Goal: Task Accomplishment & Management: Manage account settings

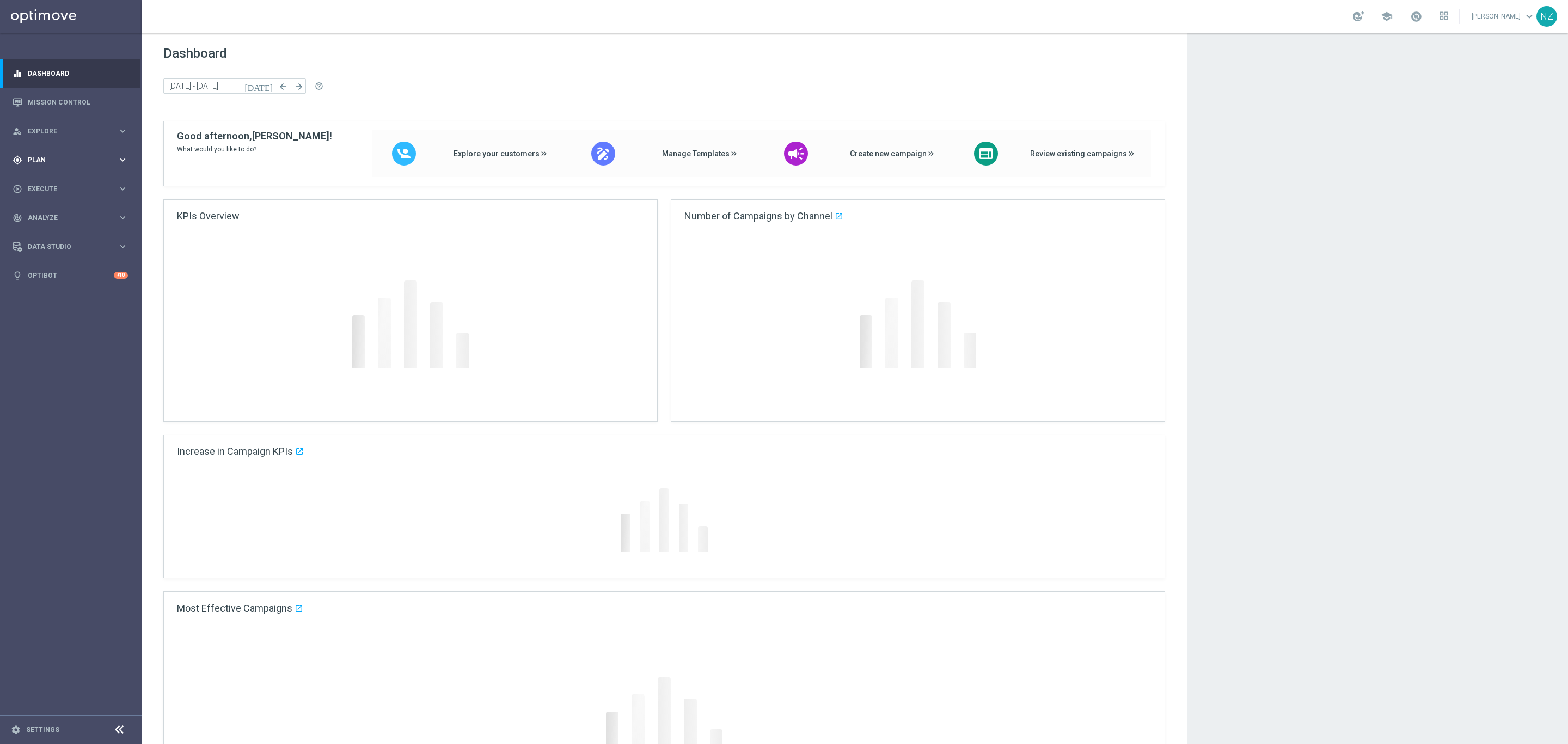
click at [53, 164] on div "gps_fixed Plan" at bounding box center [65, 160] width 105 height 10
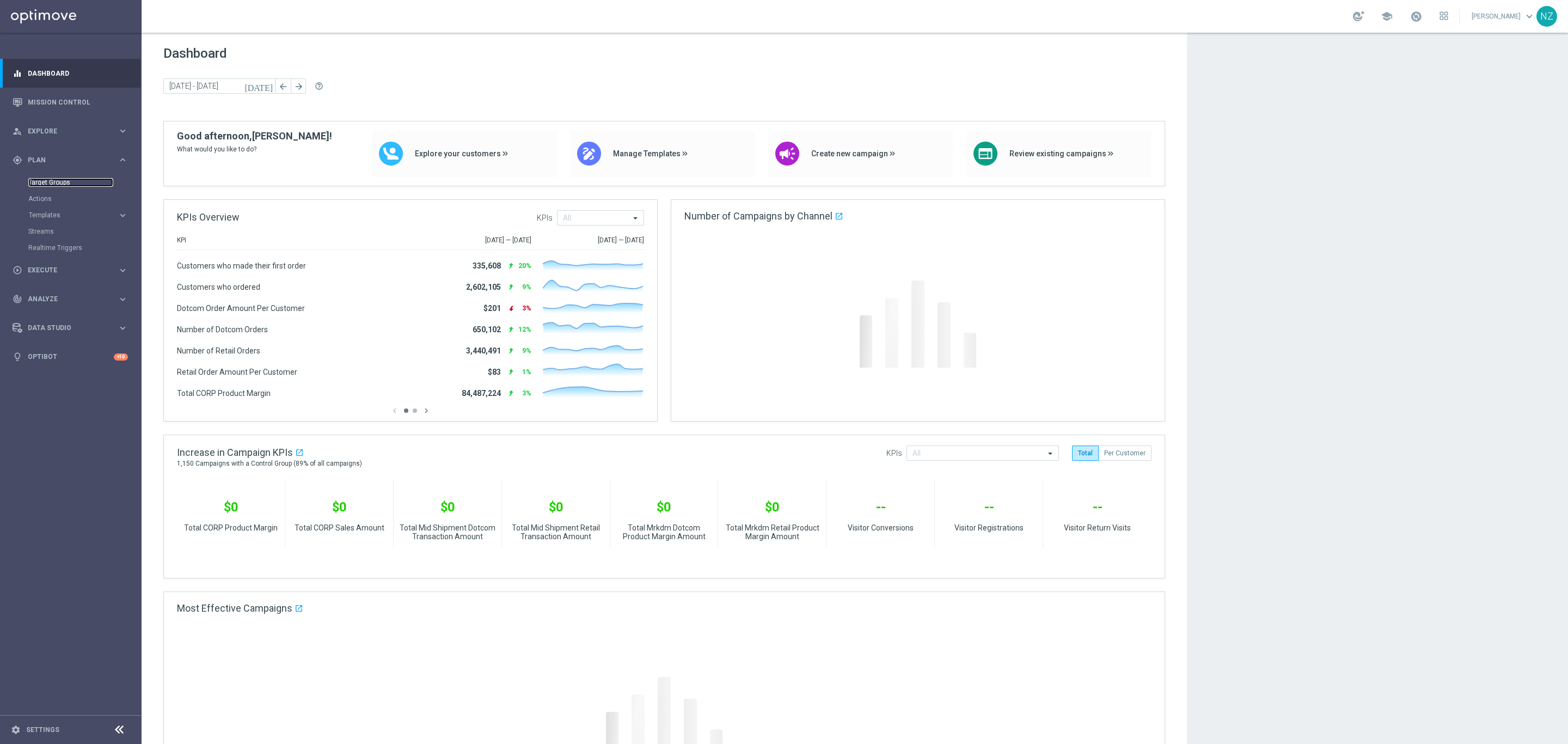
click at [53, 184] on link "Target Groups" at bounding box center [70, 182] width 85 height 9
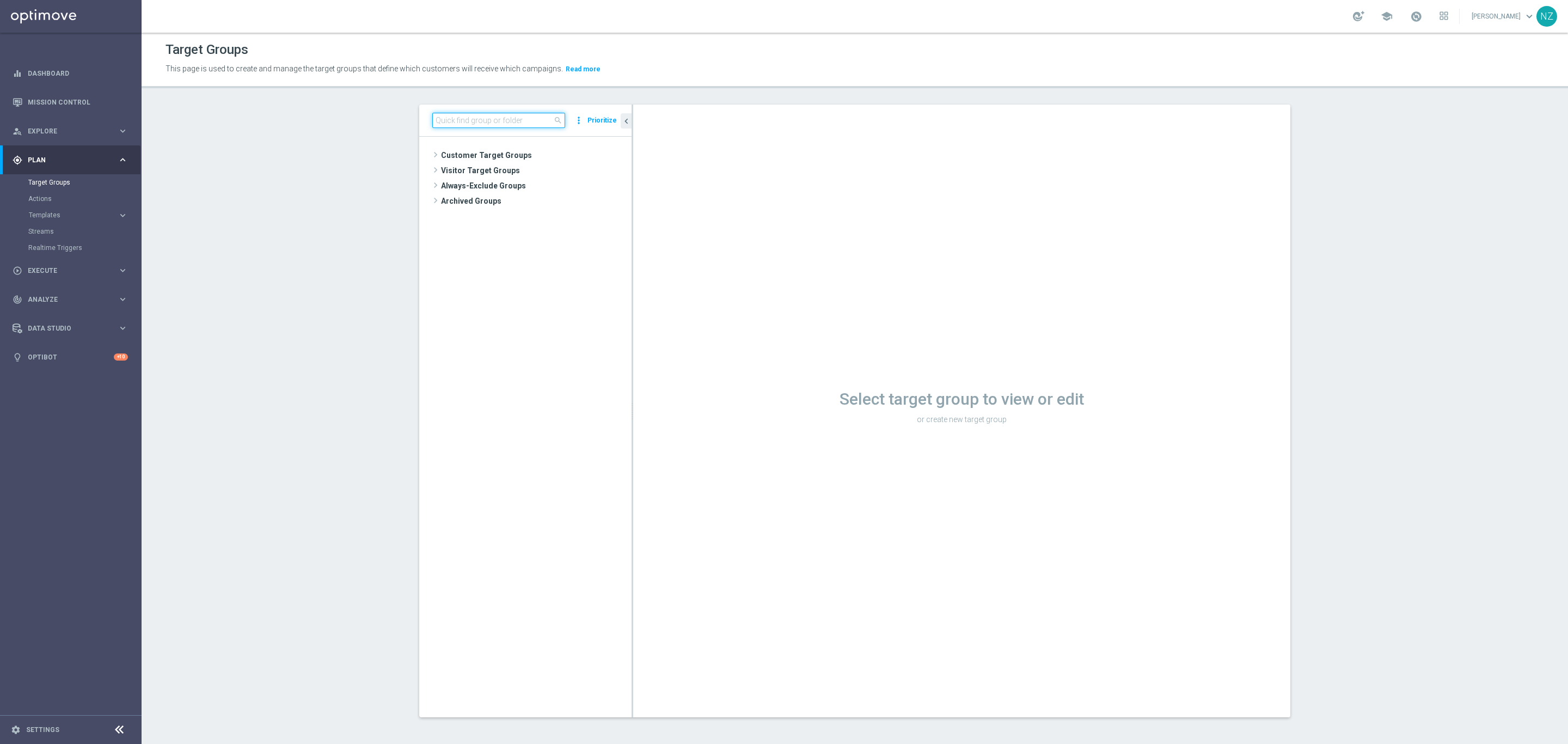
click at [455, 124] on input at bounding box center [499, 120] width 133 height 15
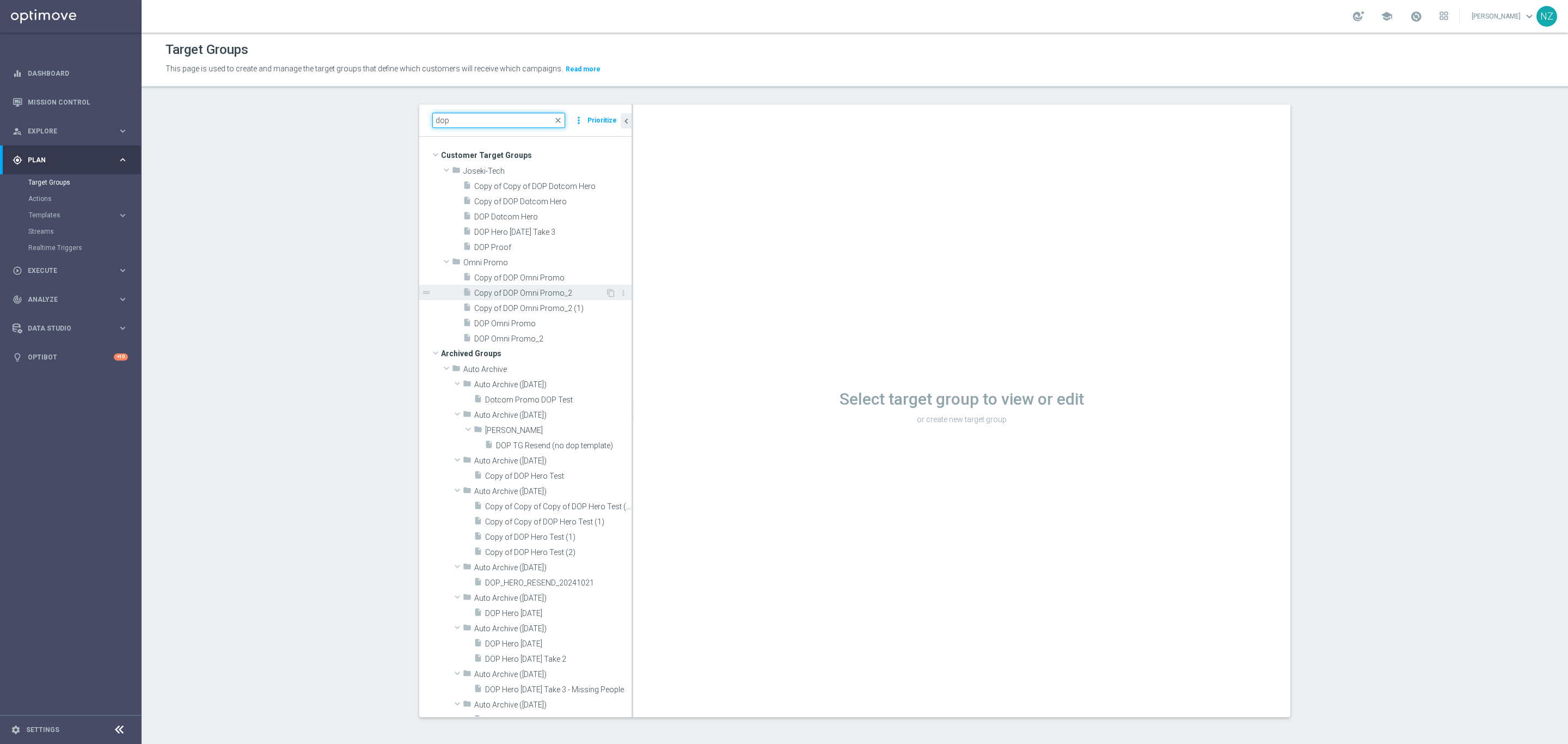
type input "dop"
click at [546, 296] on span "Copy of DOP Omni Promo_2" at bounding box center [540, 293] width 131 height 9
click at [534, 342] on span "DOP Omni Promo_2" at bounding box center [540, 339] width 131 height 9
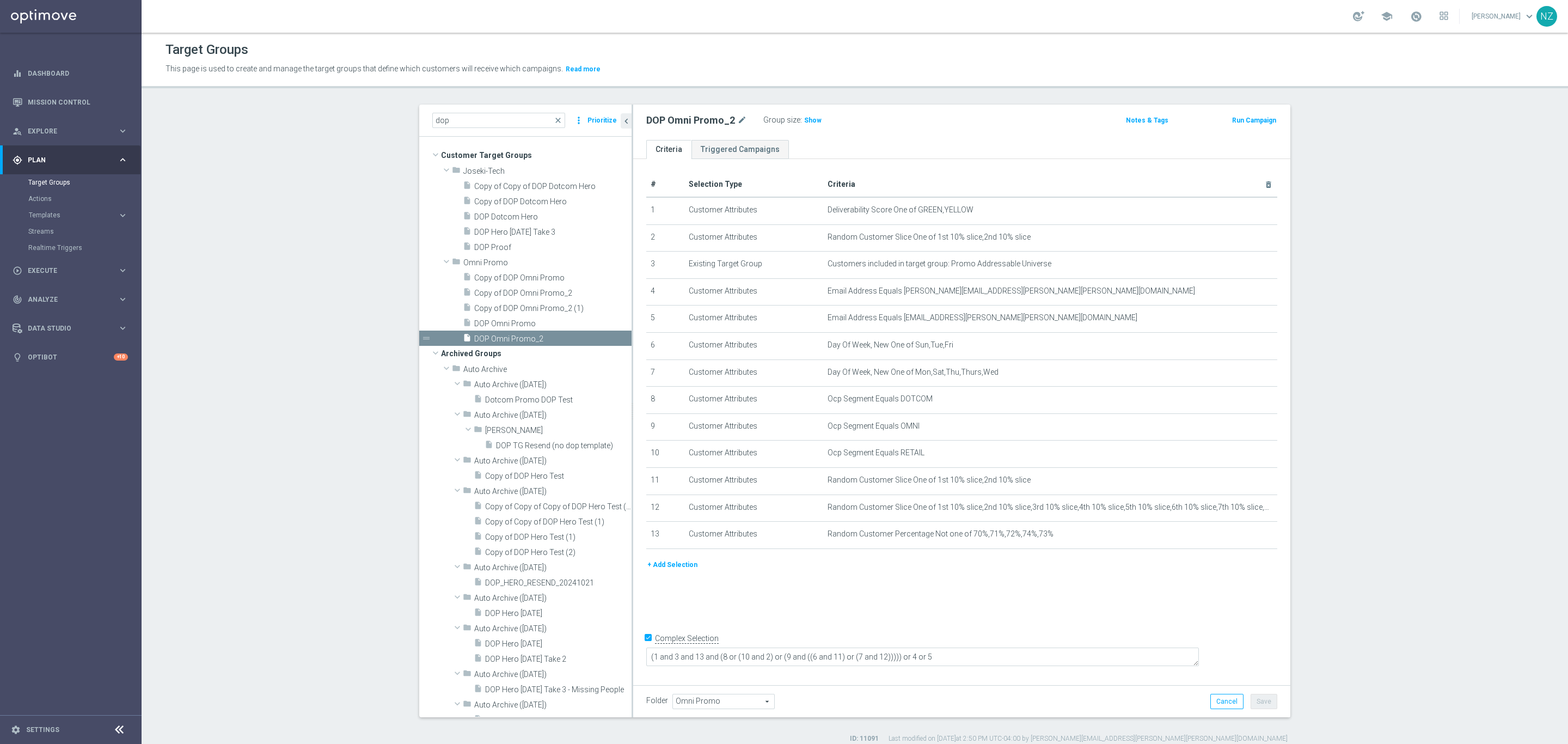
click at [665, 564] on button "+ Add Selection" at bounding box center [672, 565] width 52 height 12
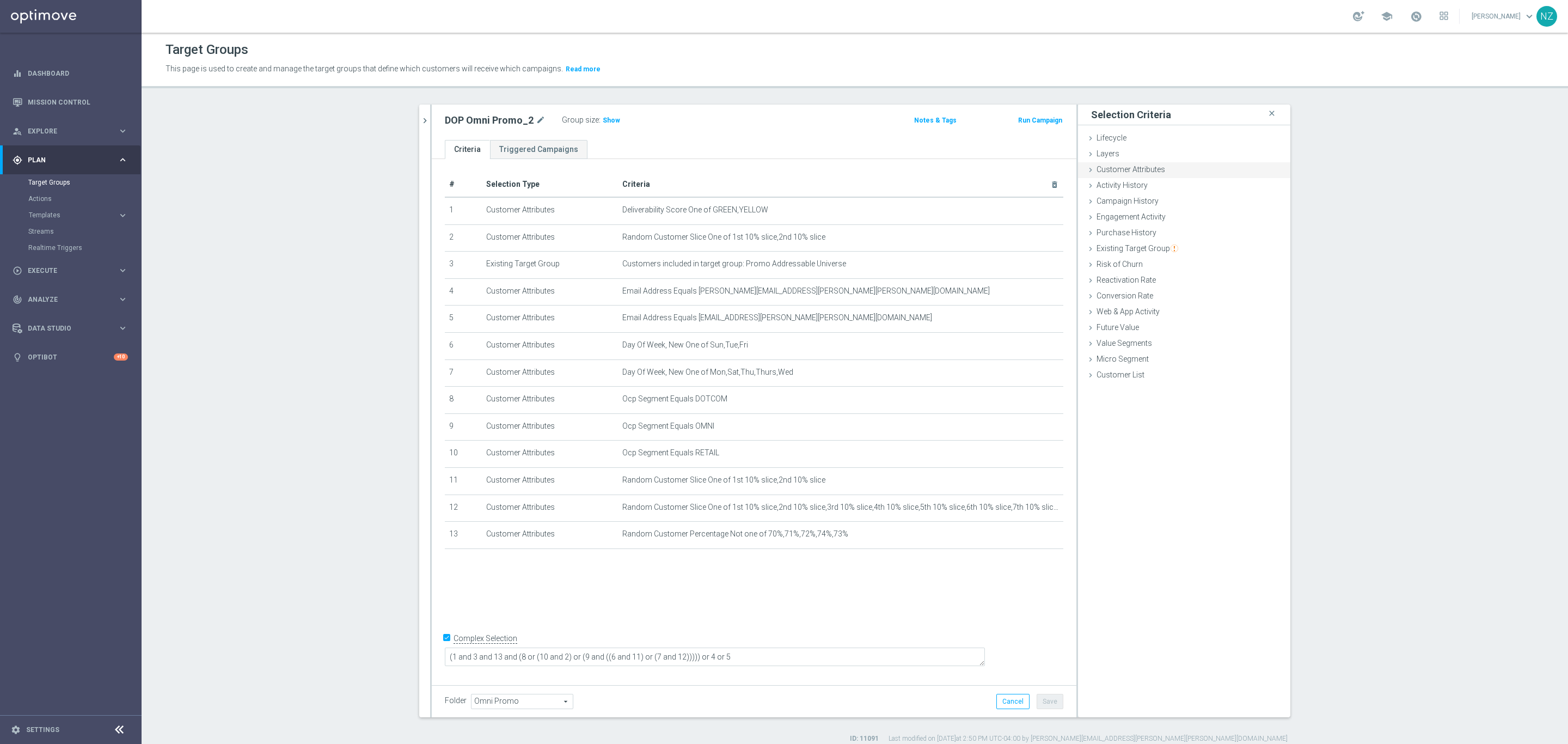
click at [1156, 165] on span "Customer Attributes" at bounding box center [1130, 169] width 68 height 9
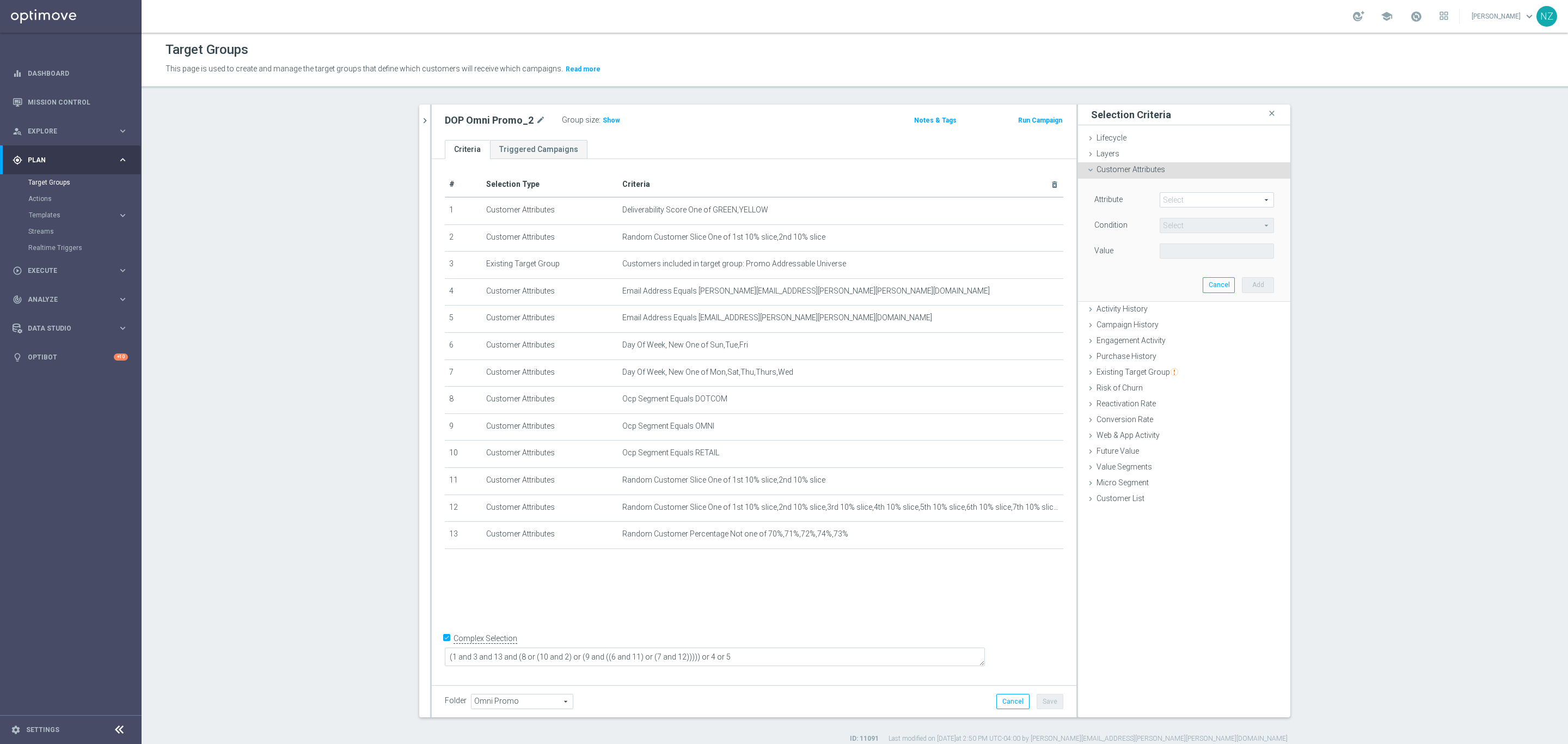
click at [1178, 208] on div "Attribute Select arrow_drop_down search" at bounding box center [1184, 201] width 196 height 17
click at [1178, 197] on span at bounding box center [1217, 200] width 113 height 14
click at [1180, 203] on input "search" at bounding box center [1217, 199] width 114 height 15
type input "deli"
click at [1178, 241] on span "Deliverability Score" at bounding box center [1216, 244] width 103 height 9
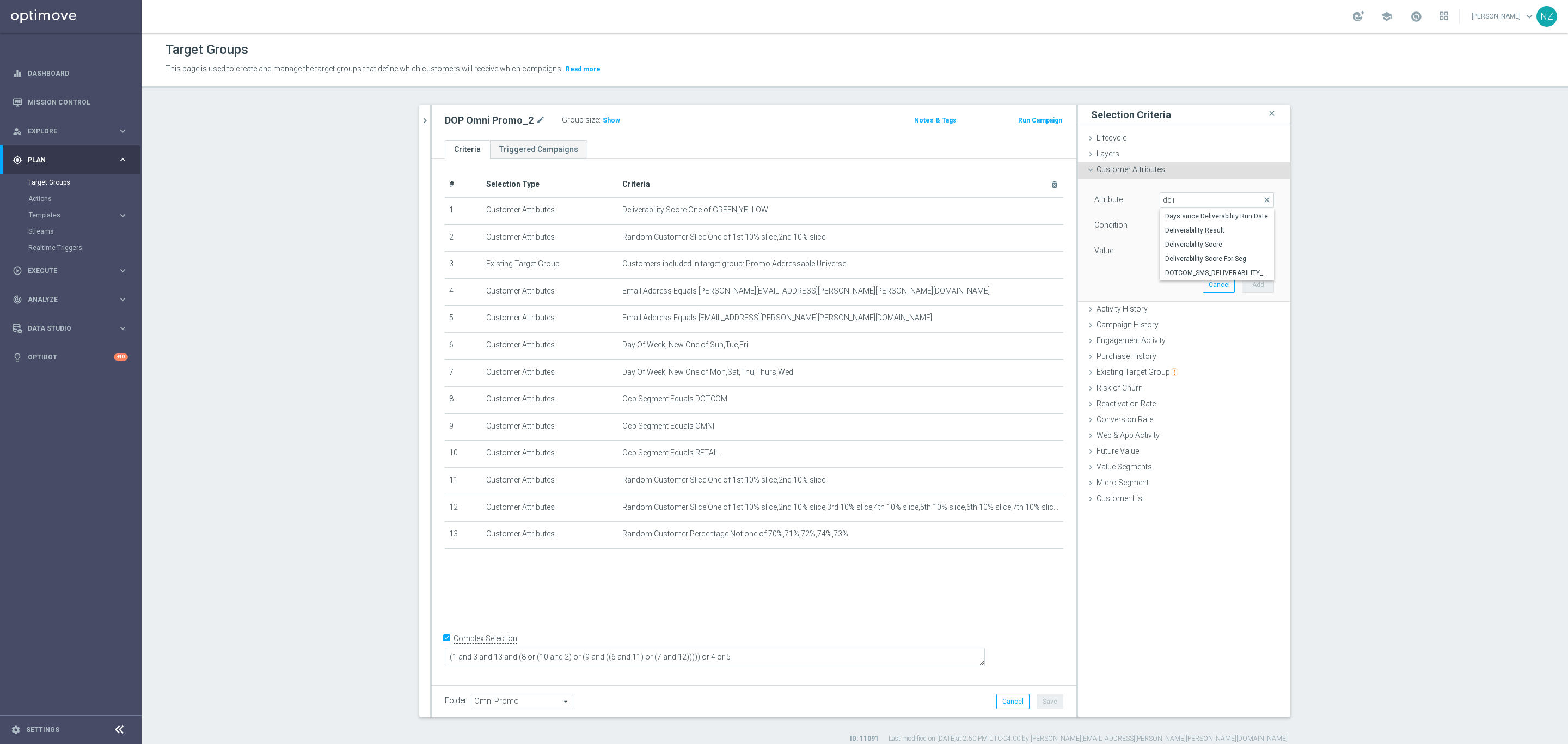
type input "Deliverability Score"
type input "Equals"
drag, startPoint x: 1175, startPoint y: 250, endPoint x: 1209, endPoint y: 260, distance: 35.4
click at [1176, 250] on span at bounding box center [1217, 252] width 113 height 14
click at [1181, 311] on span "RED" at bounding box center [1216, 309] width 103 height 9
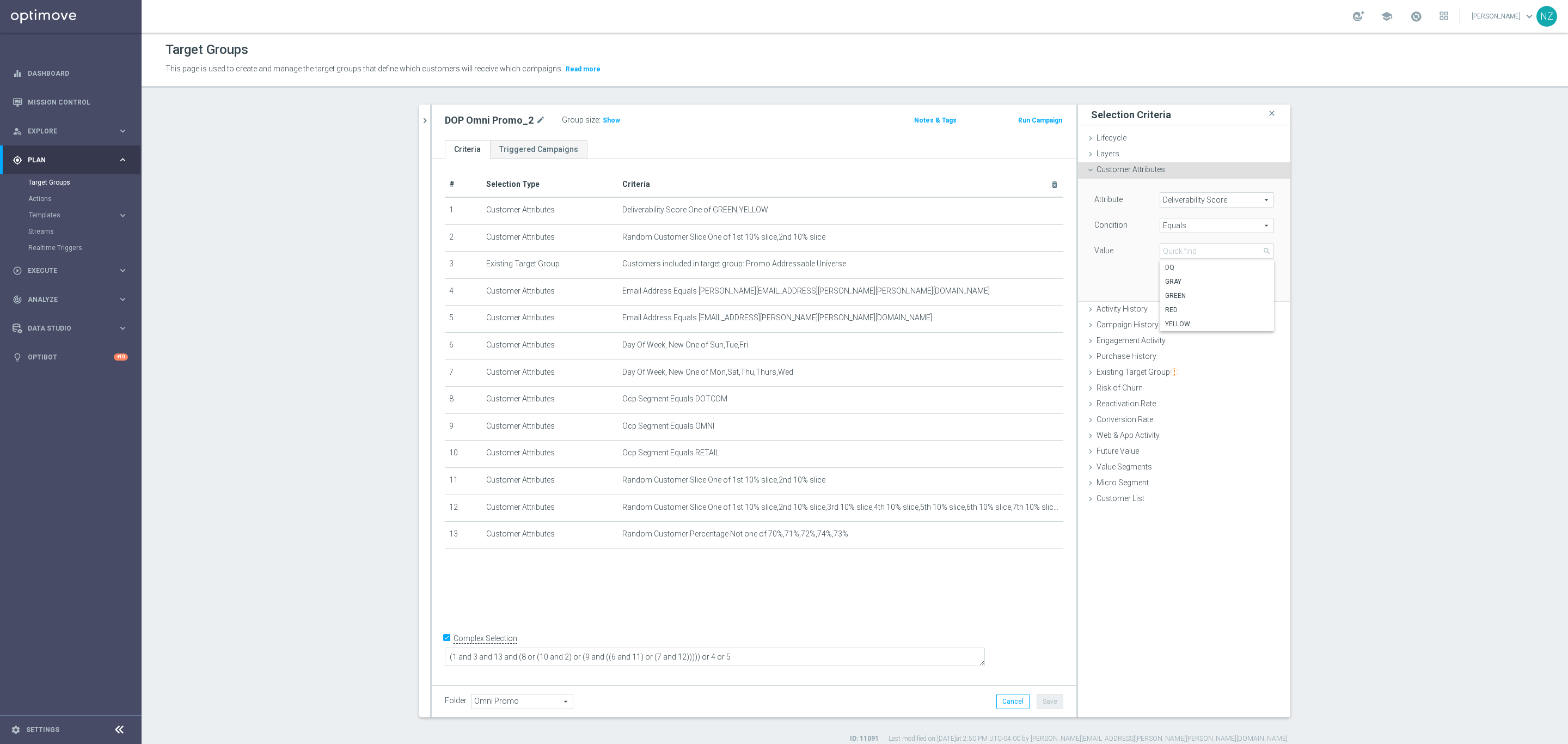
type input "RED"
click at [1244, 281] on button "Add" at bounding box center [1257, 284] width 32 height 15
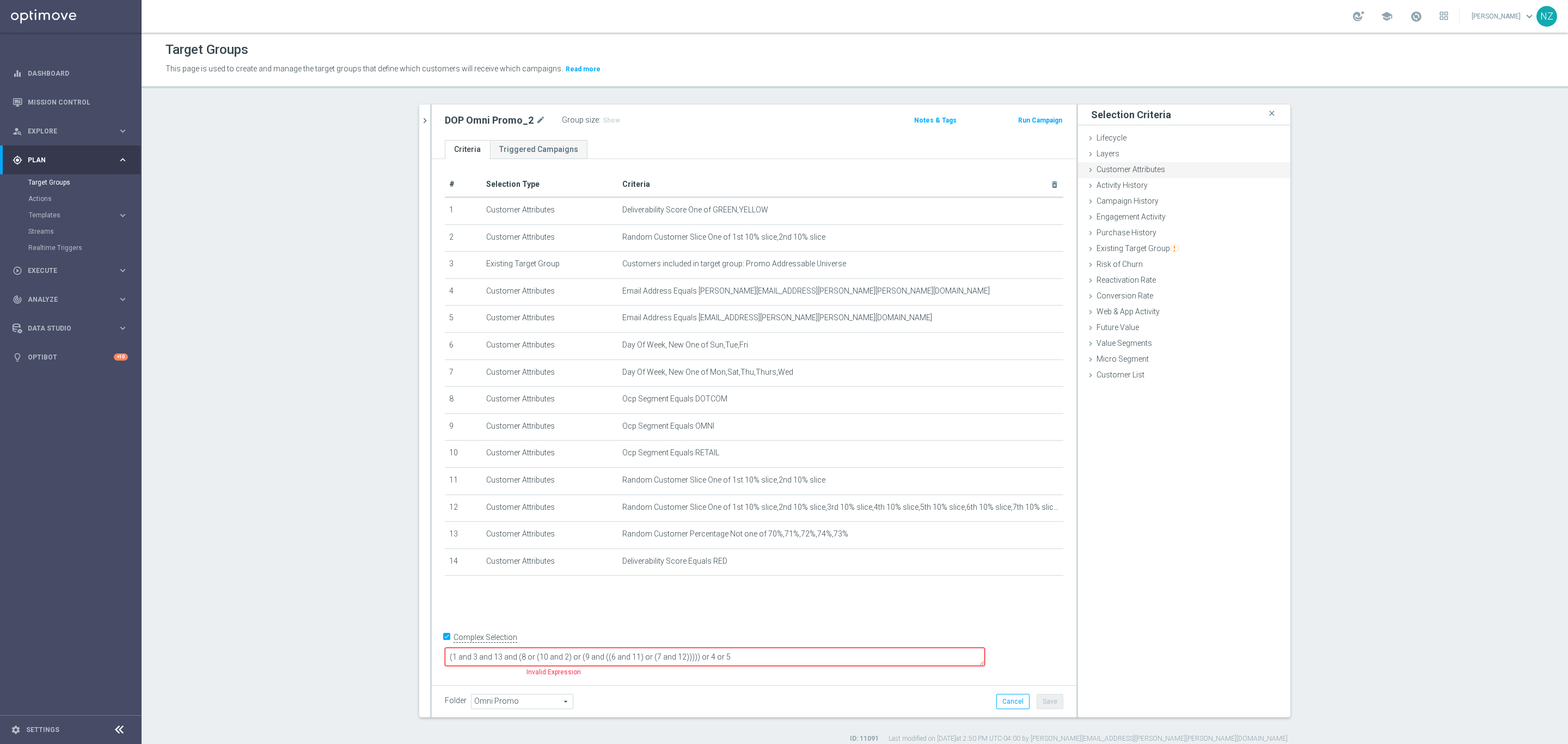
click at [1148, 169] on span "Customer Attributes" at bounding box center [1130, 169] width 68 height 9
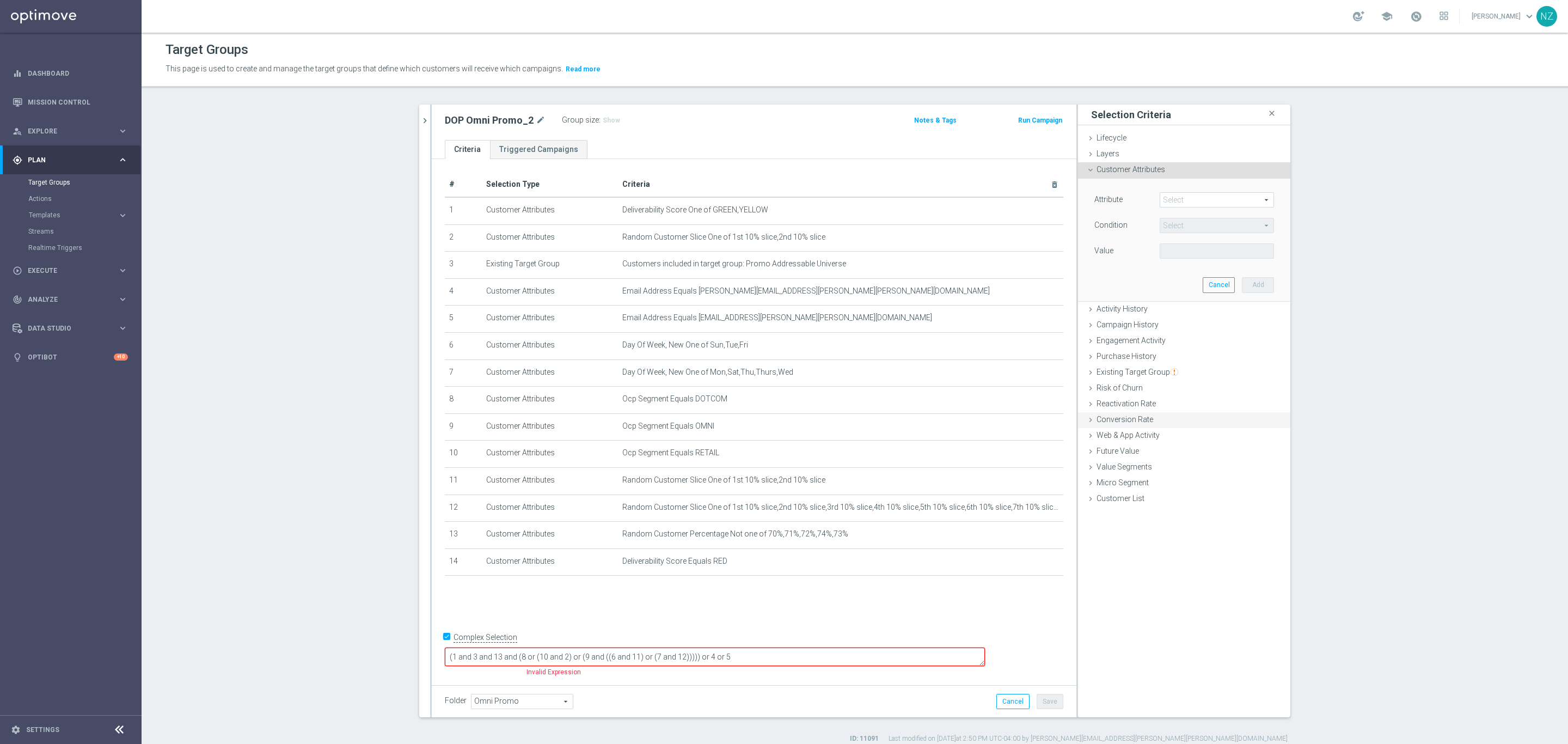
click at [1140, 340] on span "Engagement Activity" at bounding box center [1130, 340] width 69 height 9
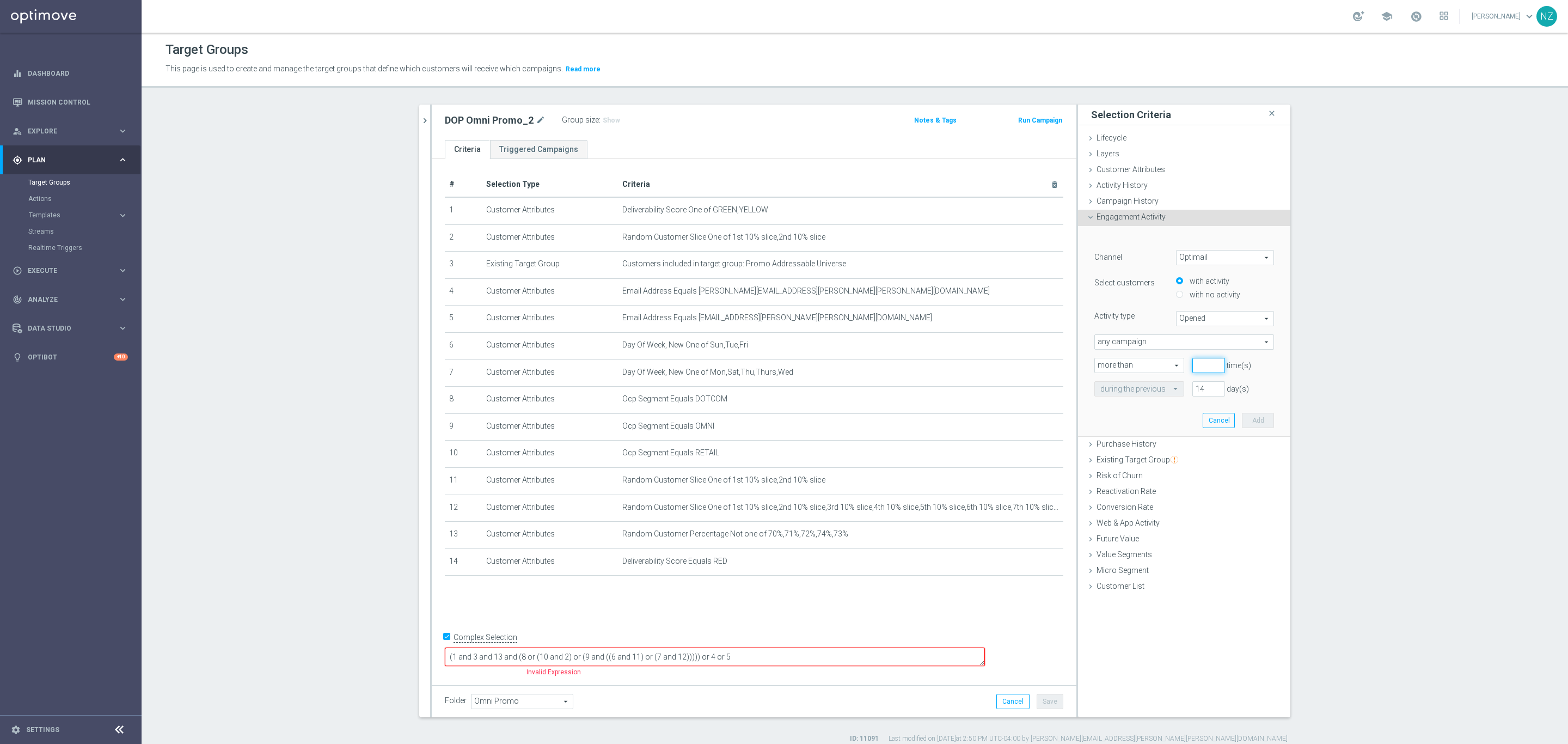
click at [1192, 367] on input "number" at bounding box center [1209, 365] width 33 height 15
type input "0"
drag, startPoint x: 1201, startPoint y: 386, endPoint x: 1173, endPoint y: 377, distance: 29.4
click at [1175, 377] on div "Channel Optimail Optimail arrow_drop_down search Select customers with activity…" at bounding box center [1184, 323] width 180 height 147
type input "365"
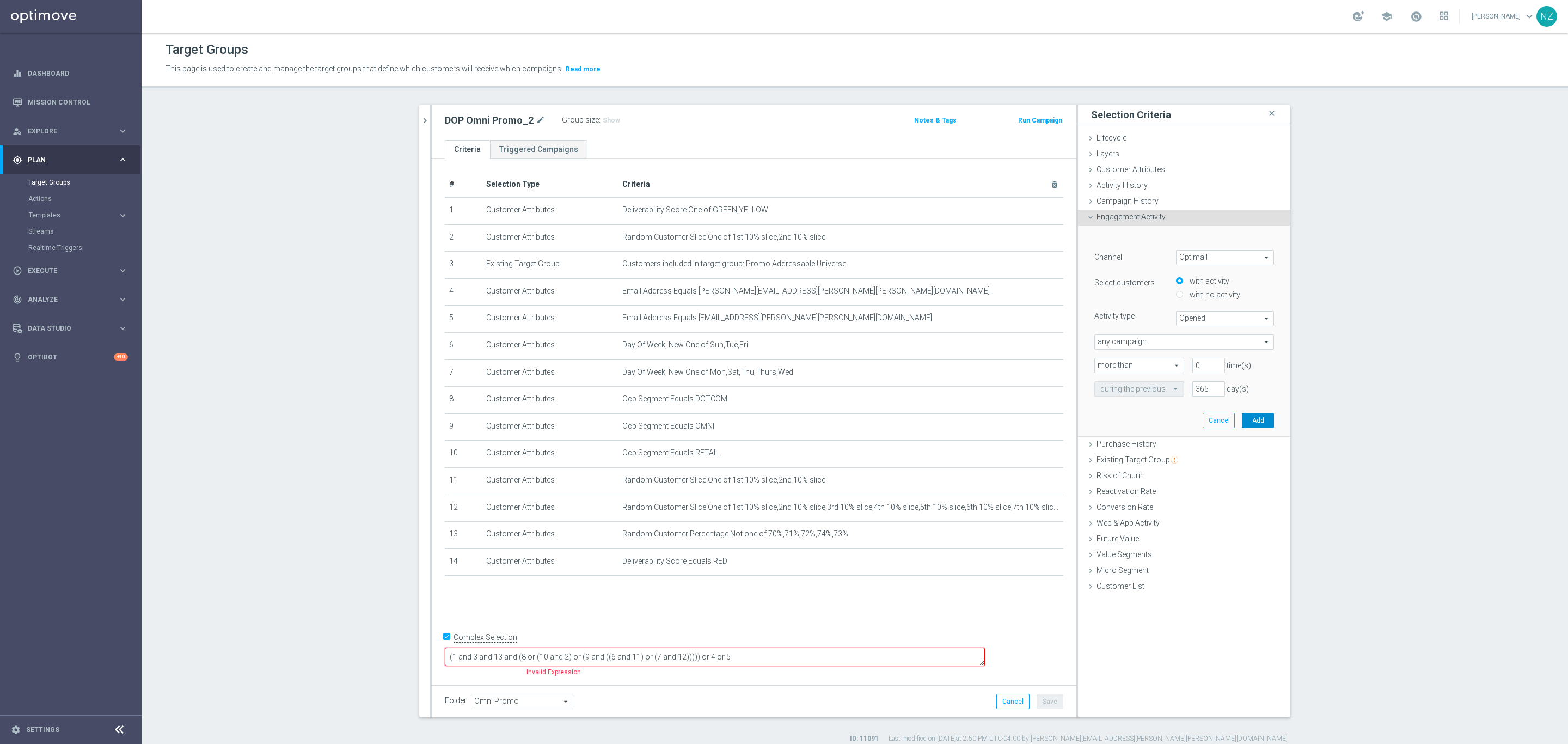
click at [1256, 421] on button "Add" at bounding box center [1257, 420] width 32 height 15
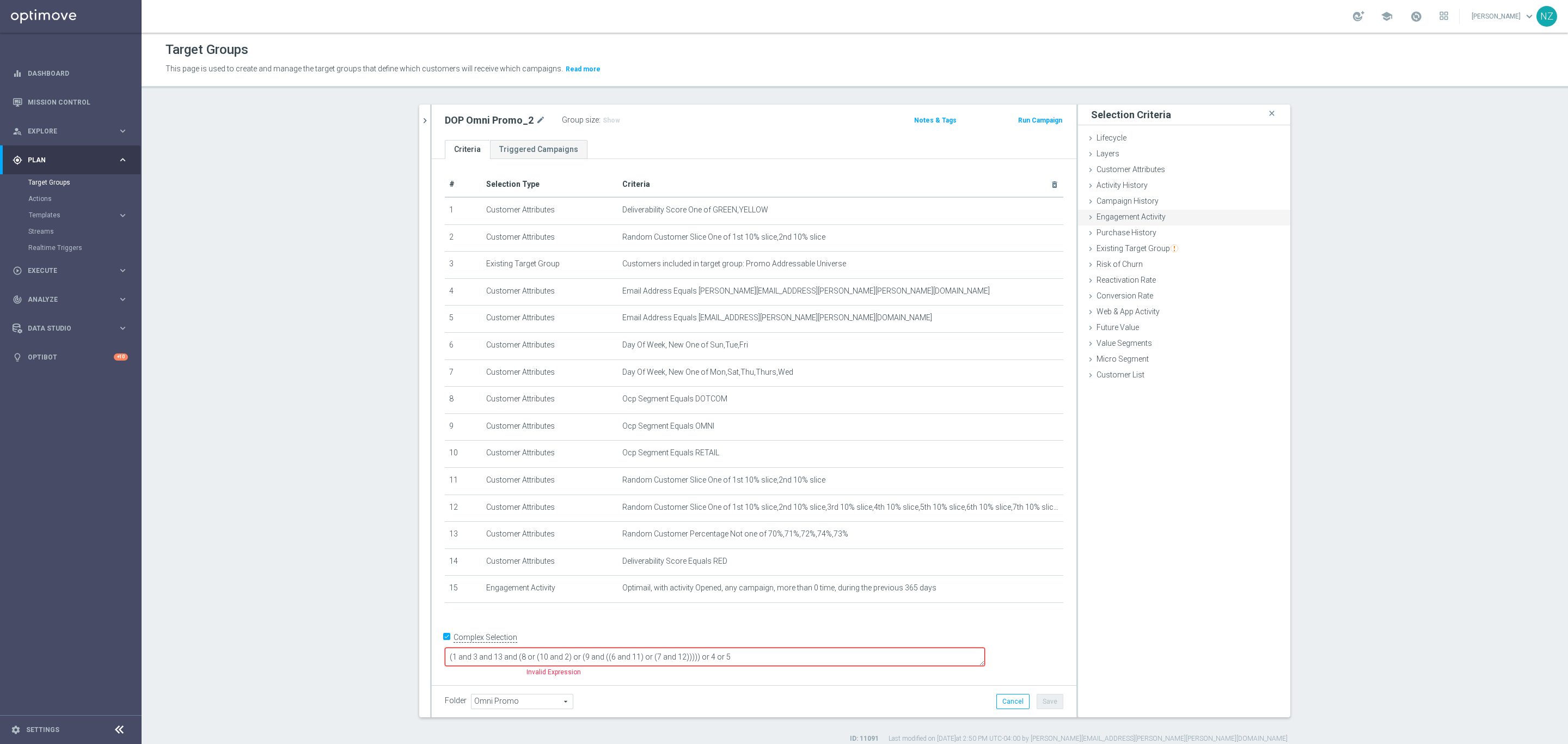
click at [1146, 223] on div "Engagement Activity done selection saved" at bounding box center [1184, 218] width 213 height 16
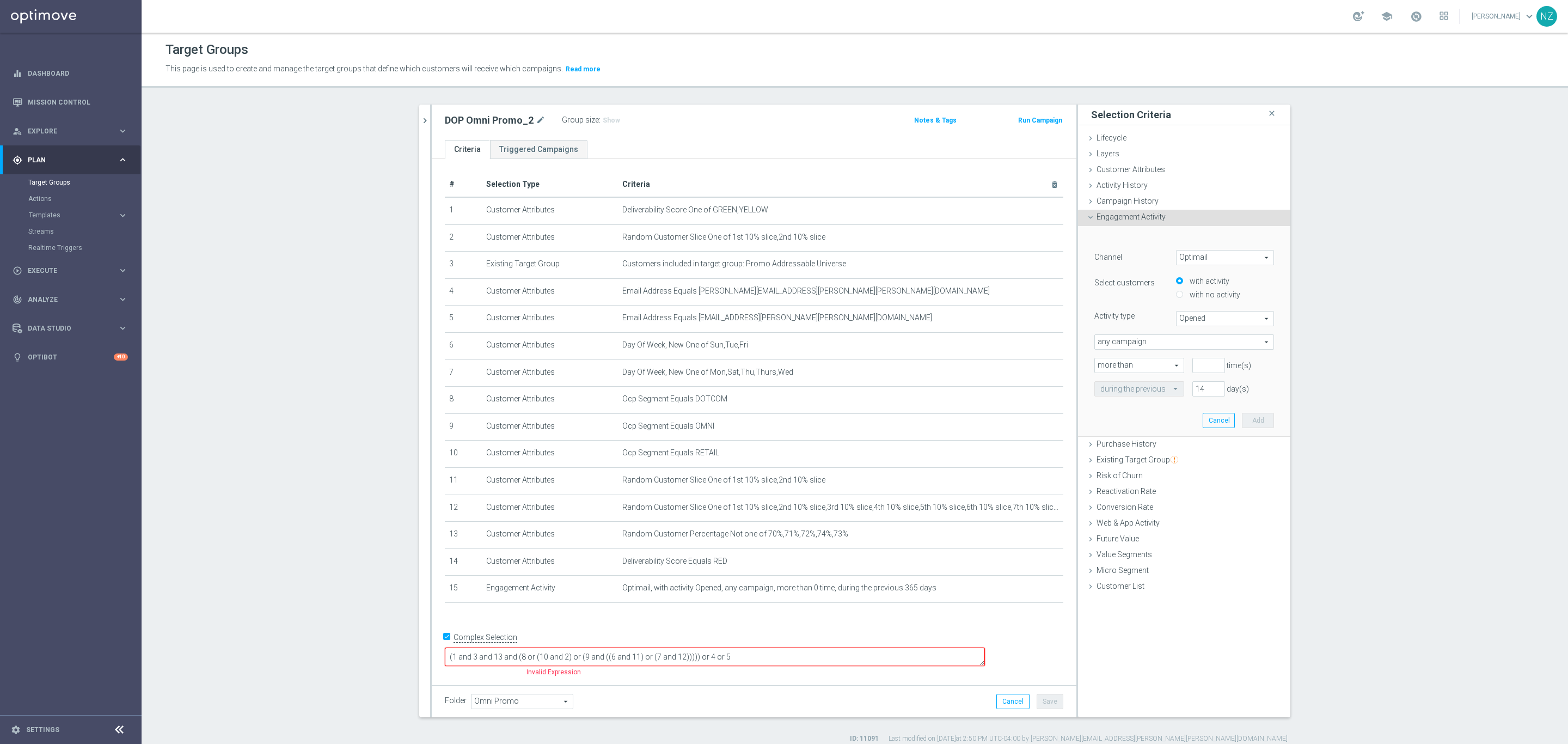
click at [1184, 260] on span "Optimail" at bounding box center [1225, 258] width 97 height 14
click at [1202, 321] on span "Opened" at bounding box center [1225, 319] width 97 height 14
click at [1207, 347] on span "Clicked" at bounding box center [1225, 348] width 86 height 9
type input "Clicked"
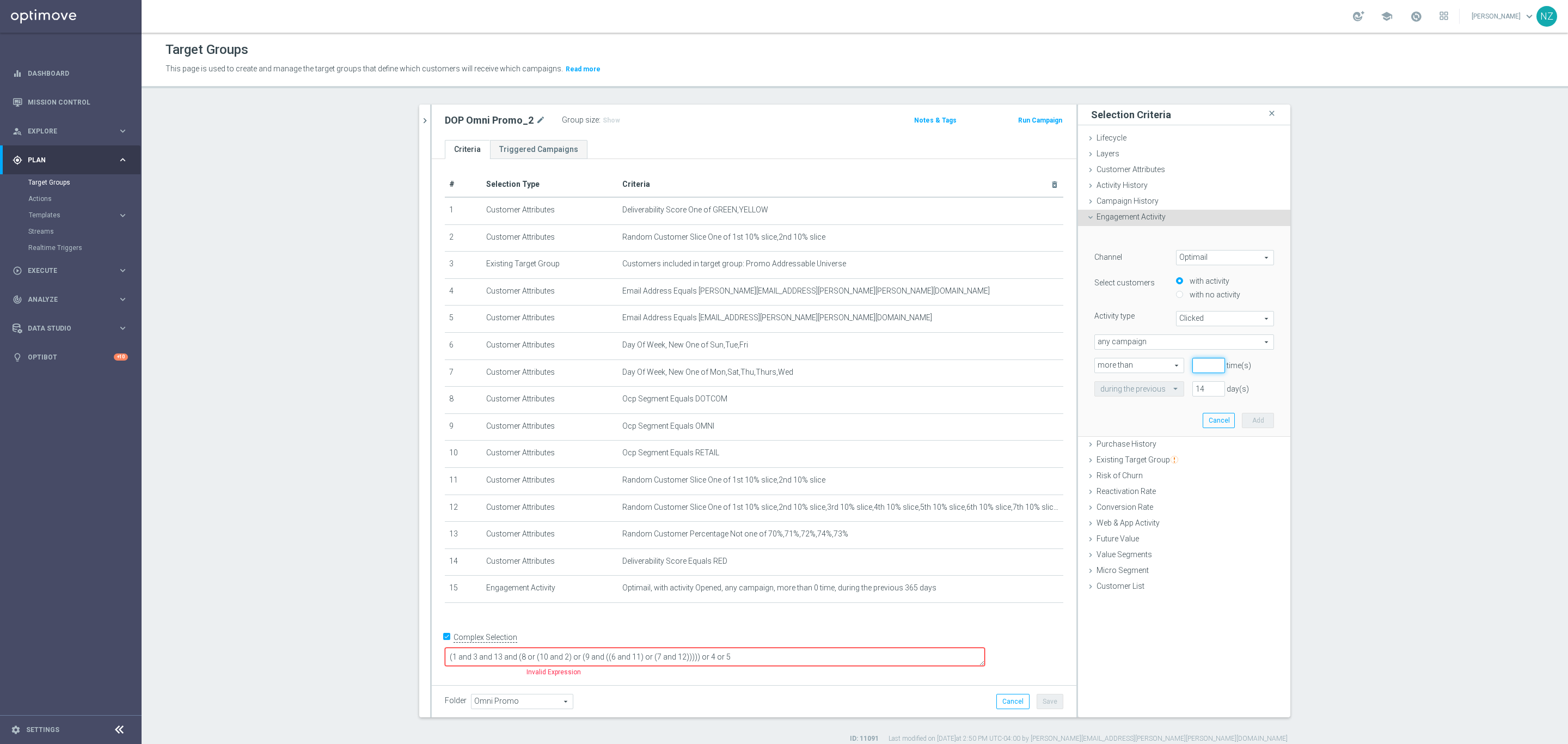
click at [1200, 369] on input "number" at bounding box center [1209, 365] width 33 height 15
type input "0"
drag, startPoint x: 1202, startPoint y: 387, endPoint x: 1179, endPoint y: 381, distance: 23.8
click at [1184, 381] on div "14 day(s)" at bounding box center [1208, 388] width 49 height 15
type input "365"
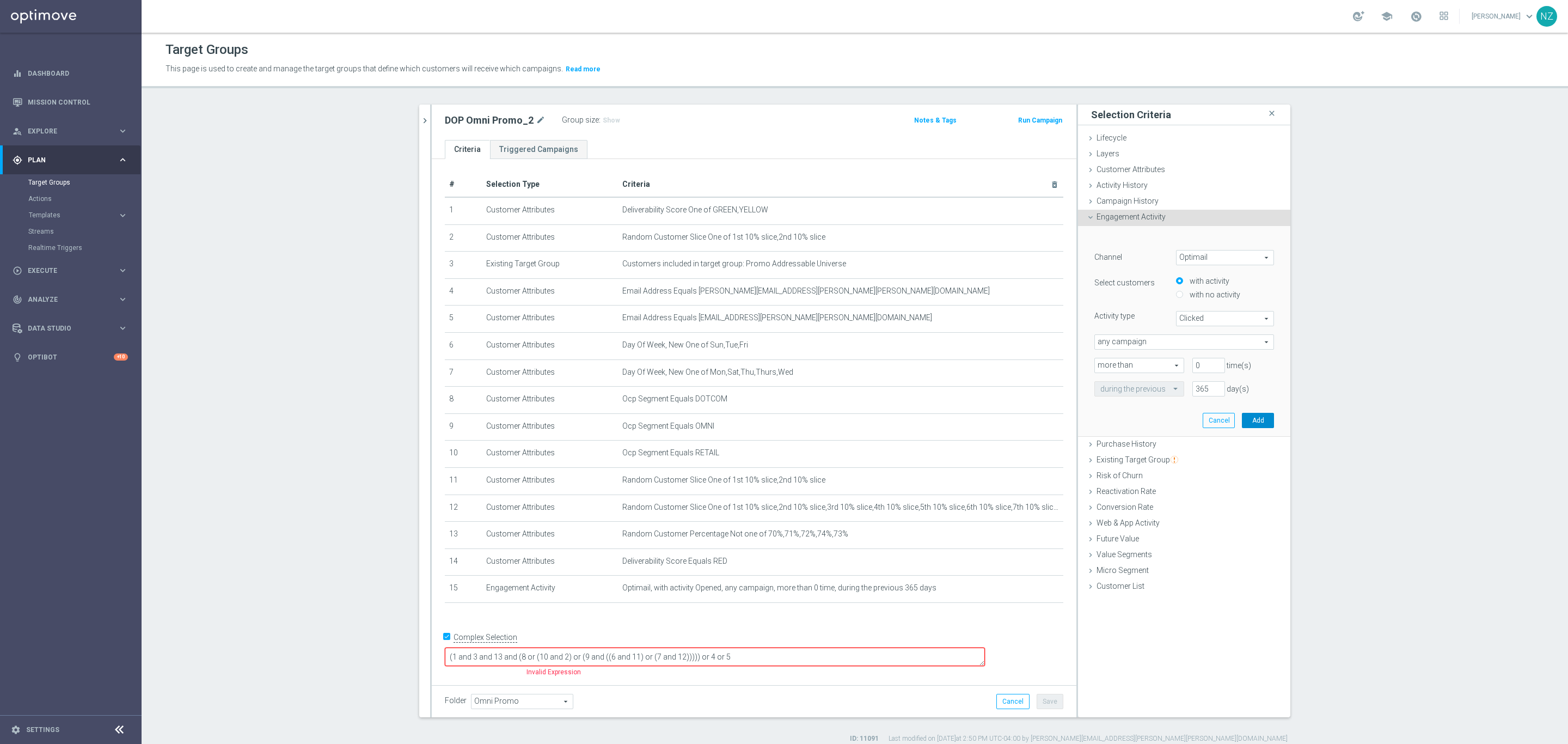
click at [1257, 418] on button "Add" at bounding box center [1257, 420] width 32 height 15
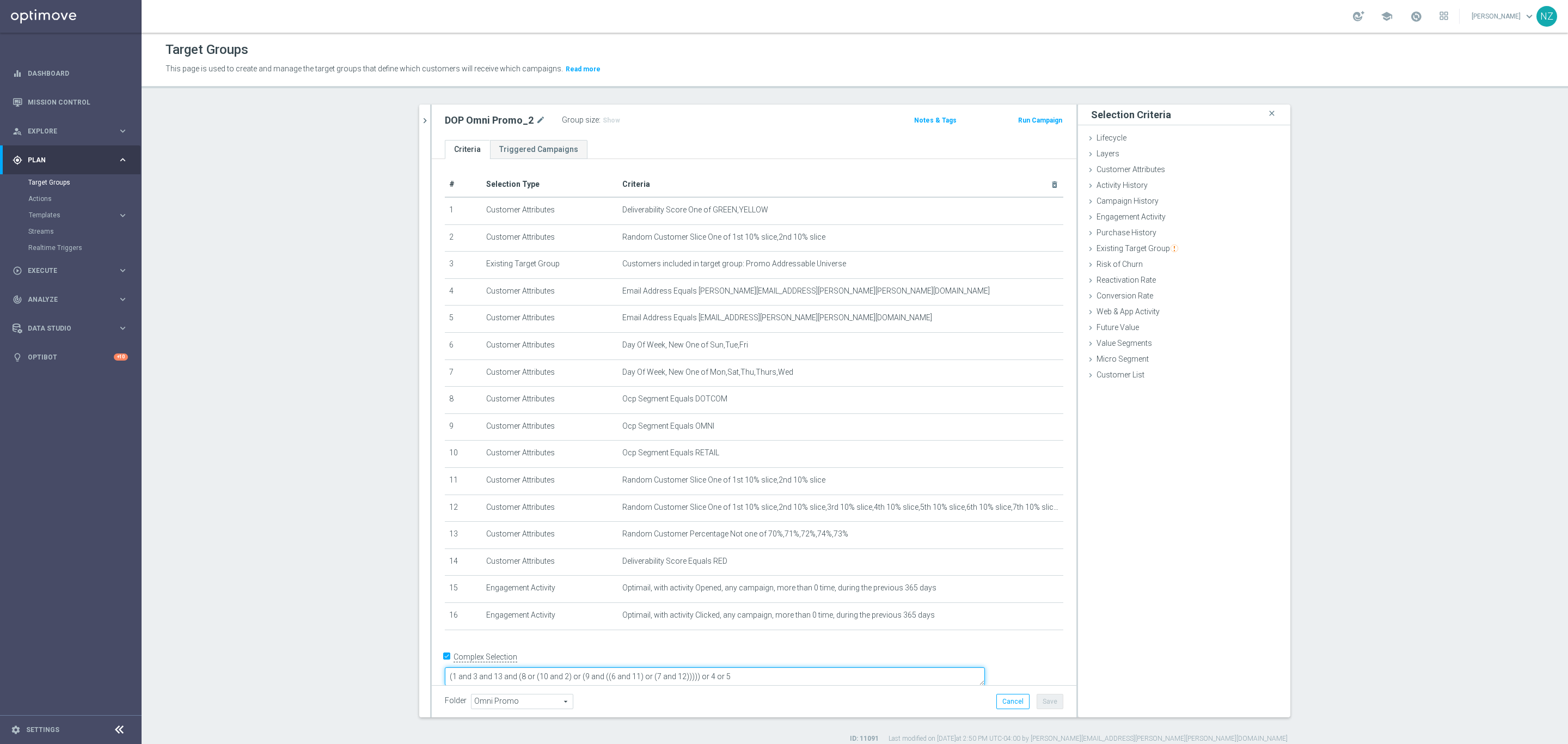
click at [818, 667] on textarea "(1 and 3 and 13 and (8 or (10 and 2) or (9 and ((6 and 11) or (7 and 12))))) or…" at bounding box center [715, 676] width 540 height 19
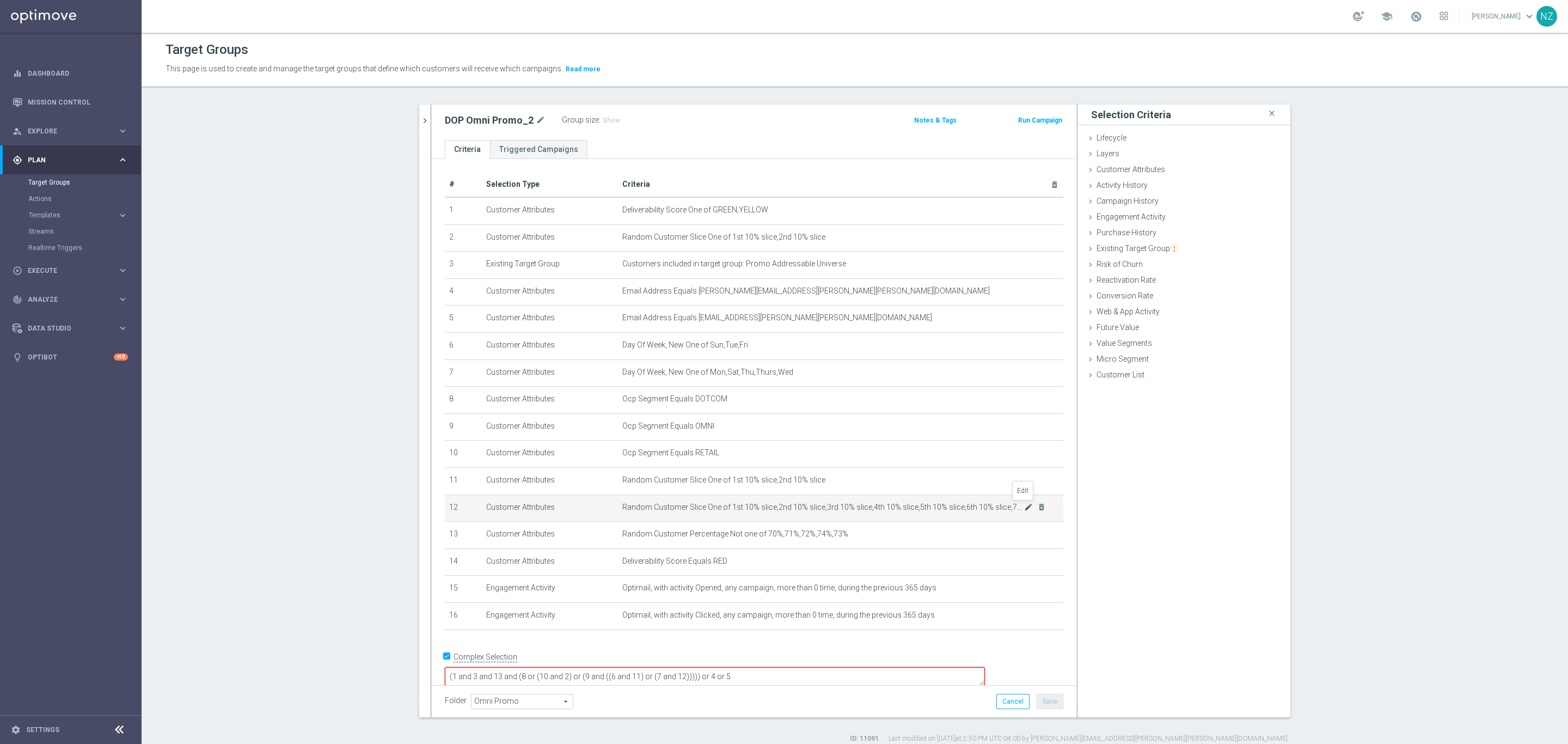
click at [1024, 506] on icon "mode_edit" at bounding box center [1028, 507] width 9 height 9
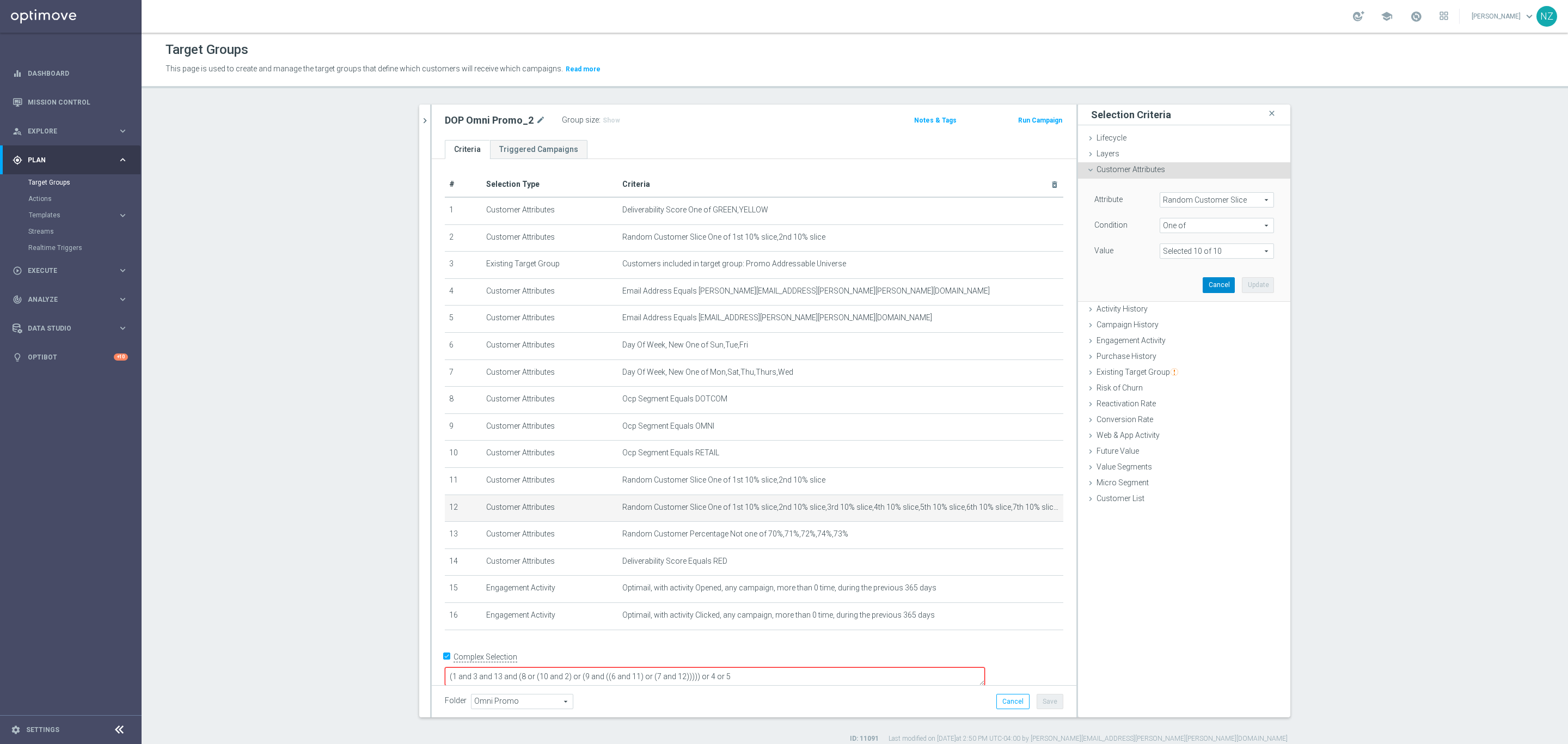
click at [1213, 282] on button "Cancel" at bounding box center [1219, 284] width 32 height 15
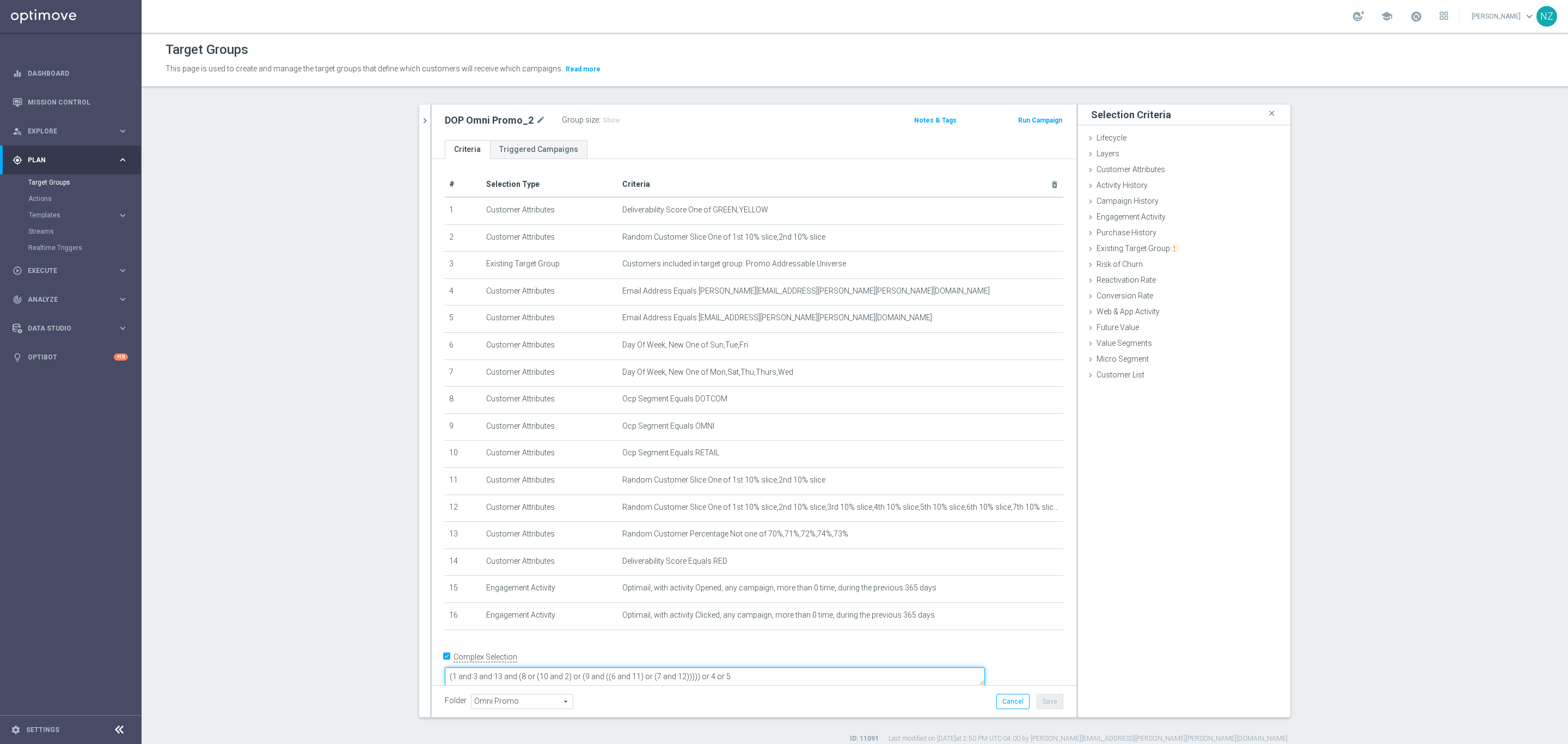
click at [524, 667] on textarea "(1 and 3 and 13 and (8 or (10 and 2) or (9 and ((6 and 11) or (7 and 12))))) or…" at bounding box center [715, 676] width 540 height 19
type textarea "((1 or (14 and (15 or 16))) and 3 and 13 and (8 or (10 and 2) or (9 and ((6 and…"
click at [609, 118] on span "Show" at bounding box center [611, 120] width 17 height 8
click at [1015, 699] on button "Cancel" at bounding box center [1013, 701] width 33 height 15
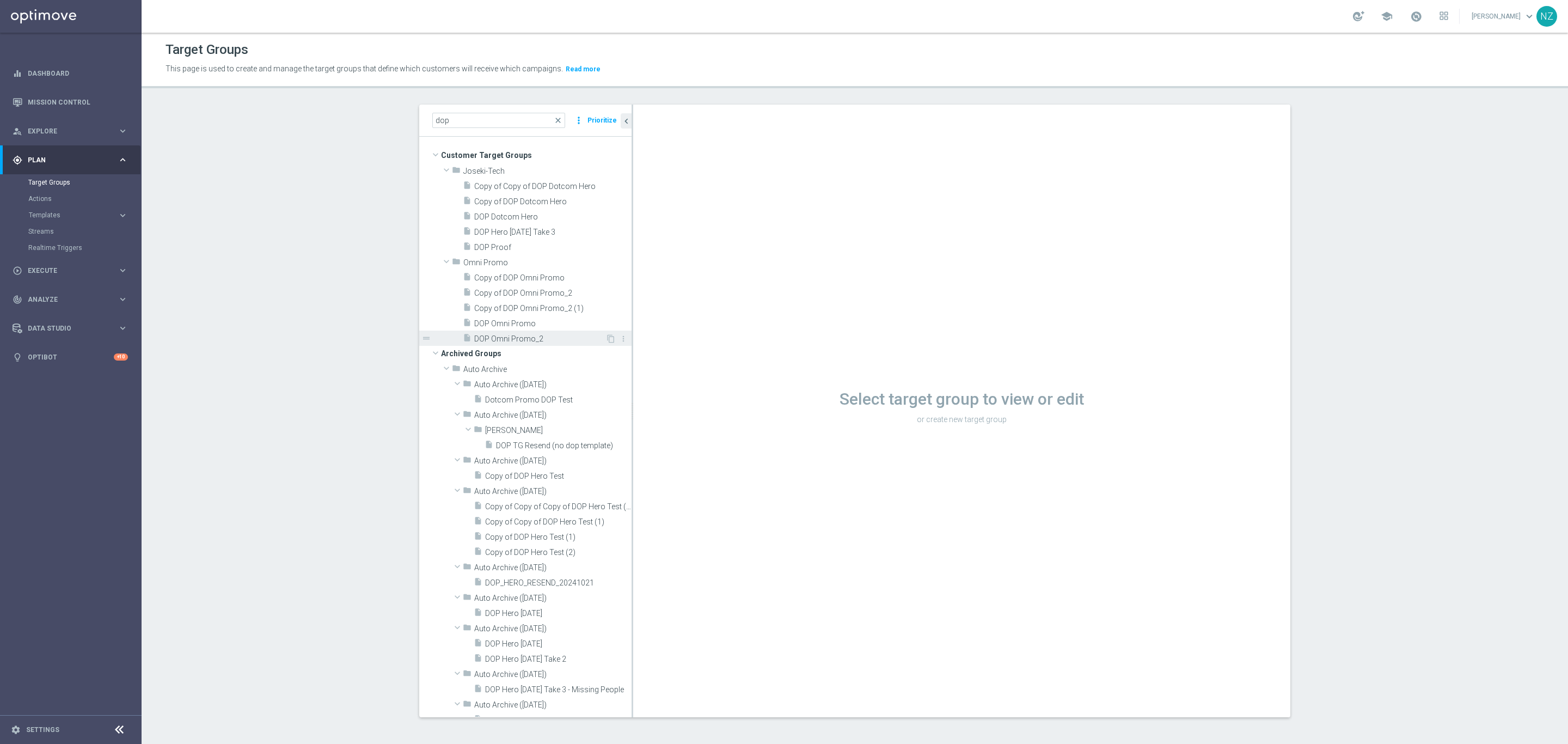
click at [502, 340] on span "DOP Omni Promo_2" at bounding box center [540, 339] width 131 height 9
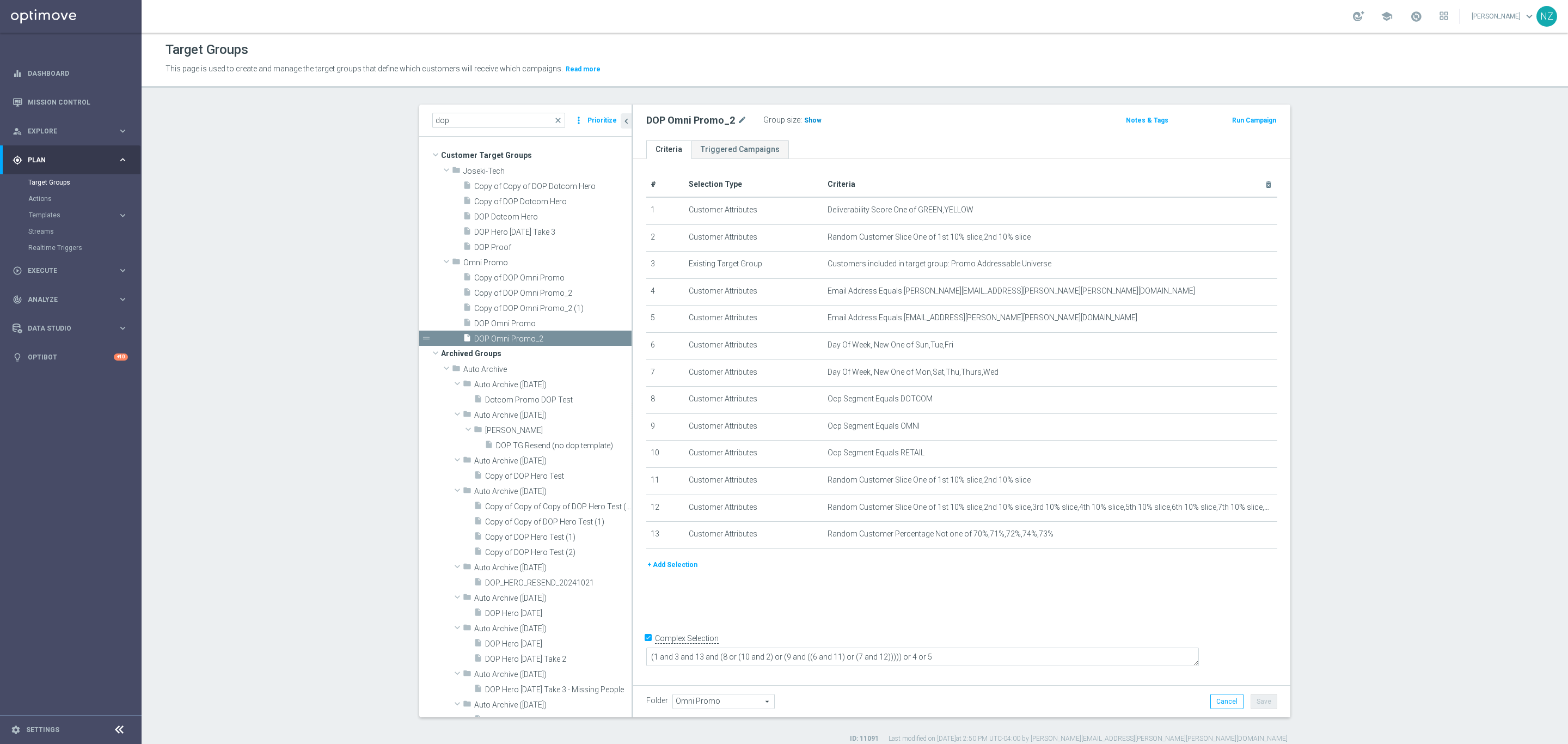
click at [805, 122] on span "Show" at bounding box center [813, 120] width 17 height 8
drag, startPoint x: 484, startPoint y: 119, endPoint x: 367, endPoint y: 146, distance: 120.1
click at [369, 142] on section "dop close more_vert Prioritize Customer Target Groups library_add create_new_fo…" at bounding box center [855, 424] width 1427 height 639
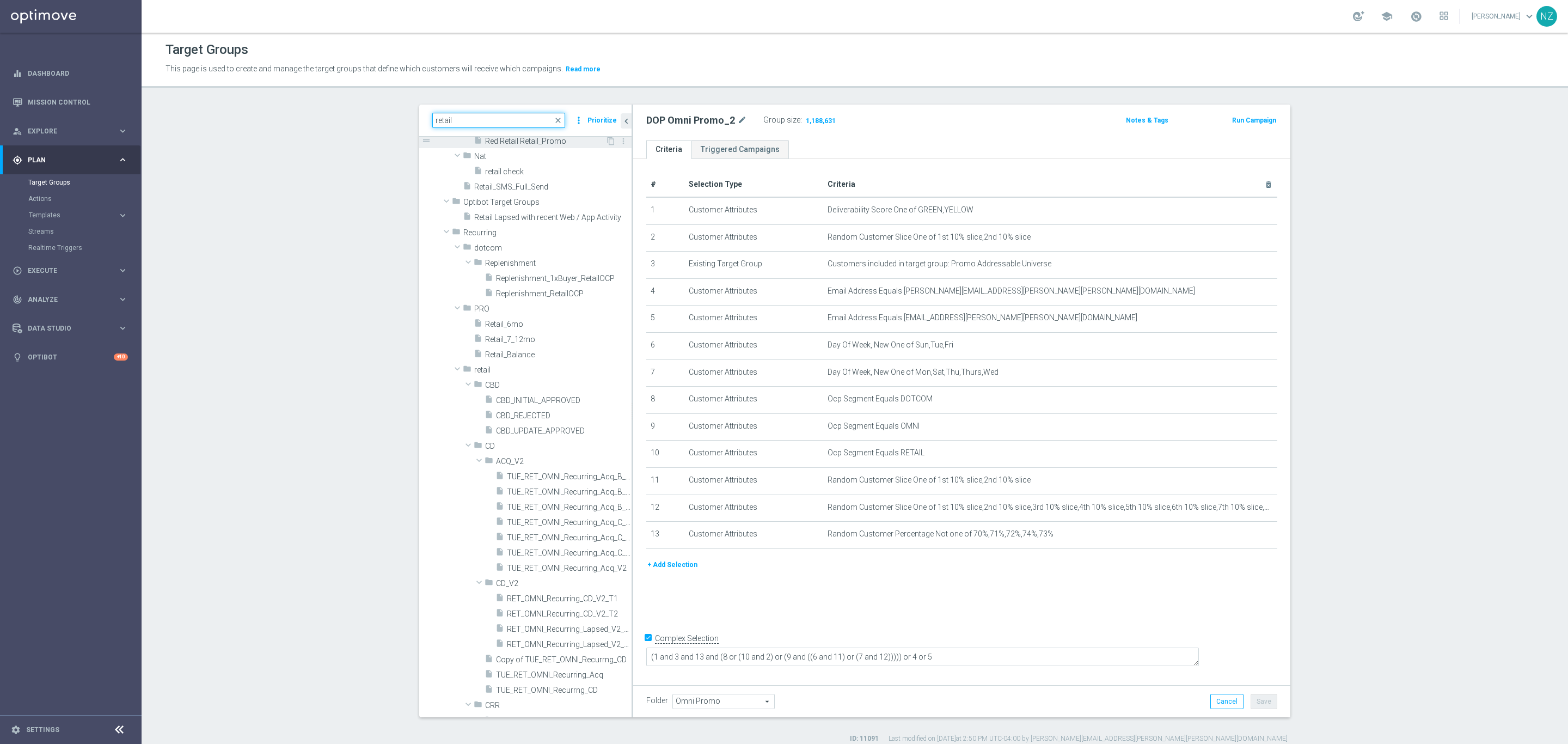
scroll to position [6782, 0]
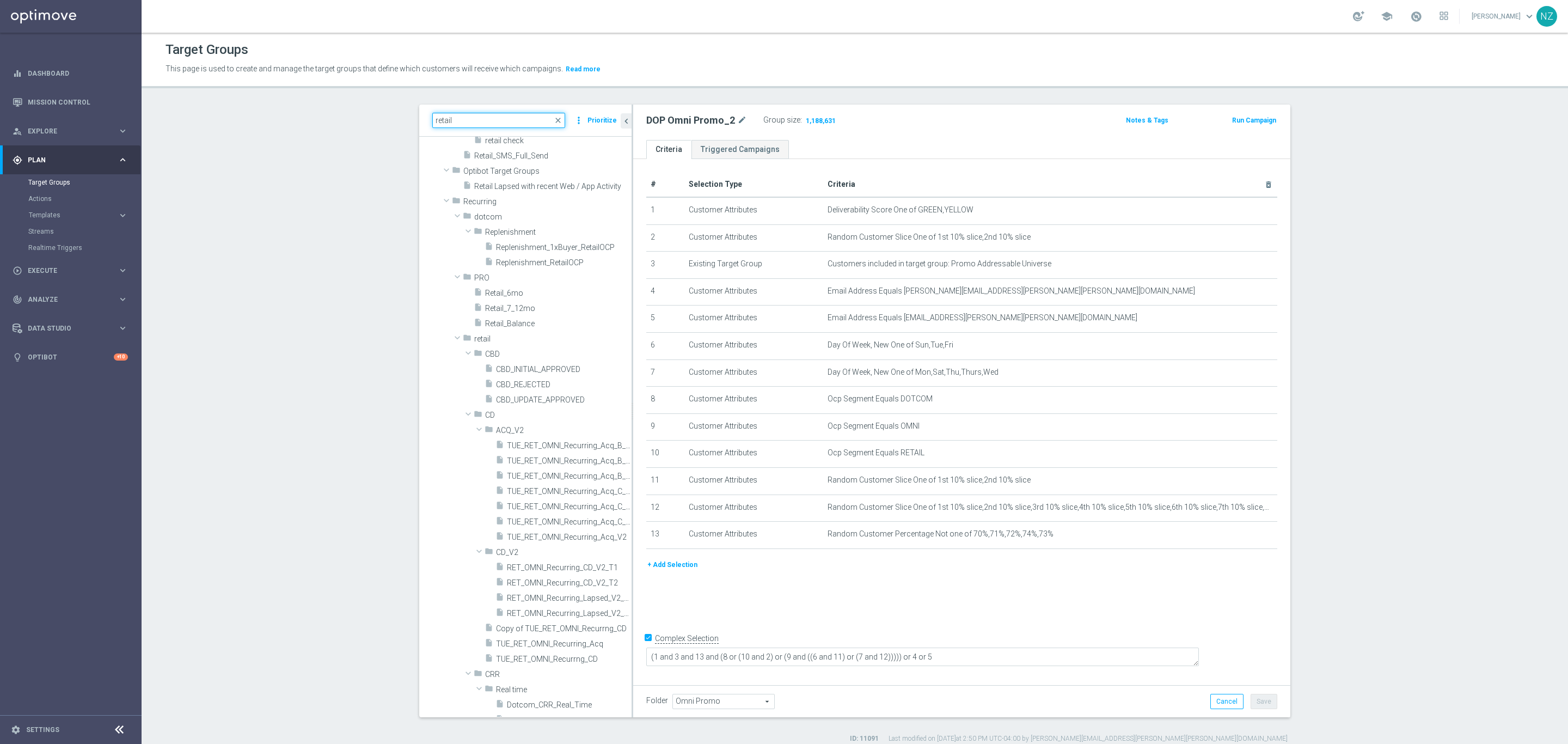
type input "retail"
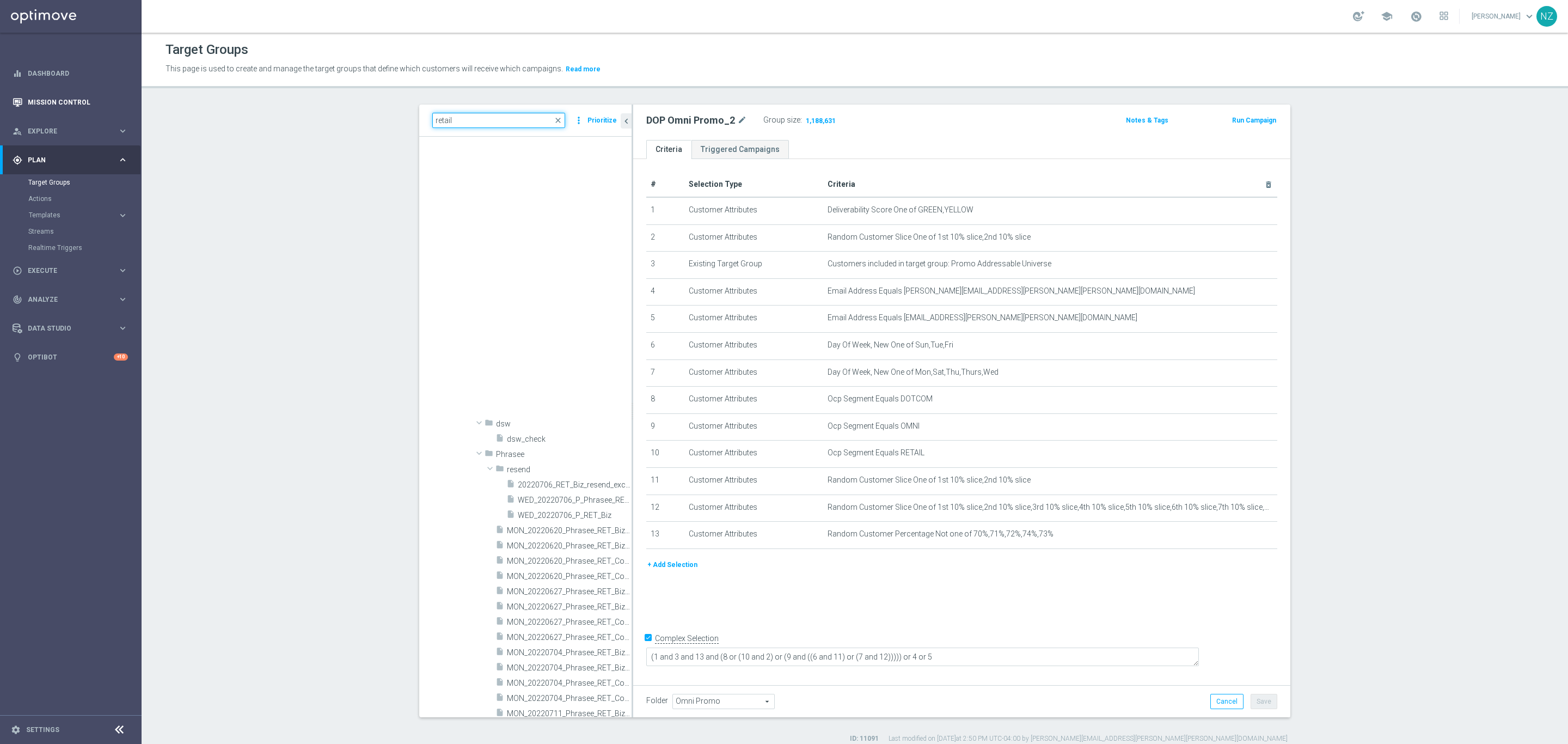
scroll to position [8497, 0]
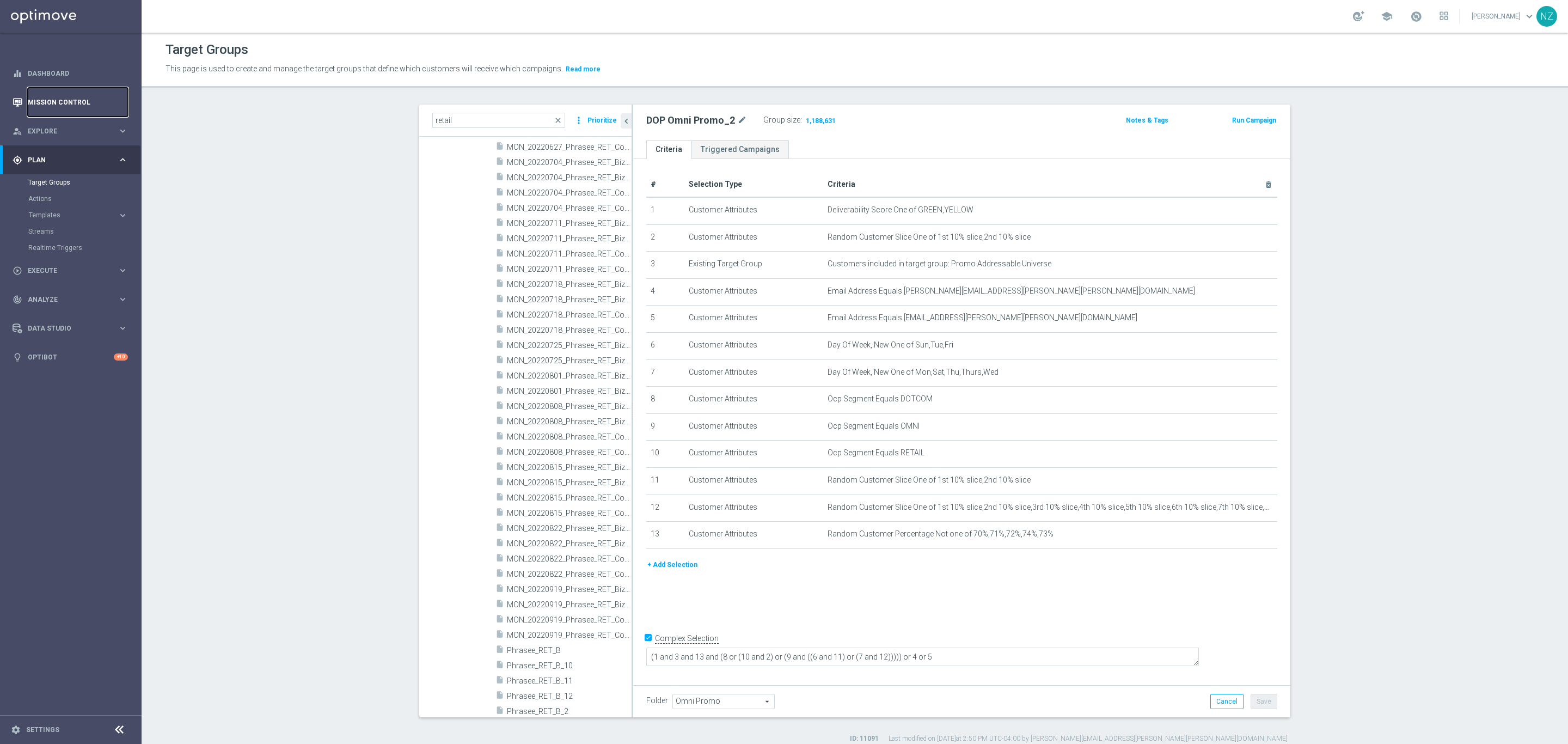
click at [67, 97] on link "Mission Control" at bounding box center [78, 102] width 100 height 29
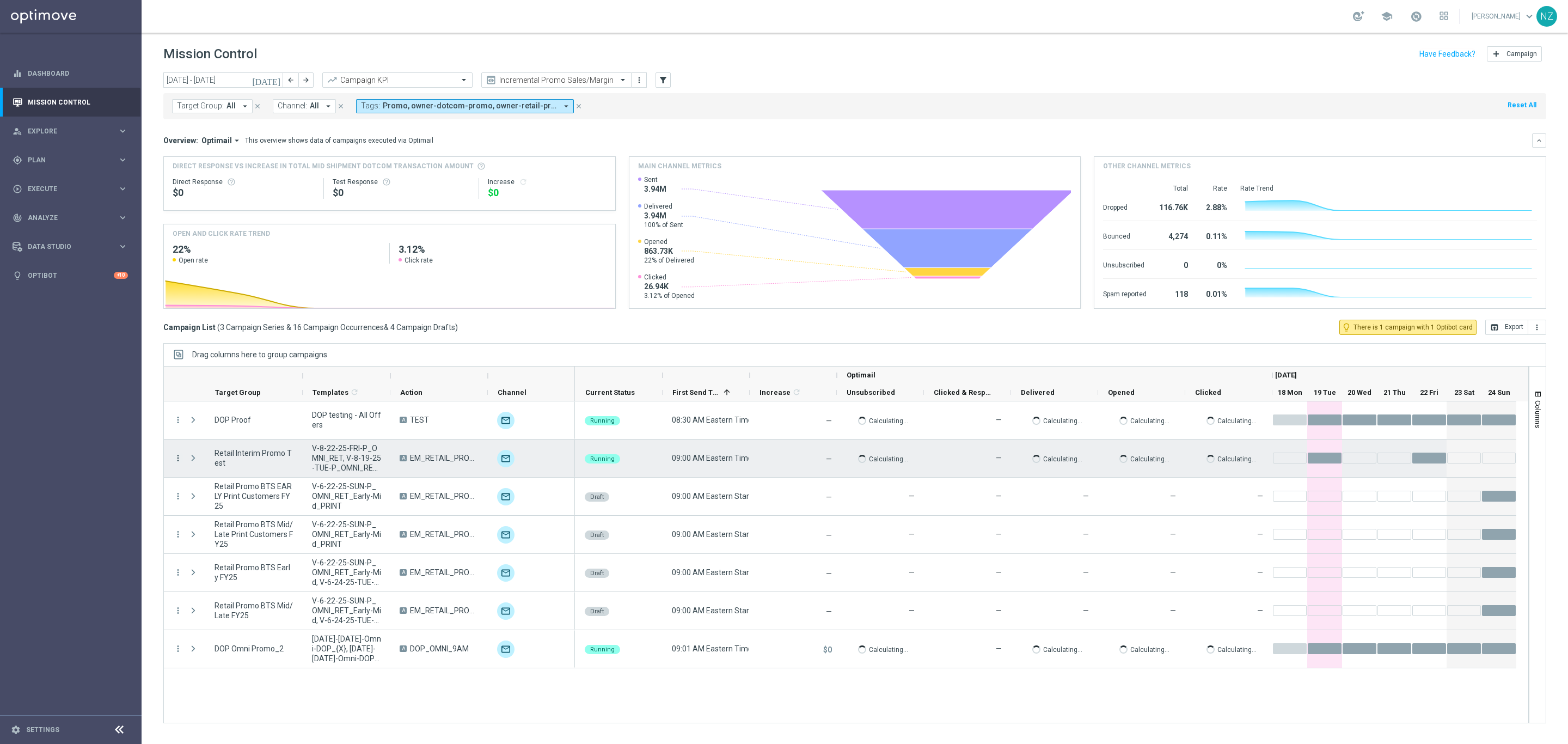
click at [176, 456] on icon "more_vert" at bounding box center [178, 458] width 10 height 10
click at [219, 467] on span "Campaign Details" at bounding box center [228, 466] width 55 height 8
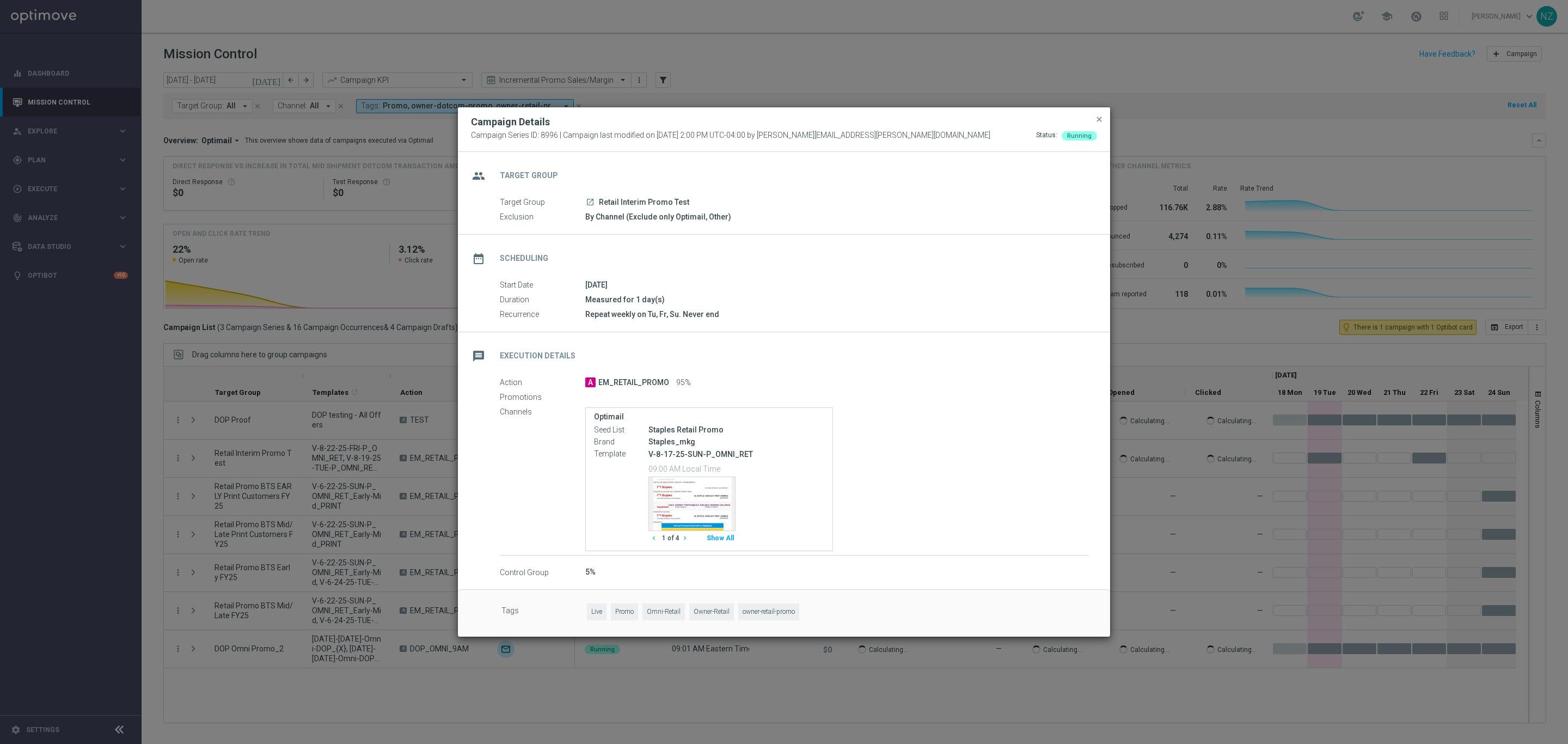
click at [683, 543] on button "chevron_right" at bounding box center [686, 539] width 14 height 14
click at [590, 201] on icon "launch" at bounding box center [590, 201] width 9 height 9
click at [1096, 117] on span "close" at bounding box center [1099, 119] width 9 height 9
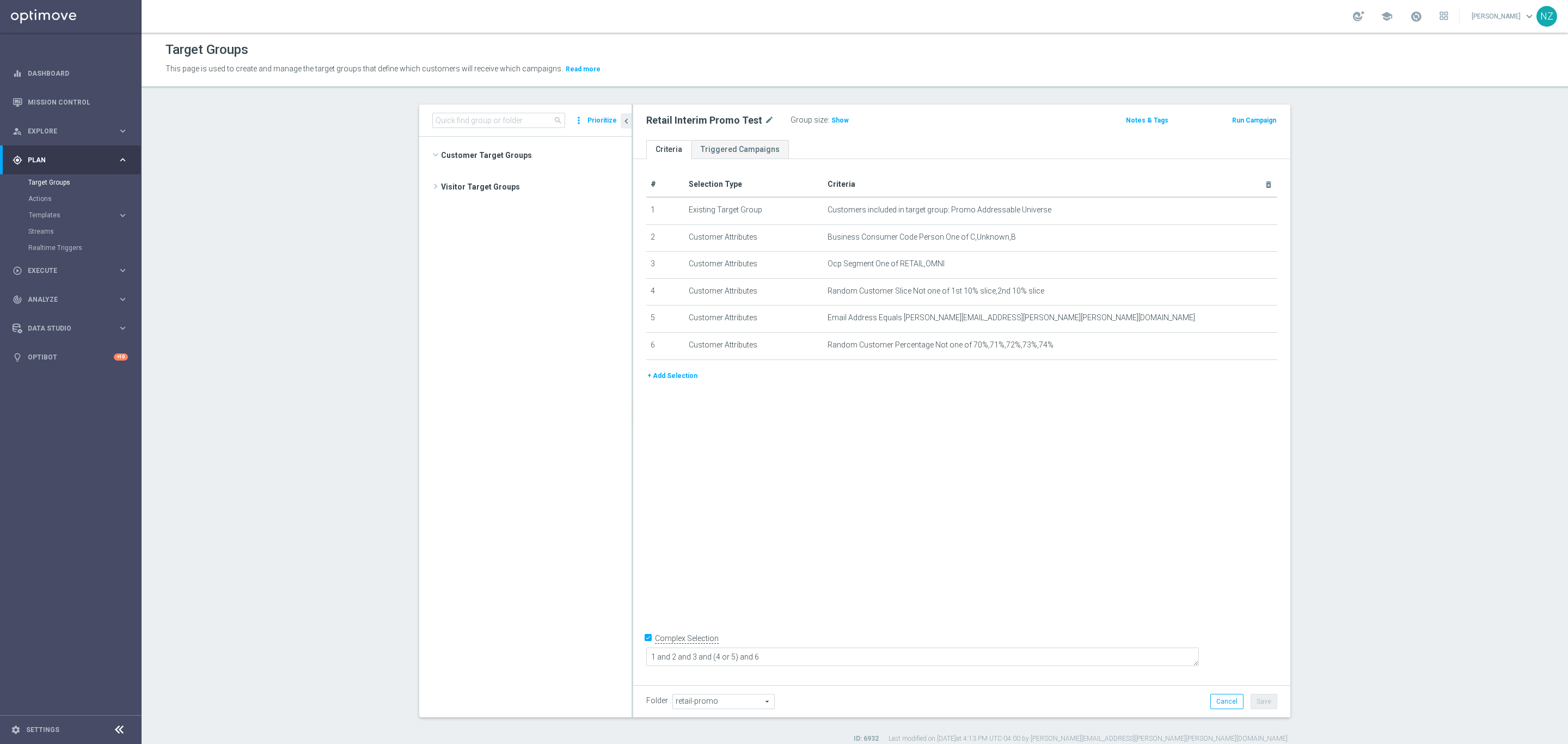
scroll to position [319, 0]
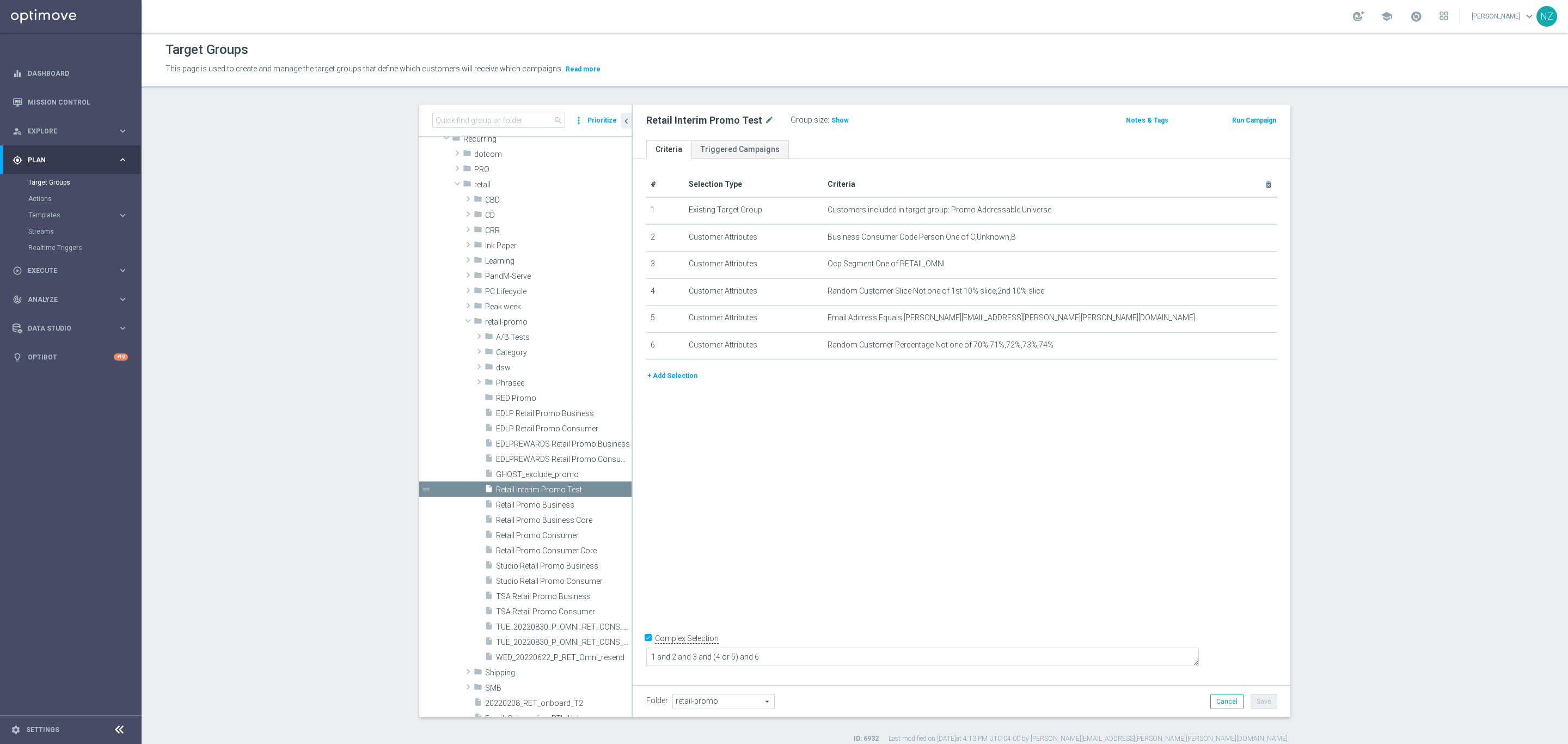
click at [676, 377] on button "+ Add Selection" at bounding box center [672, 376] width 52 height 12
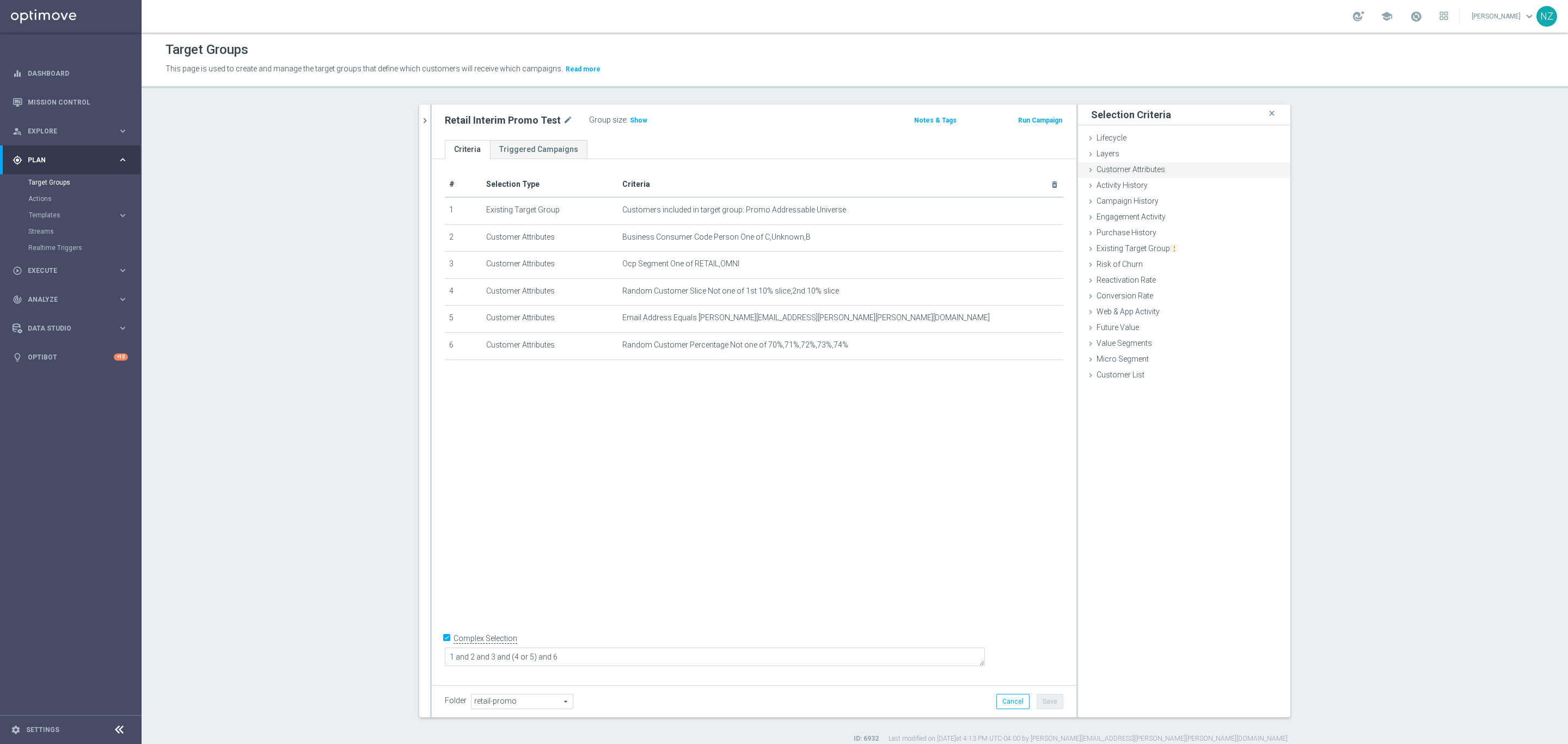
click at [1158, 163] on div "Customer Attributes done" at bounding box center [1184, 171] width 213 height 16
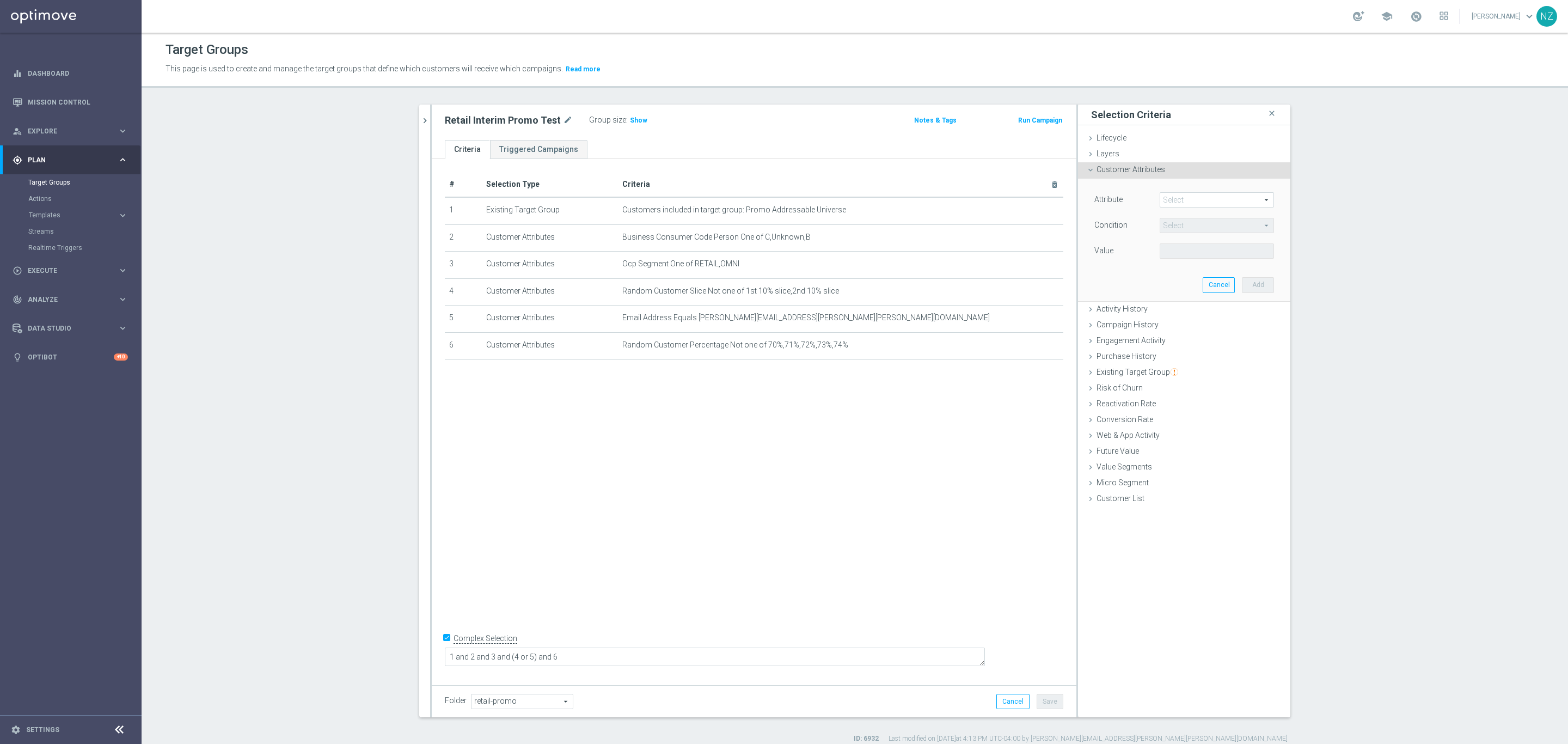
click at [1178, 196] on span at bounding box center [1217, 200] width 113 height 14
click at [1183, 203] on input "search" at bounding box center [1217, 199] width 114 height 15
type input "deliv"
click at [1215, 244] on span "Deliverability Score" at bounding box center [1216, 244] width 103 height 9
type input "Deliverability Score"
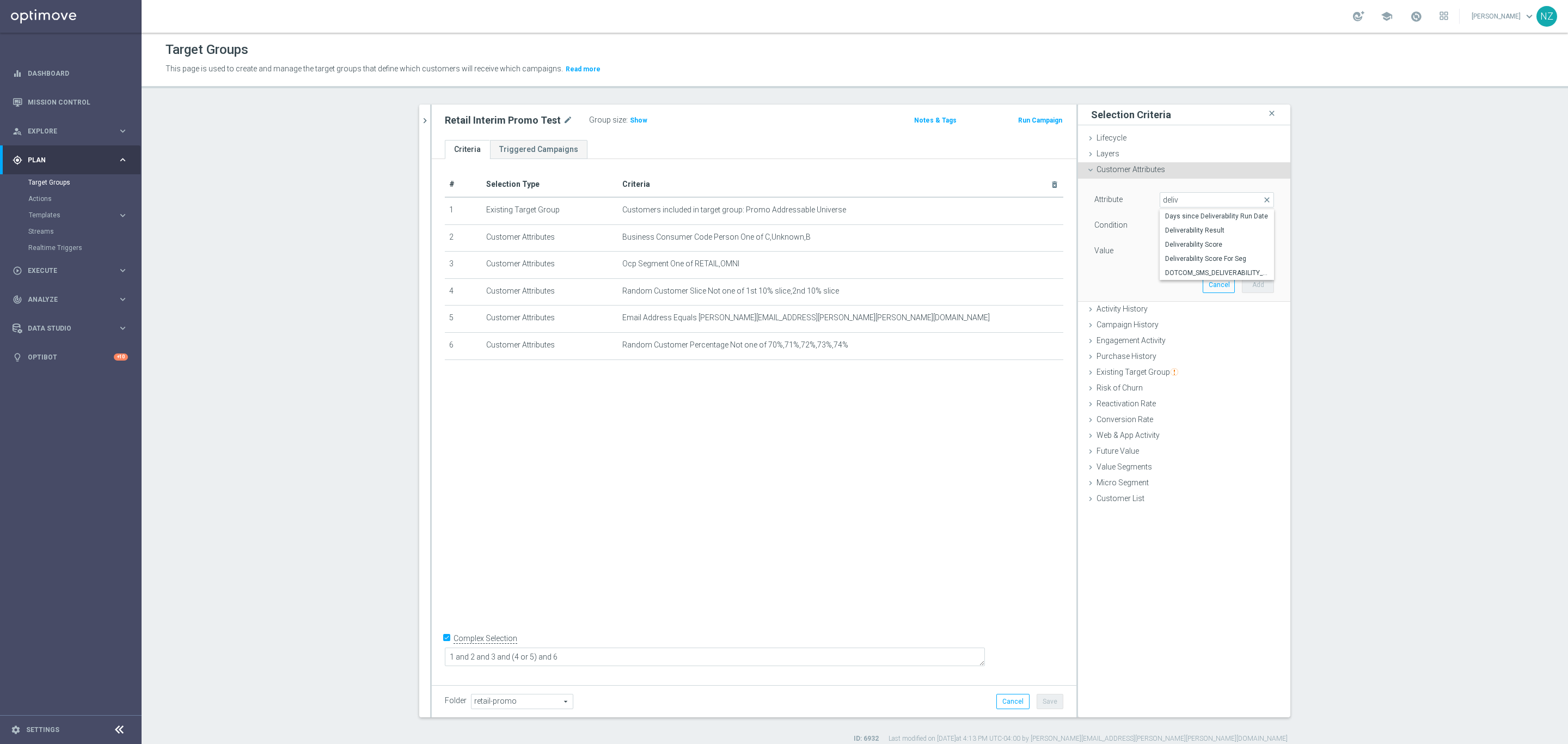
type input "Equals"
click at [1190, 249] on span at bounding box center [1217, 252] width 113 height 14
drag, startPoint x: 1186, startPoint y: 306, endPoint x: 1227, endPoint y: 296, distance: 42.2
click at [1187, 306] on span "RED" at bounding box center [1216, 309] width 103 height 9
type input "RED"
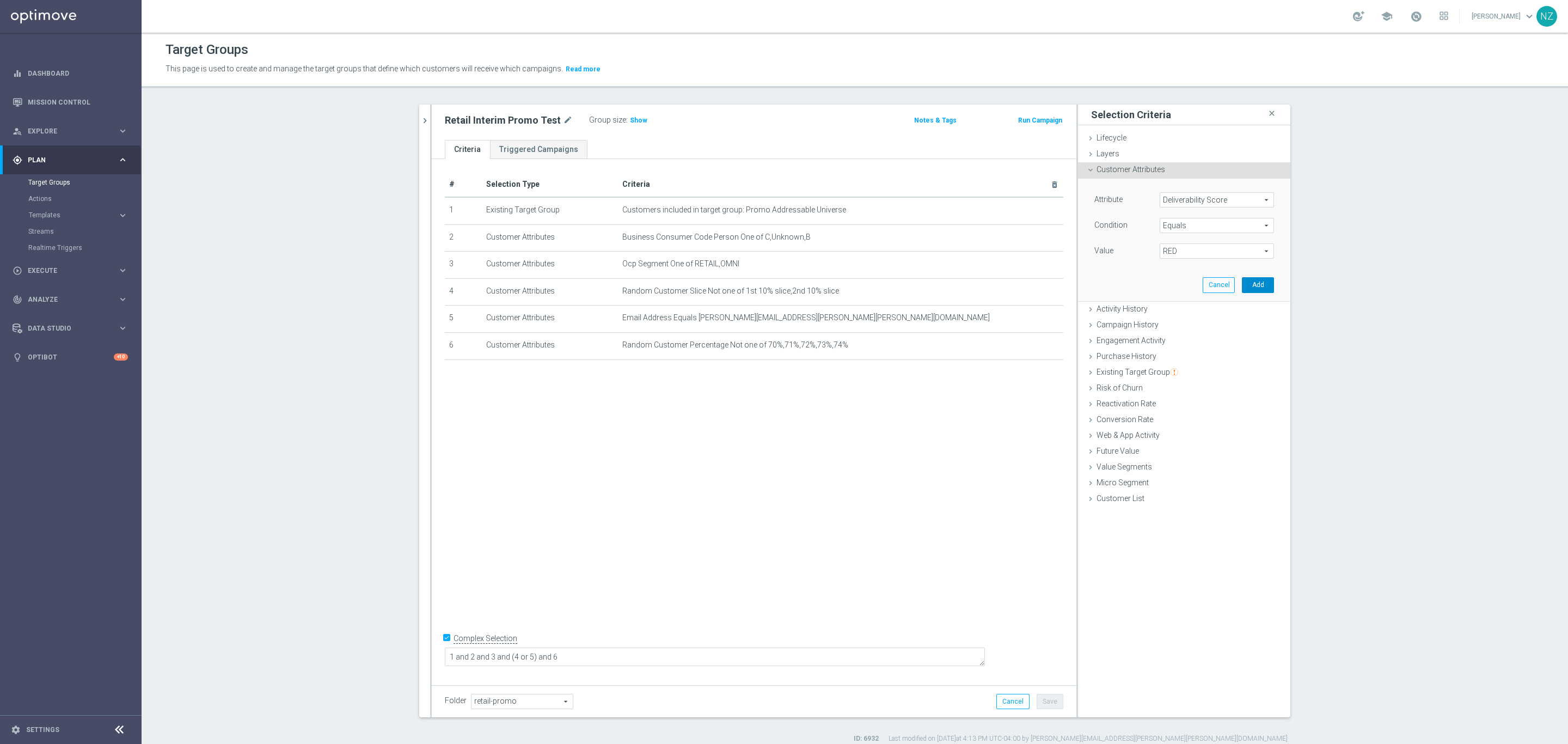
click at [1243, 282] on button "Add" at bounding box center [1257, 284] width 32 height 15
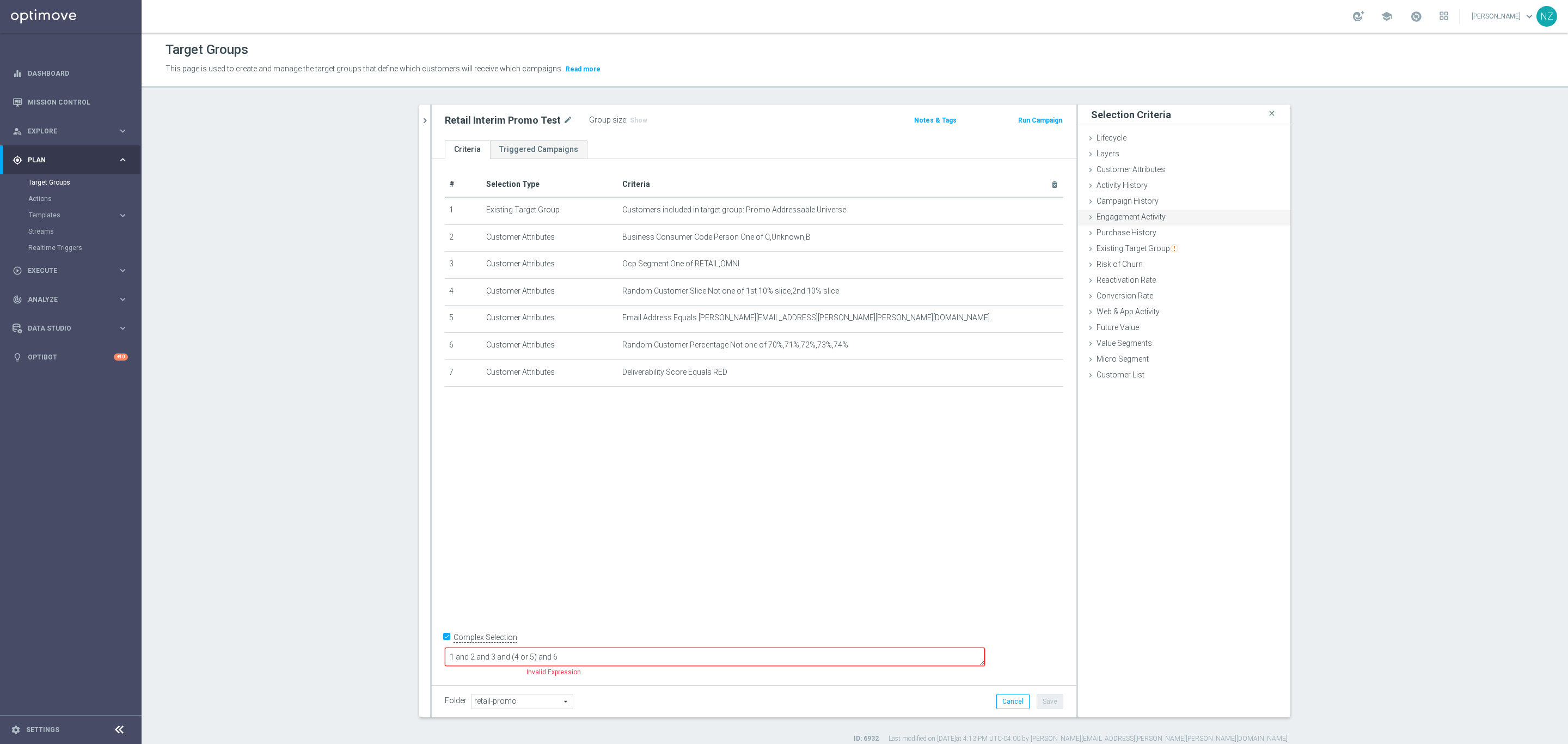
click at [1132, 217] on span "Engagement Activity" at bounding box center [1130, 217] width 69 height 9
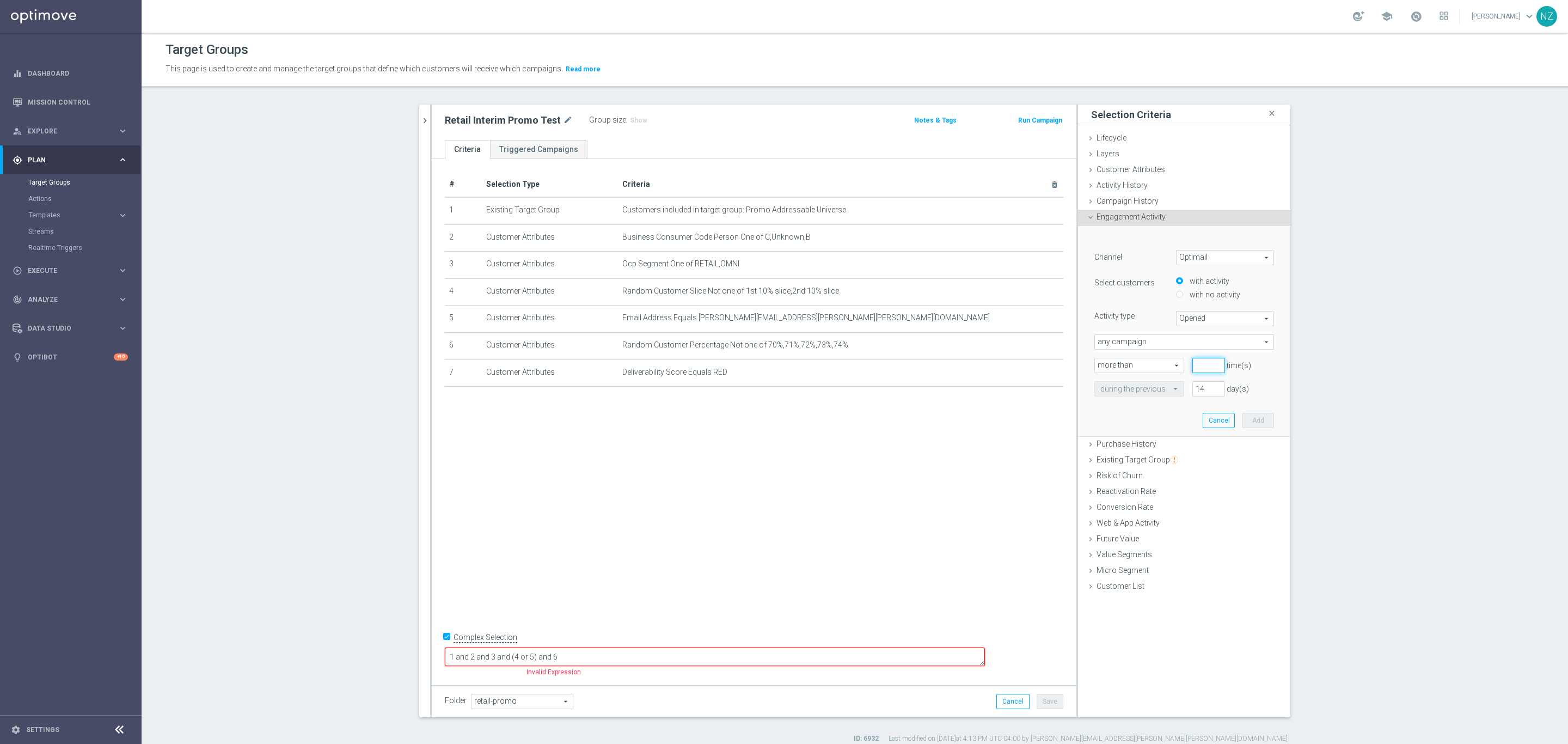
click at [1200, 359] on input "number" at bounding box center [1209, 365] width 33 height 15
type input "0"
click at [1207, 391] on input "13" at bounding box center [1209, 388] width 33 height 15
drag, startPoint x: 1201, startPoint y: 387, endPoint x: 1161, endPoint y: 381, distance: 40.4
click at [1161, 381] on div "during the previous 13 day(s)" at bounding box center [1184, 388] width 196 height 15
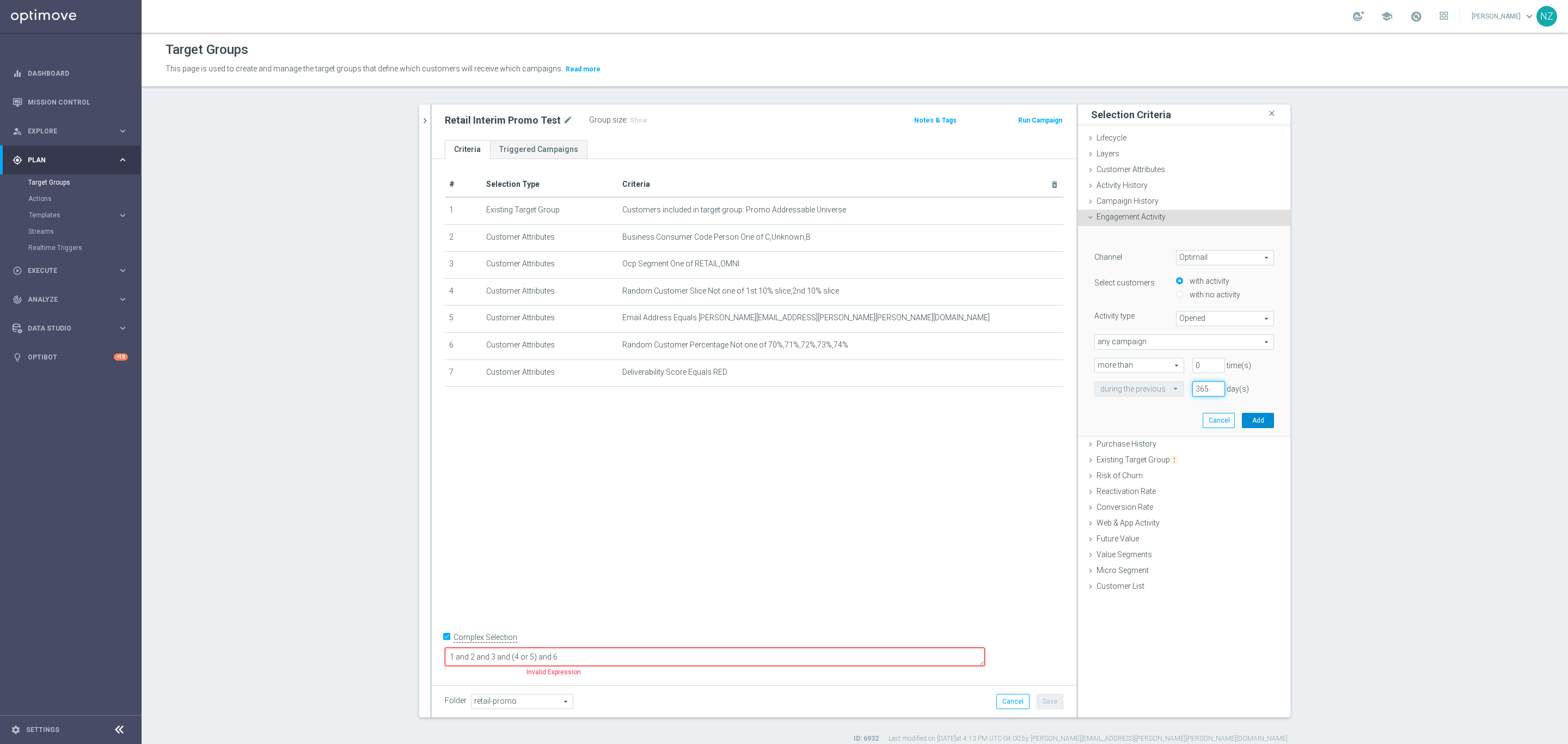
type input "365"
click at [1254, 422] on button "Add" at bounding box center [1257, 420] width 32 height 15
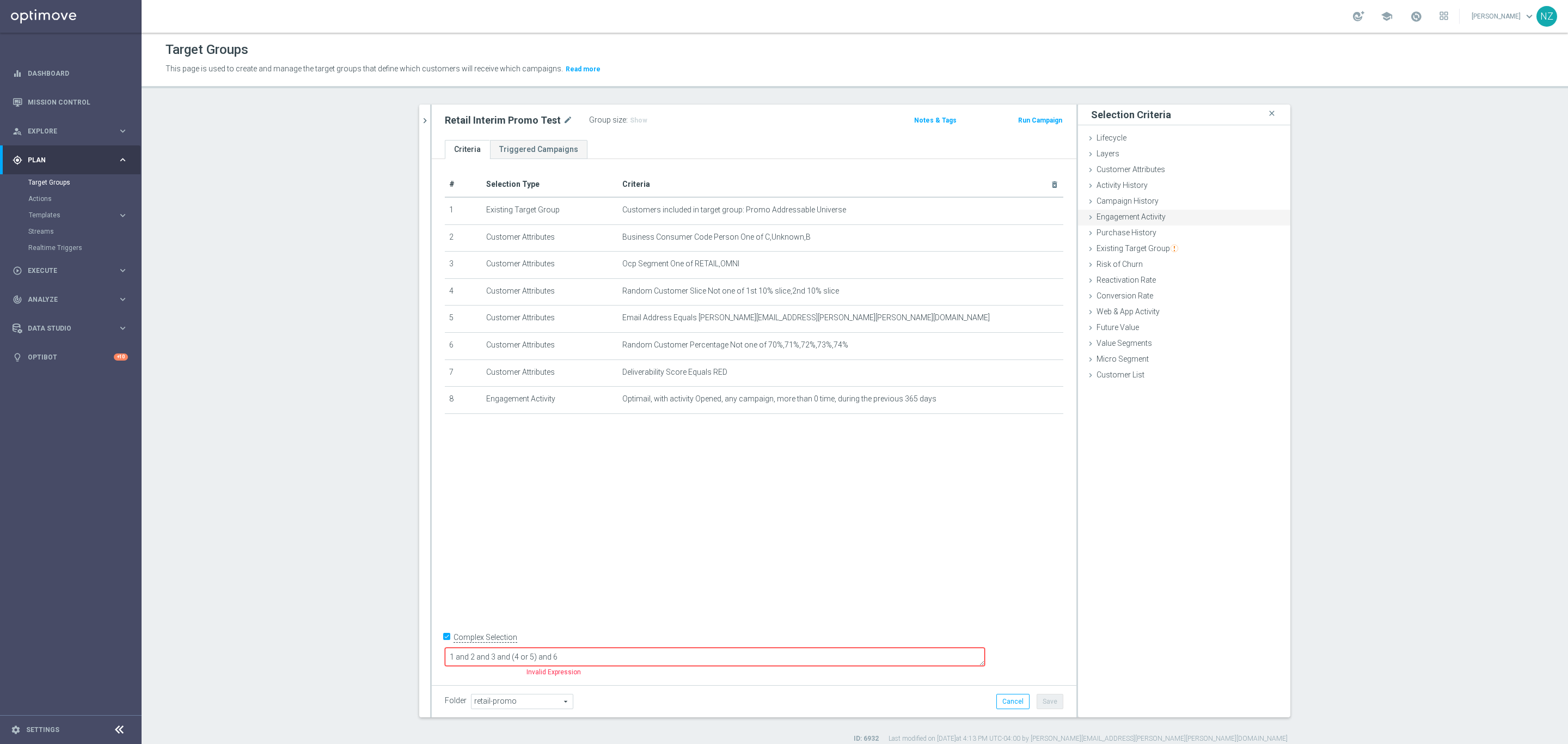
click at [1173, 213] on div "Engagement Activity done selection saved" at bounding box center [1184, 218] width 213 height 16
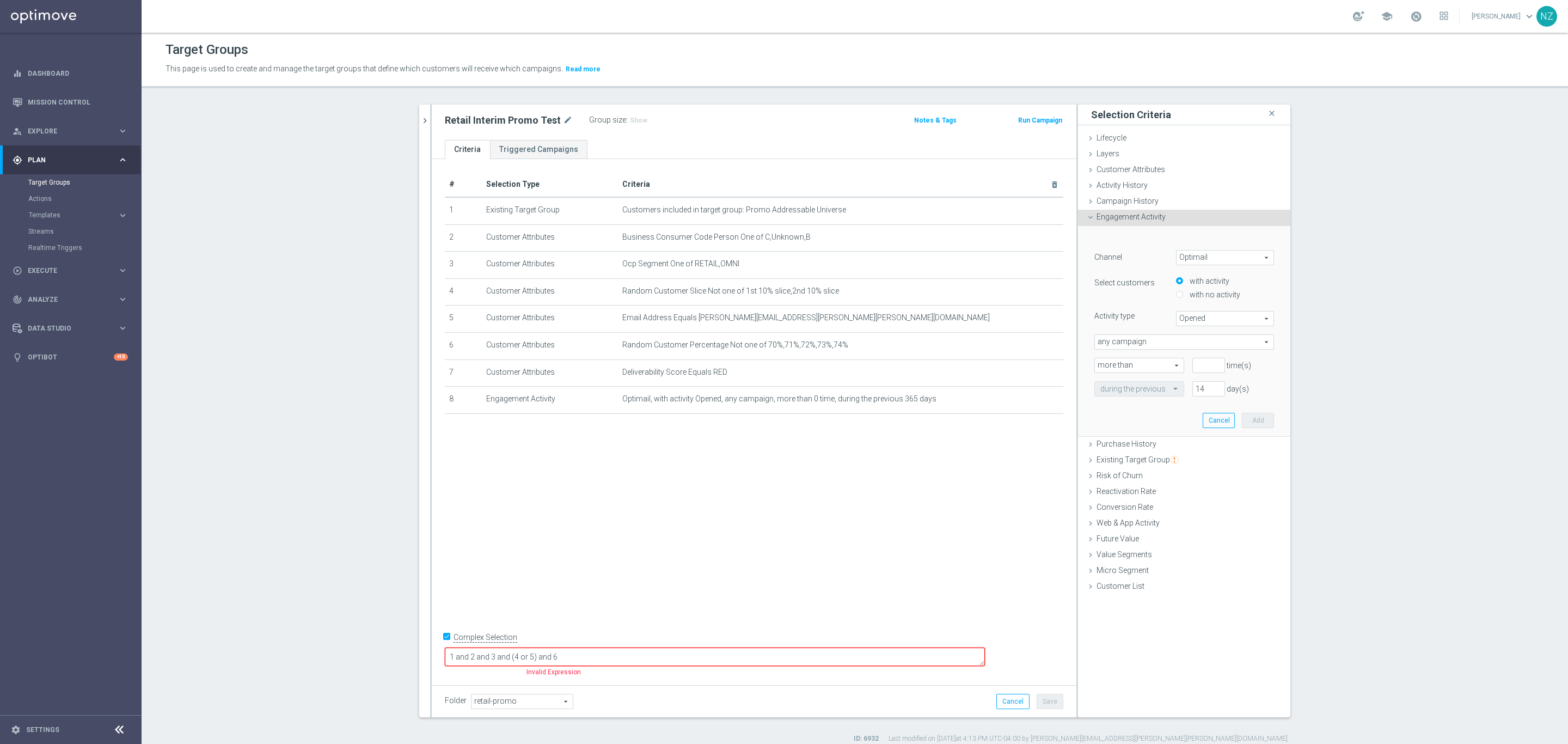
click at [1203, 314] on span "Opened" at bounding box center [1225, 319] width 97 height 14
click at [1203, 325] on span "Opened" at bounding box center [1225, 319] width 97 height 14
click at [1194, 350] on span "Clicked" at bounding box center [1225, 348] width 86 height 9
type input "Clicked"
click at [1198, 364] on input "number" at bounding box center [1209, 365] width 33 height 15
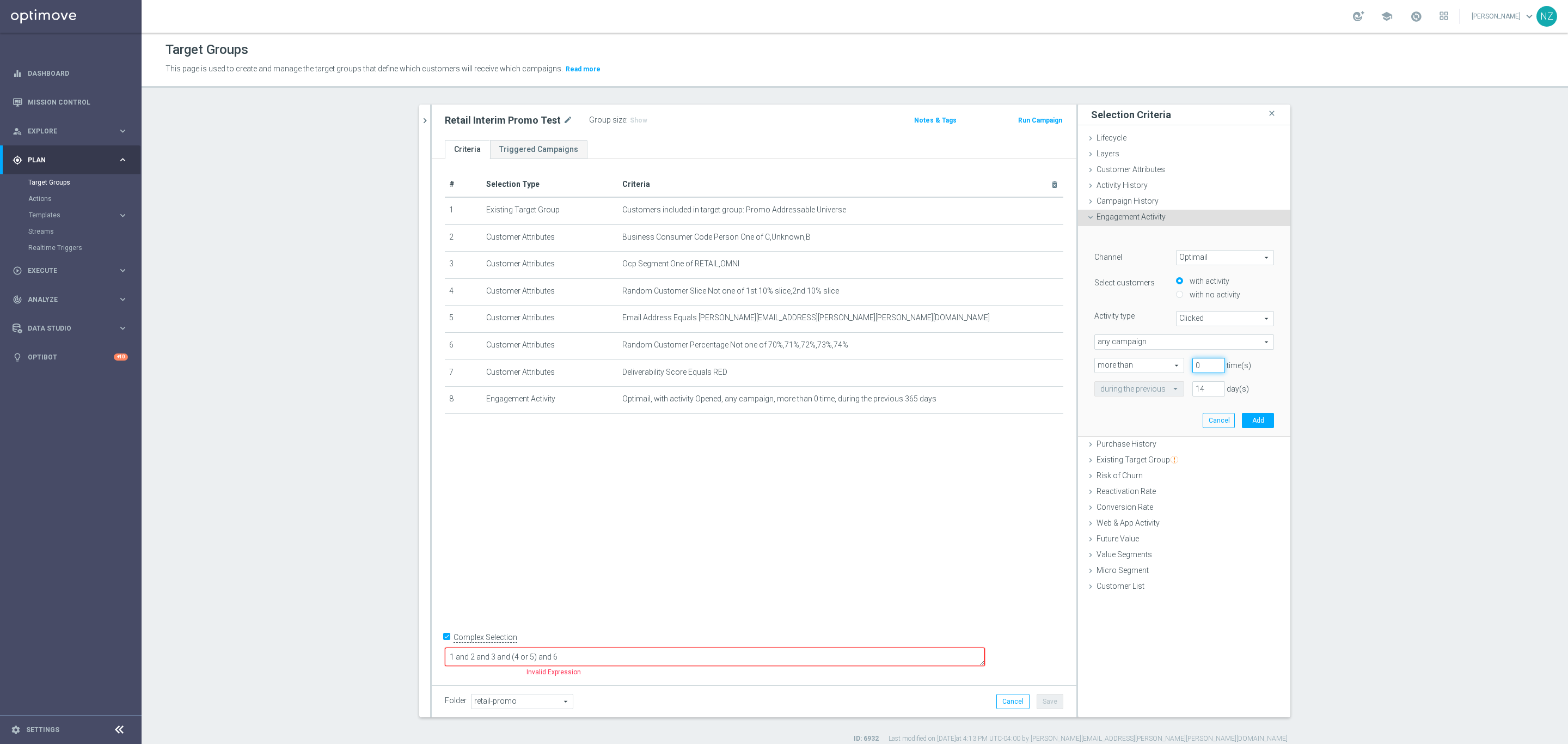
type input "0"
drag, startPoint x: 1201, startPoint y: 390, endPoint x: 1166, endPoint y: 377, distance: 37.3
click at [1166, 377] on div "Channel Optimail Optimail arrow_drop_down search Select customers with activity…" at bounding box center [1184, 323] width 180 height 147
type input "365"
click at [1253, 420] on button "Add" at bounding box center [1257, 420] width 32 height 15
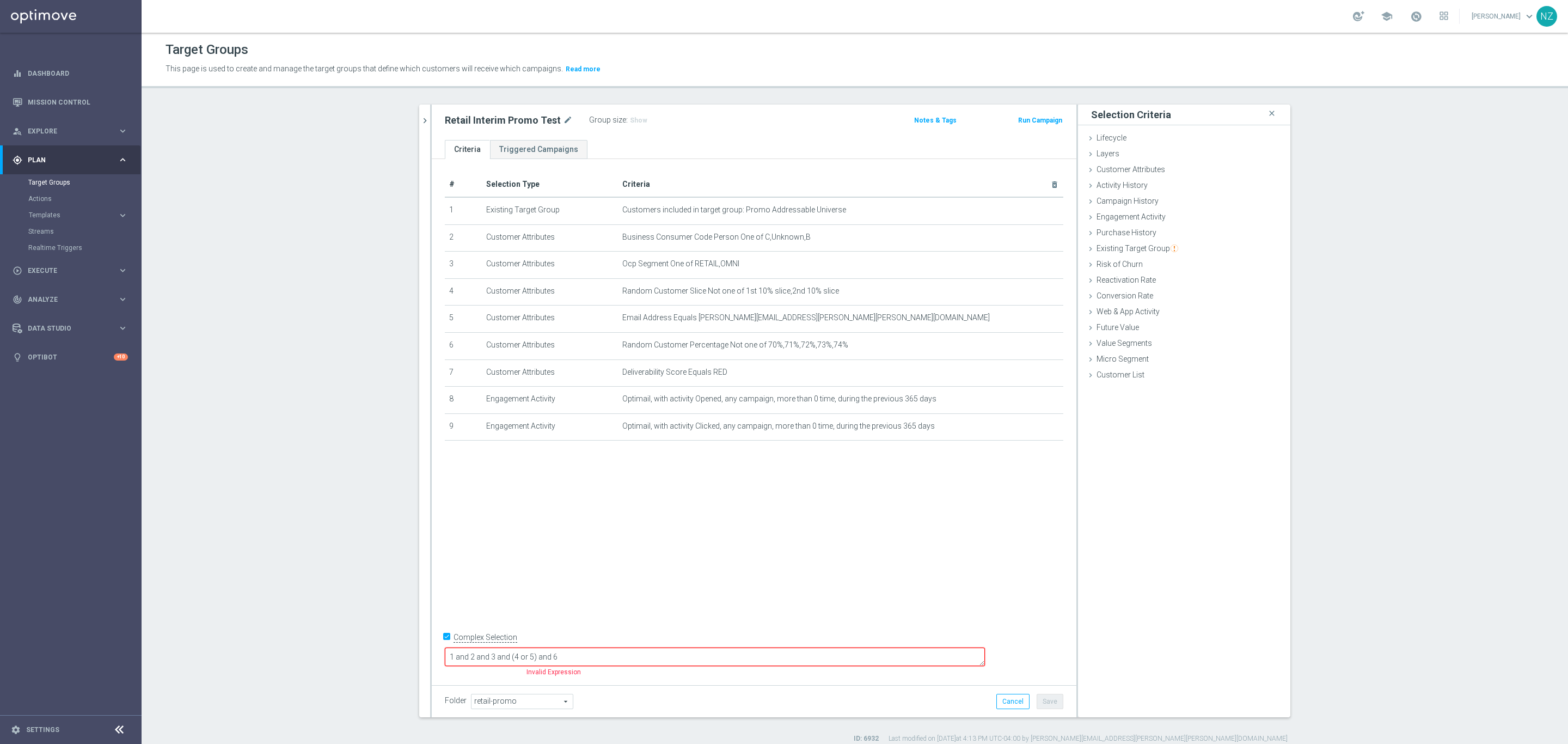
click at [660, 667] on form "Complex Selection 1 and 2 and 3 and (4 or 5) and 6 Invalid Expression" at bounding box center [754, 655] width 619 height 51
click at [670, 655] on textarea "1 and 2 and 3 and (4 or 5) and 6" at bounding box center [715, 657] width 540 height 19
drag, startPoint x: 522, startPoint y: 652, endPoint x: 528, endPoint y: 649, distance: 6.7
click at [522, 652] on textarea "1 and 2 and 3 and (4 or 5) and 6" at bounding box center [715, 657] width 540 height 19
click at [559, 654] on textarea "(1 or (7 and(8 or 9)) and 2 and 3 and (4 or 5) and 6" at bounding box center [715, 657] width 540 height 19
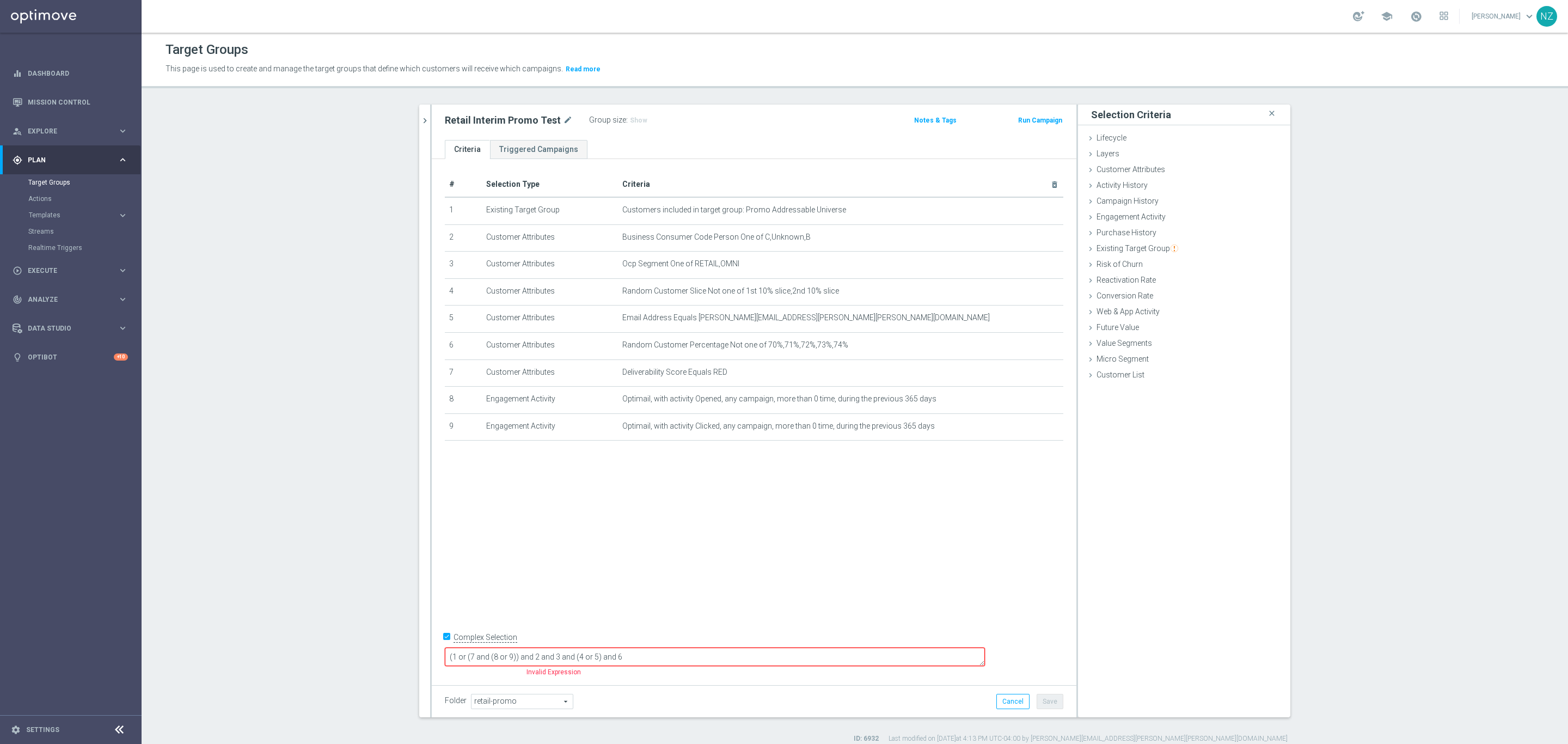
click at [585, 659] on textarea "(1 or (7 and (8 or 9)) and 2 and 3 and (4 or 5) and 6" at bounding box center [715, 657] width 540 height 19
type textarea "(1 or (7 and (8 or 9))) and 2 and 3 and (4 or 5) and 6"
click at [632, 119] on span "Show" at bounding box center [638, 120] width 17 height 8
click at [1013, 703] on button "Cancel" at bounding box center [1013, 701] width 33 height 15
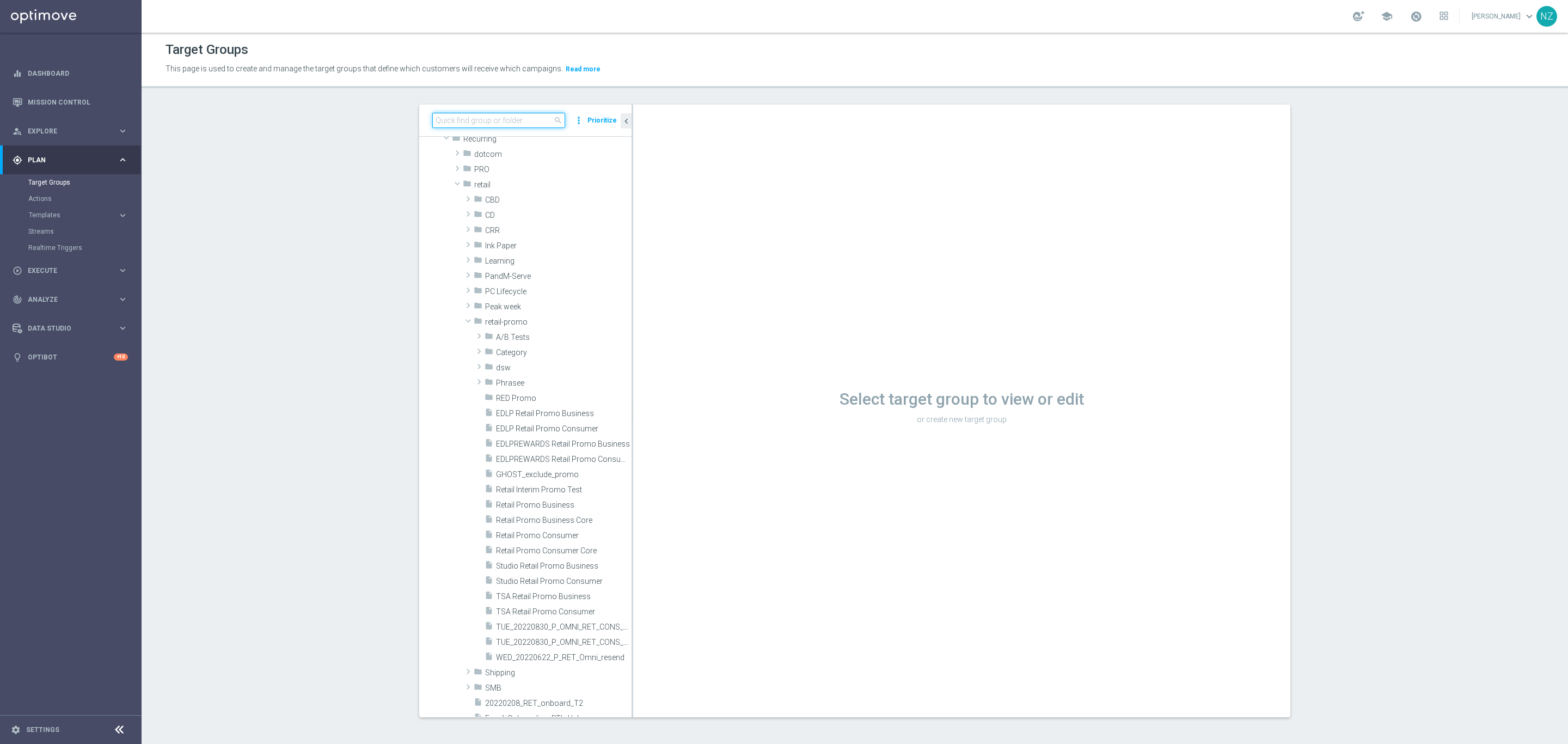
click at [495, 121] on input at bounding box center [499, 120] width 133 height 15
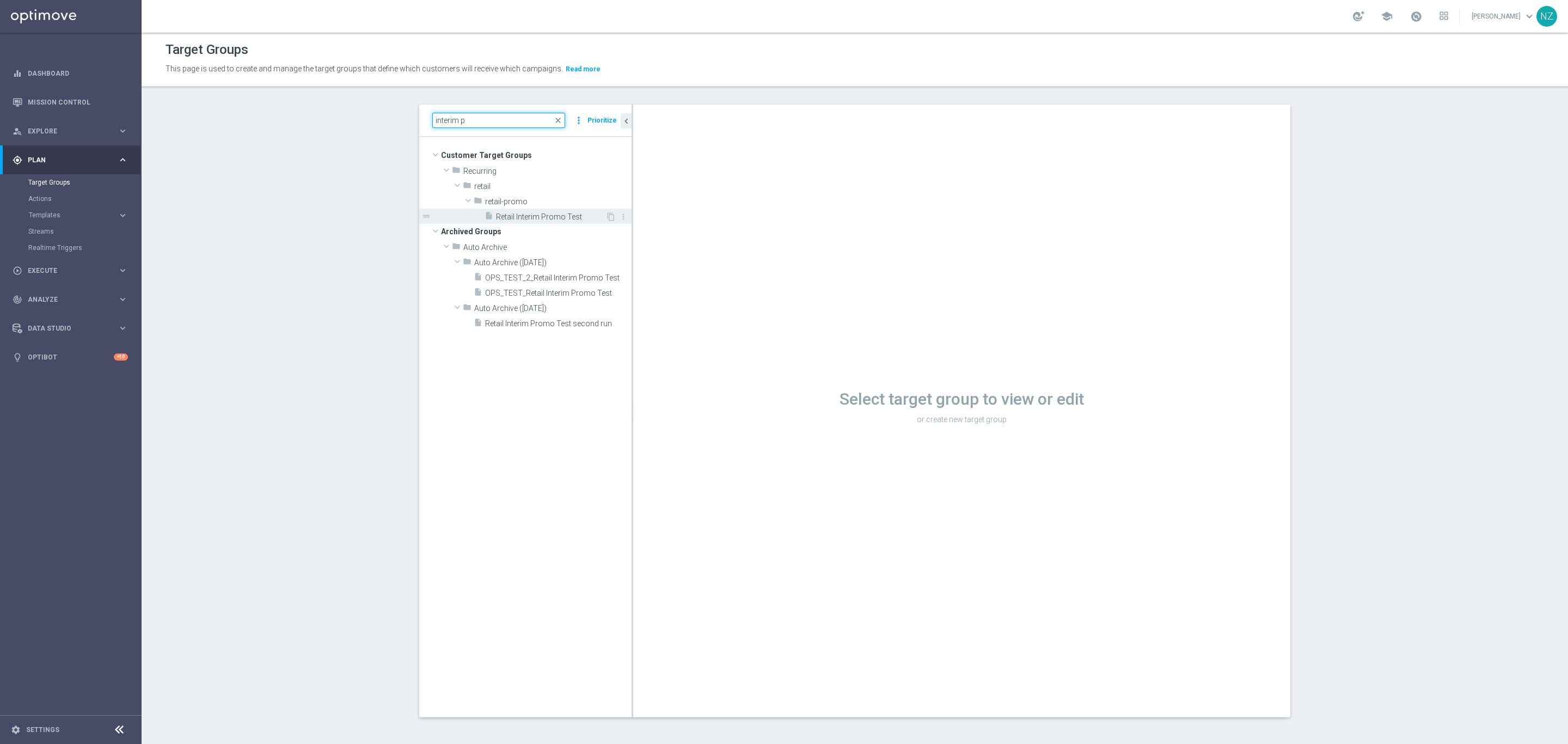
type input "interim p"
click at [509, 219] on span "Retail Interim Promo Test" at bounding box center [551, 217] width 109 height 9
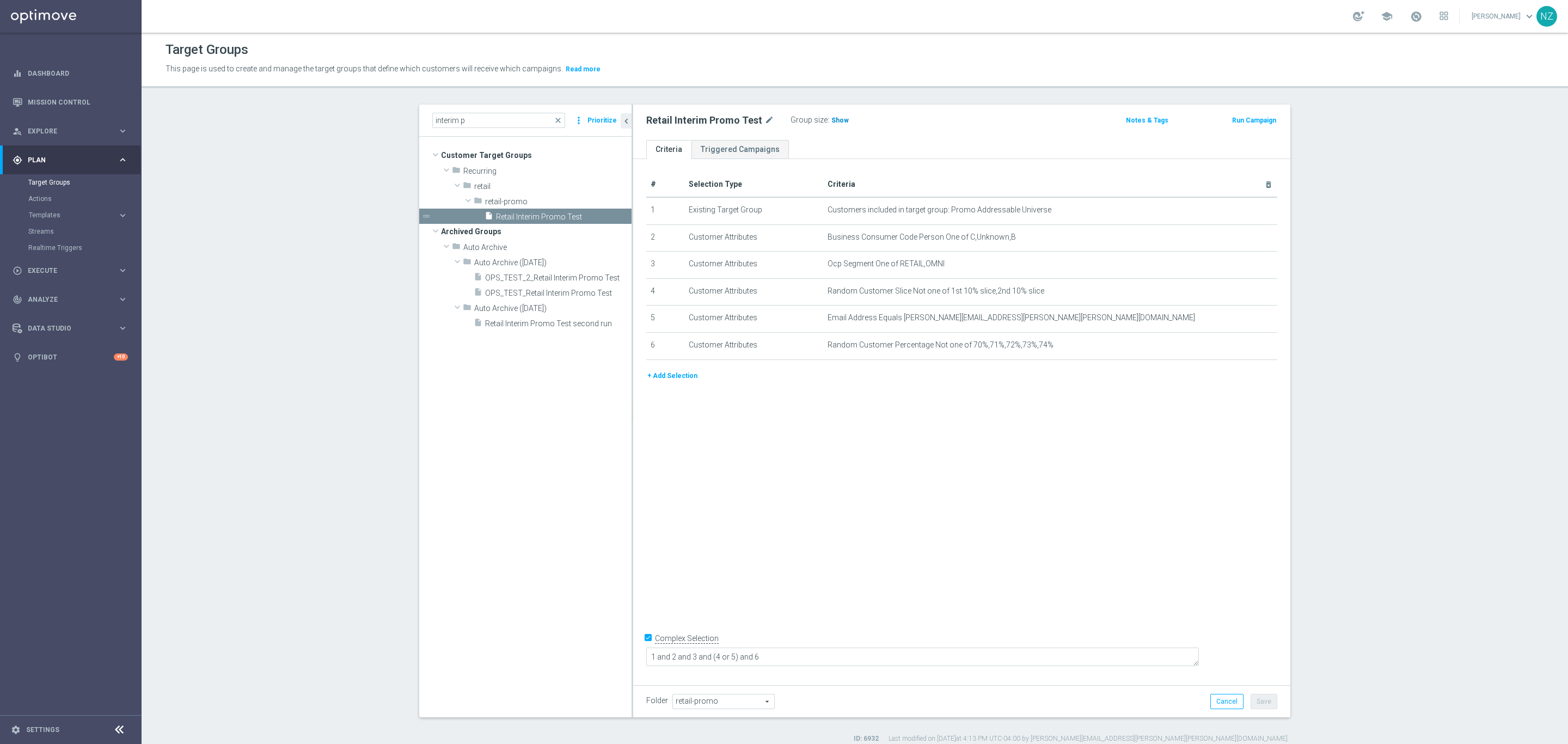
click at [831, 121] on span "Show" at bounding box center [840, 120] width 17 height 8
drag, startPoint x: 553, startPoint y: 118, endPoint x: 482, endPoint y: 120, distance: 71.0
click at [553, 118] on span "close" at bounding box center [557, 120] width 9 height 9
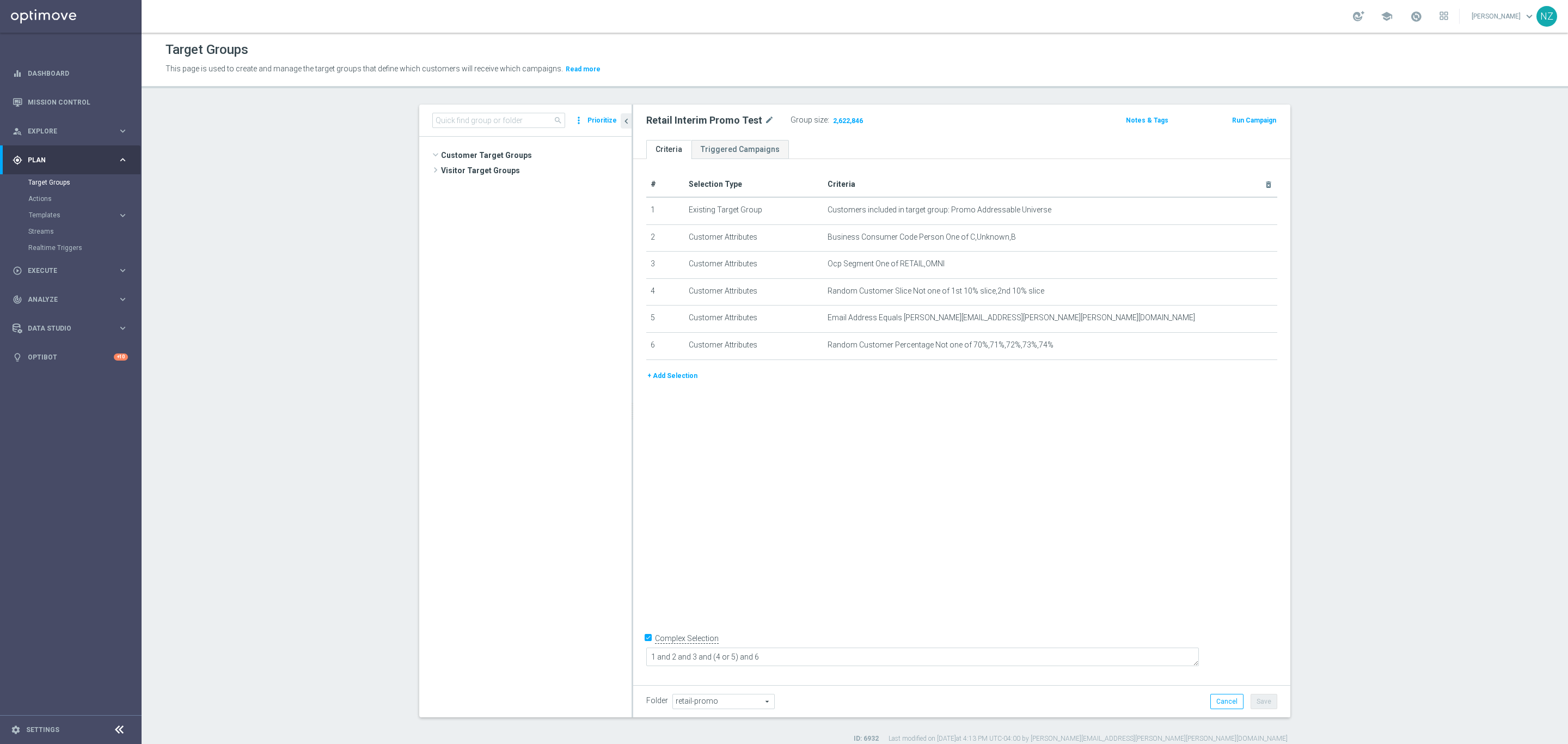
scroll to position [319, 0]
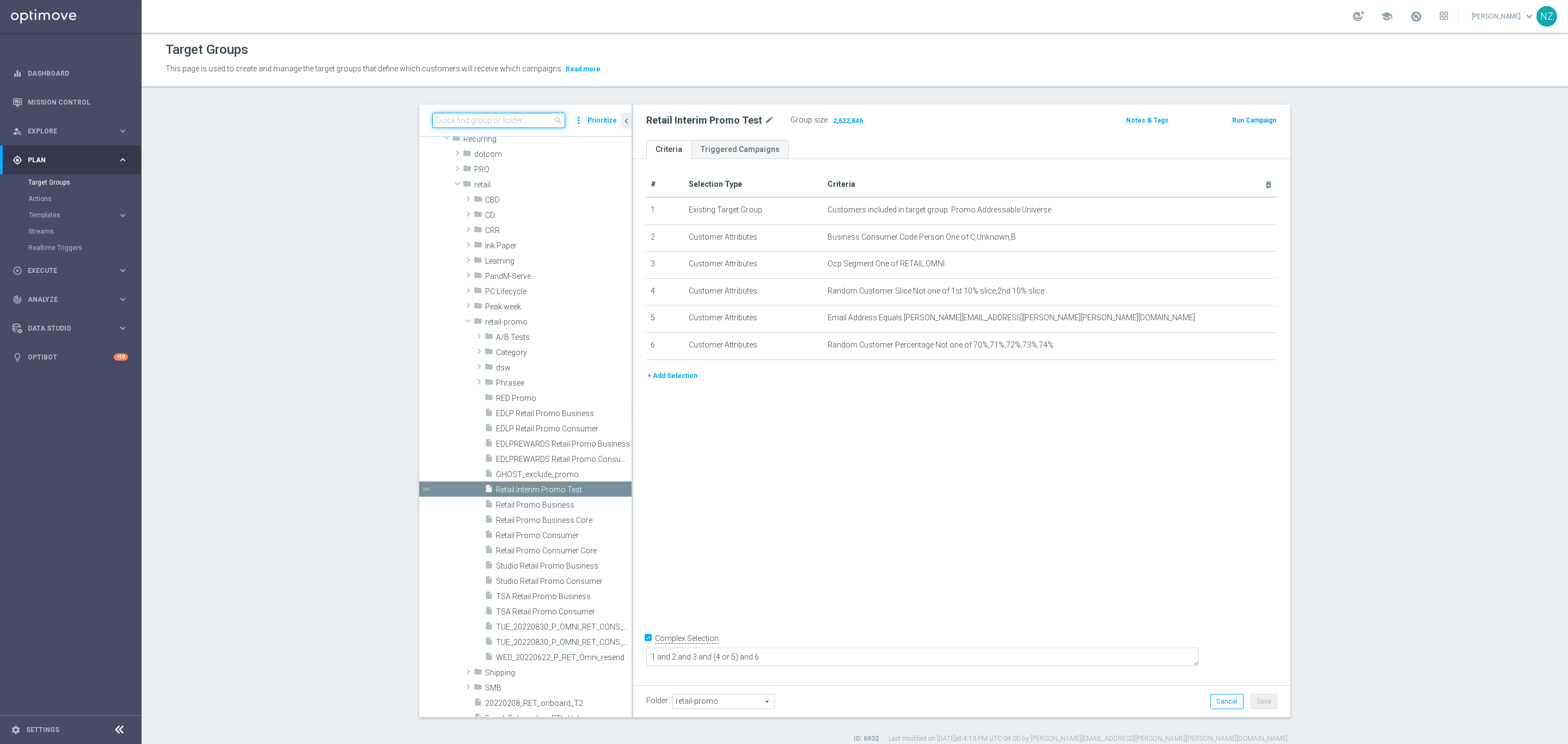
click at [479, 120] on input at bounding box center [499, 120] width 133 height 15
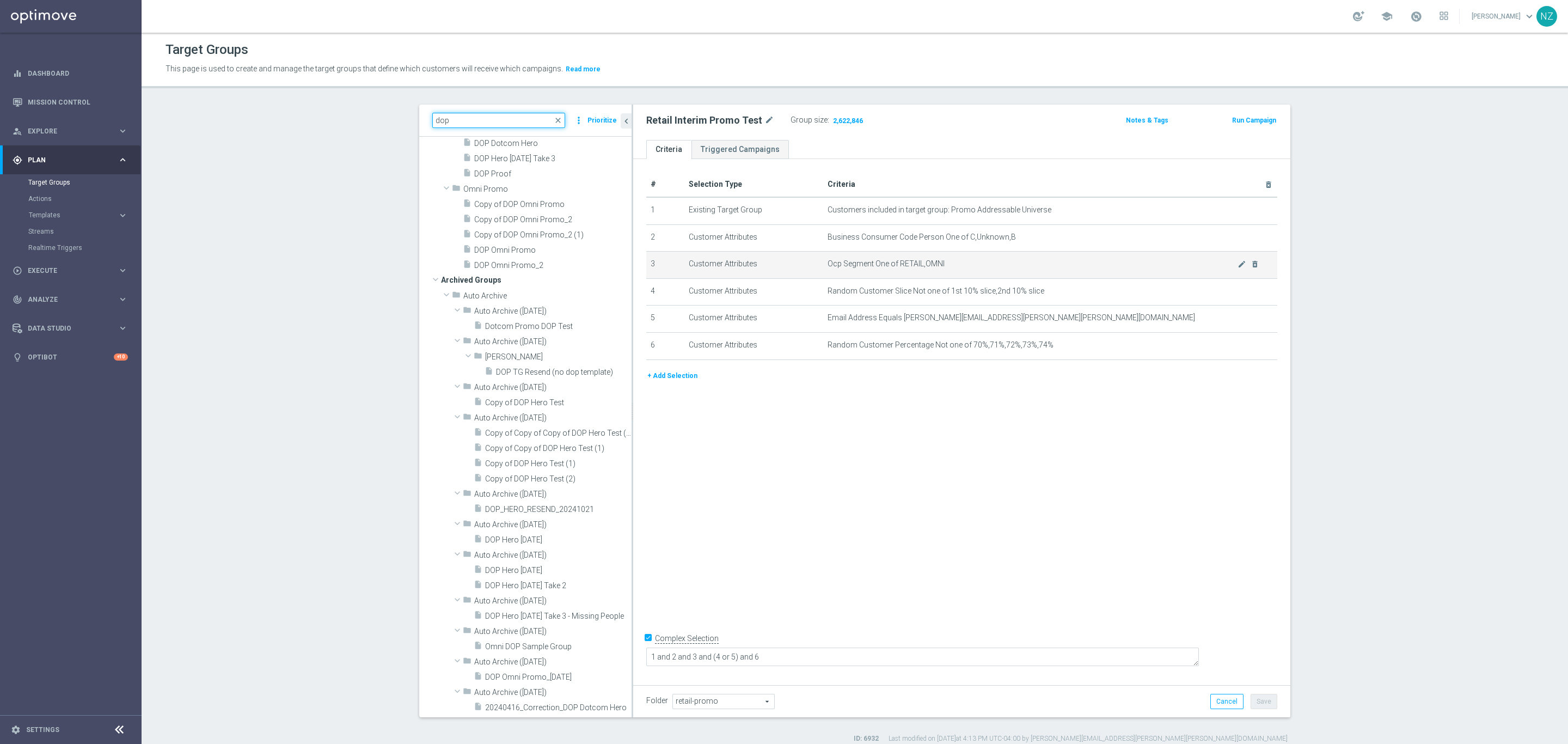
scroll to position [72, 0]
type input "dop"
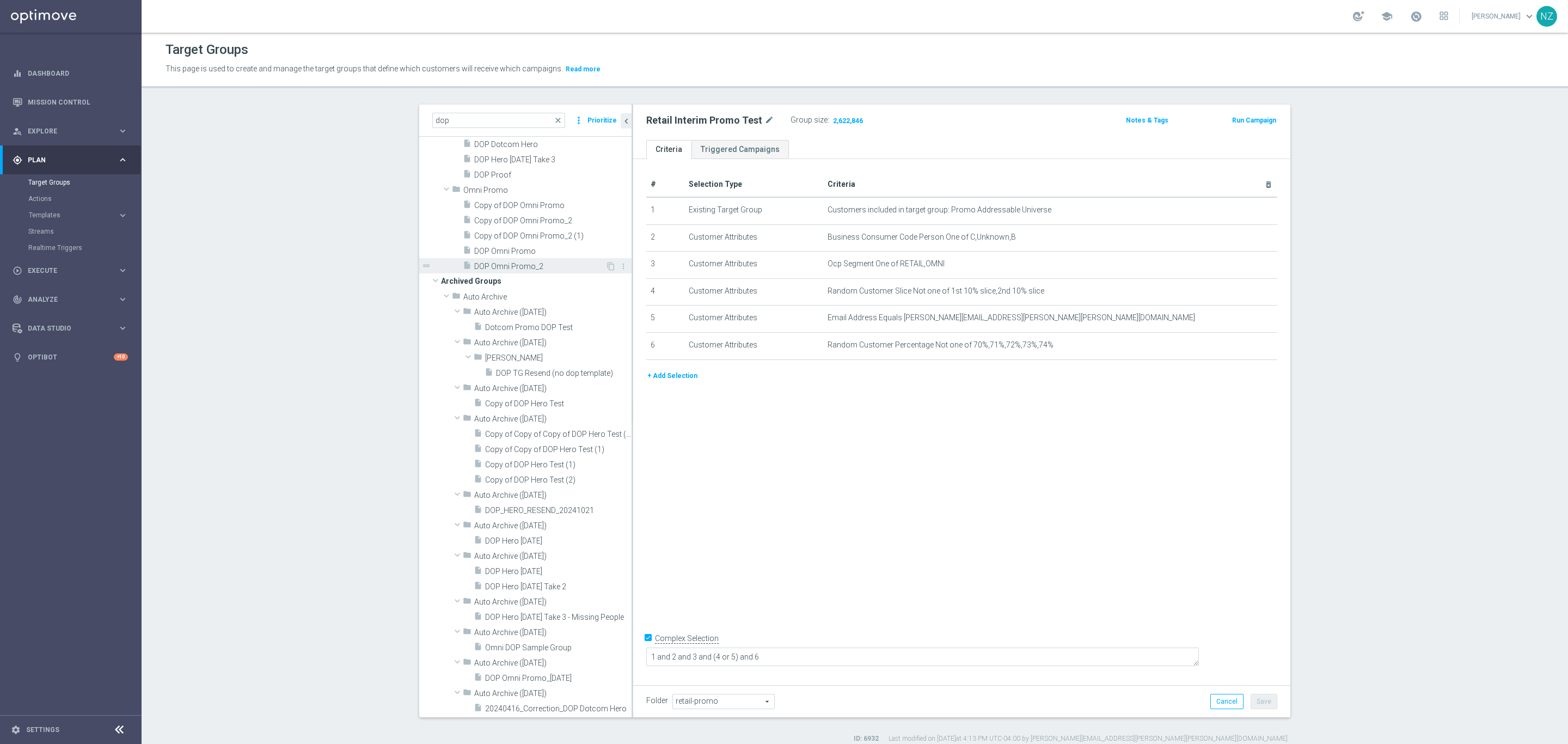
click at [530, 267] on span "DOP Omni Promo_2" at bounding box center [540, 267] width 131 height 9
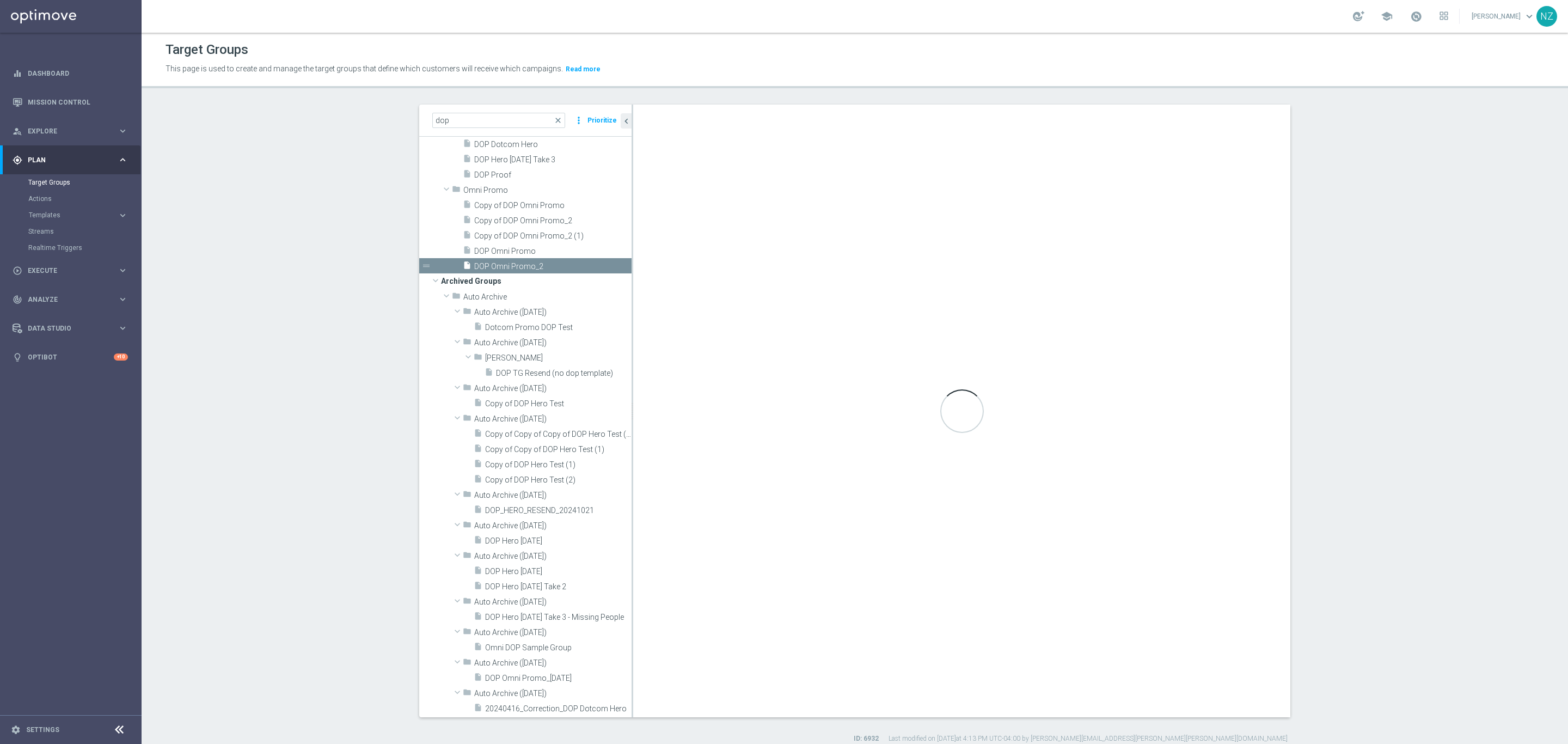
type textarea "(1 and 3 and 13 and (8 or (10 and 2) or (9 and ((6 and 11) or (7 and 12))))) or…"
type input "Omni Promo"
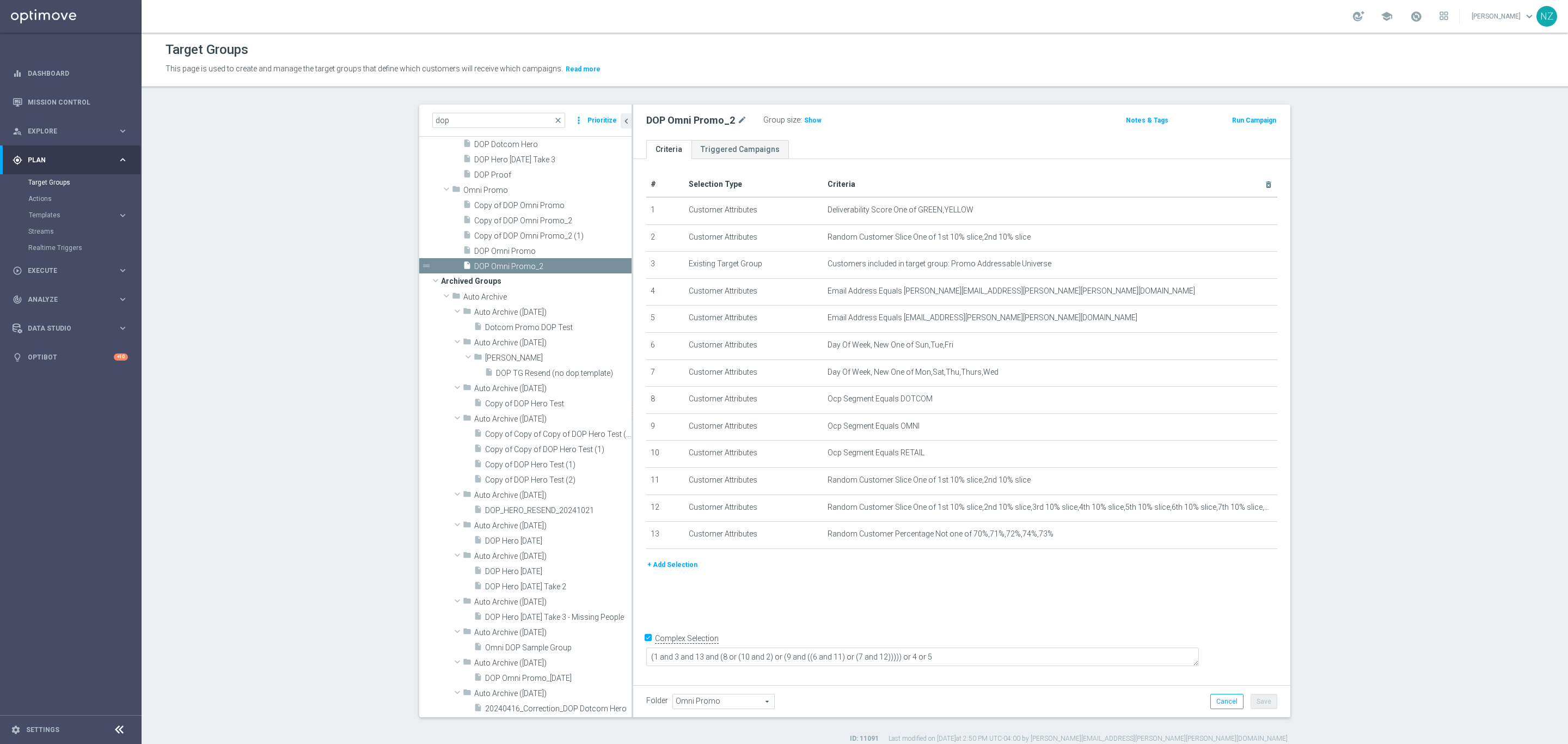
click at [660, 571] on button "+ Add Selection" at bounding box center [672, 565] width 52 height 12
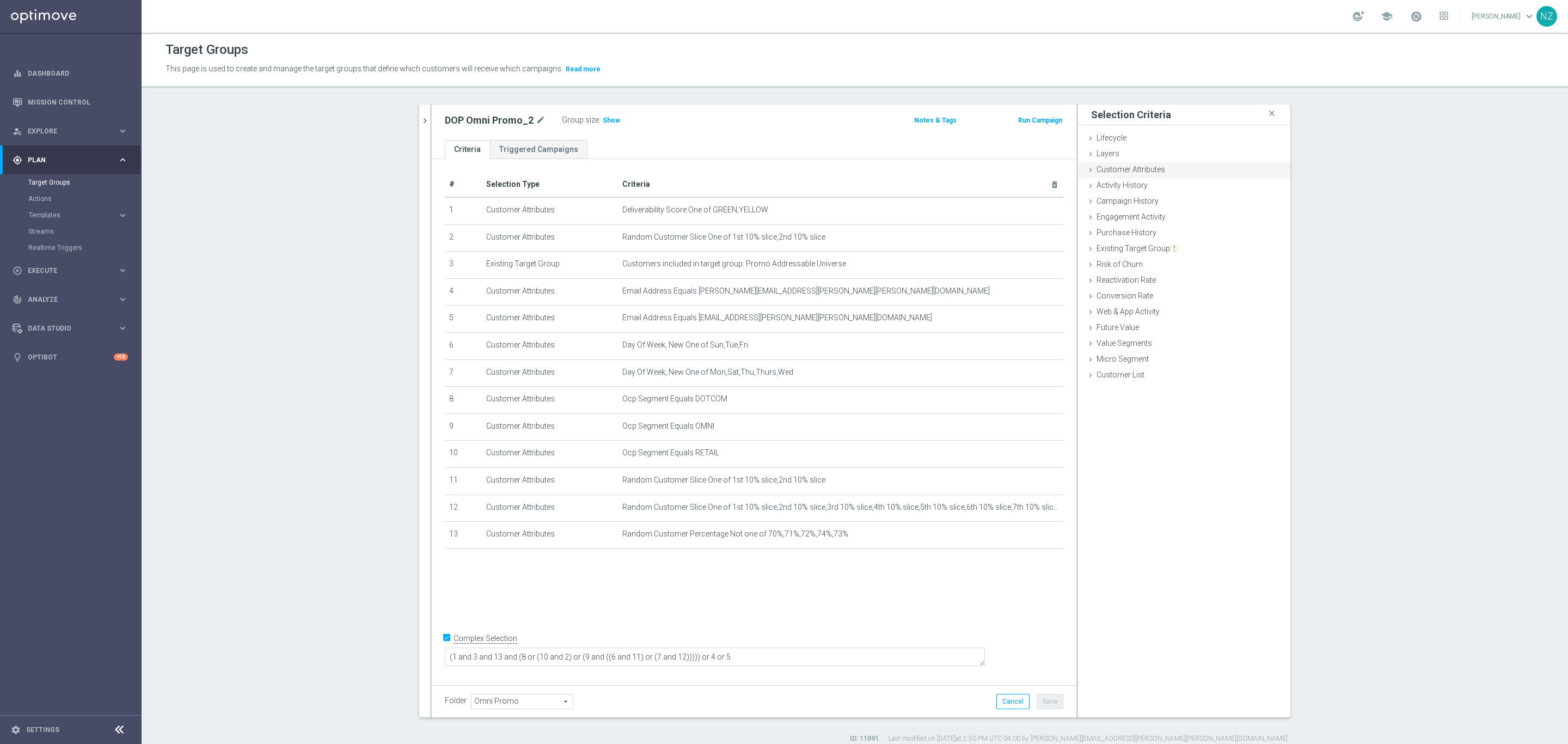
click at [1115, 169] on span "Customer Attributes" at bounding box center [1130, 169] width 68 height 9
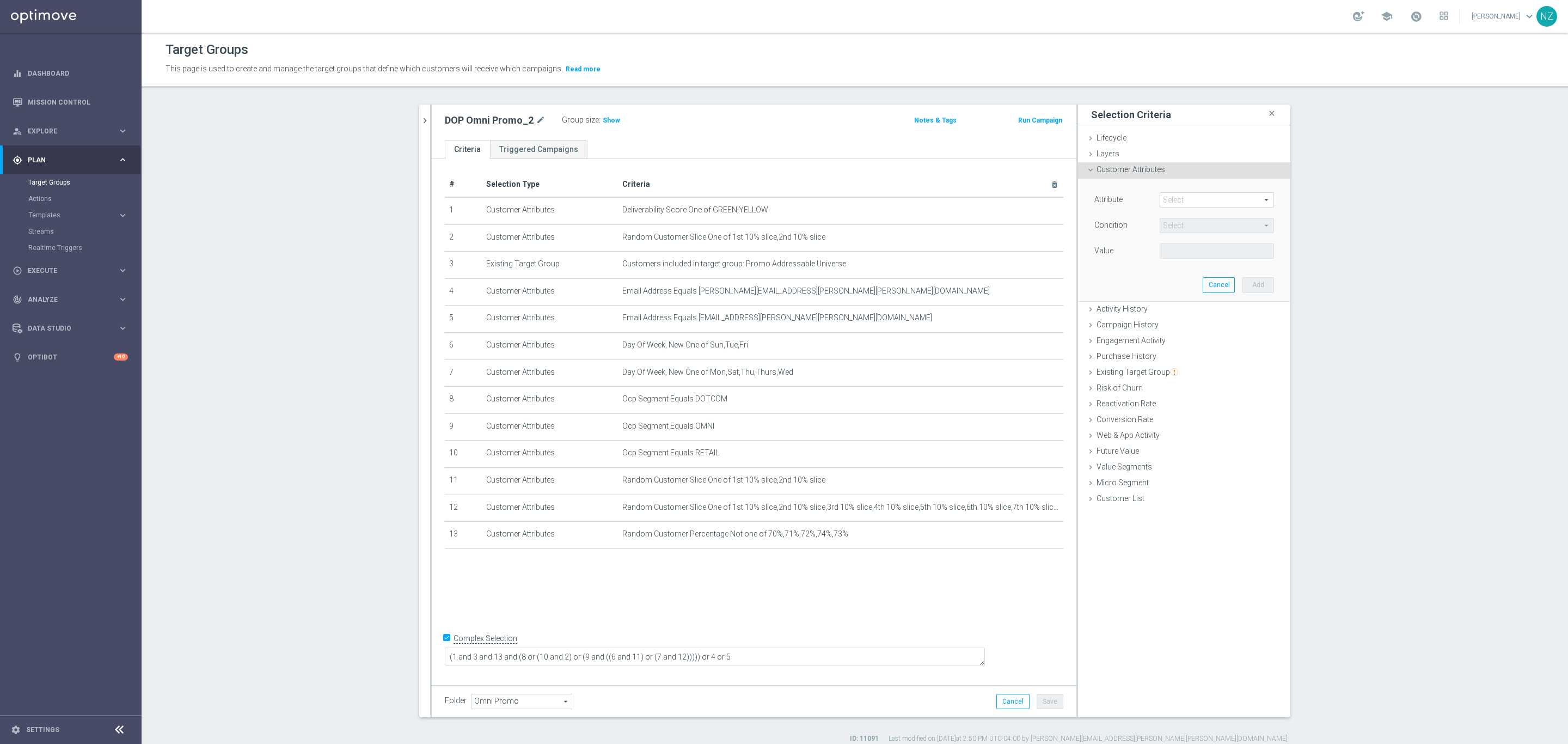
click at [1166, 199] on span at bounding box center [1217, 200] width 113 height 14
click at [1175, 204] on input "search" at bounding box center [1217, 199] width 114 height 15
type input "deli"
click at [1238, 250] on label "Deliverability Score" at bounding box center [1217, 245] width 114 height 14
type input "Deliverability Score"
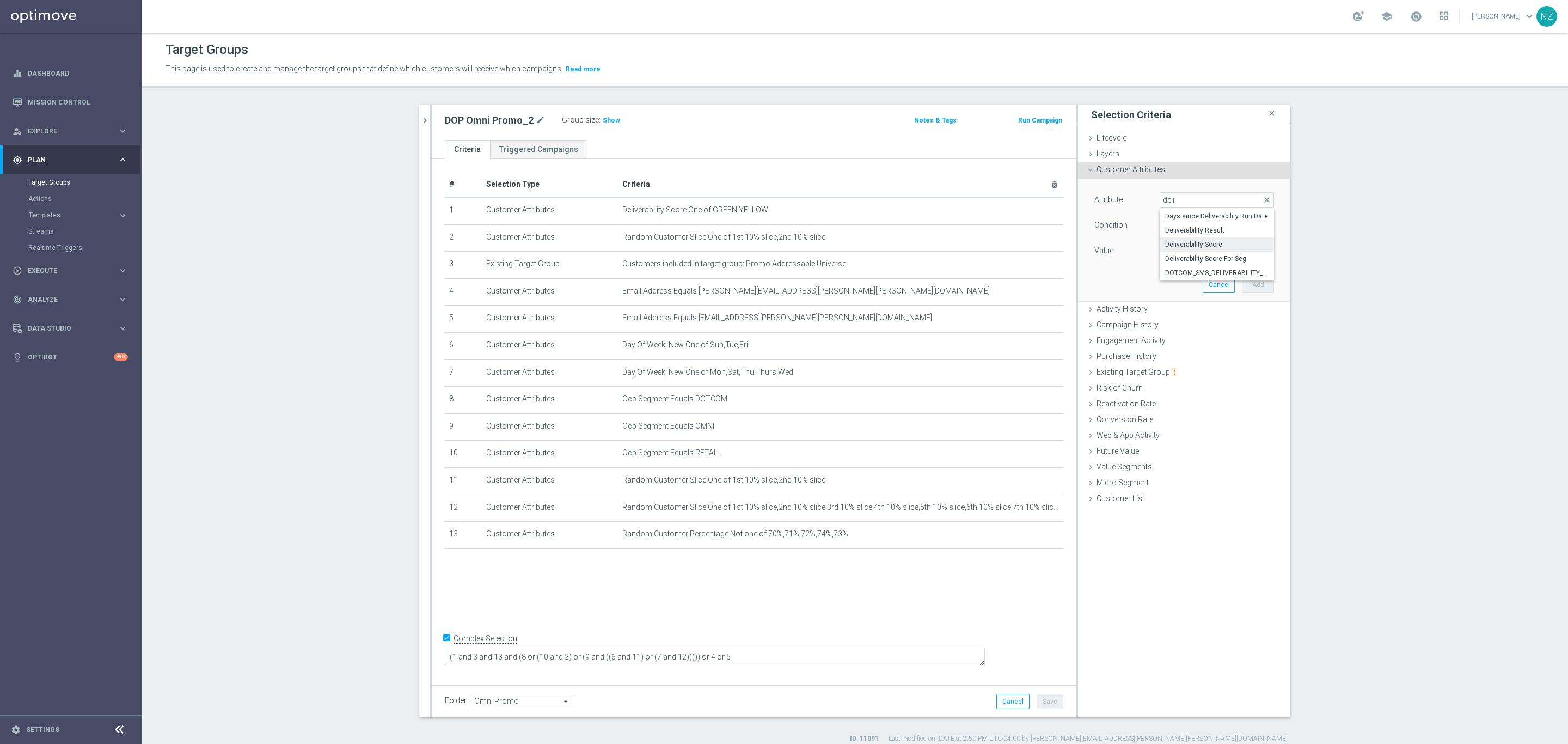
type input "Equals"
click at [1192, 252] on span at bounding box center [1217, 252] width 113 height 14
click at [1197, 309] on span "RED" at bounding box center [1216, 309] width 103 height 9
type input "RED"
click at [1255, 283] on button "Add" at bounding box center [1257, 284] width 32 height 15
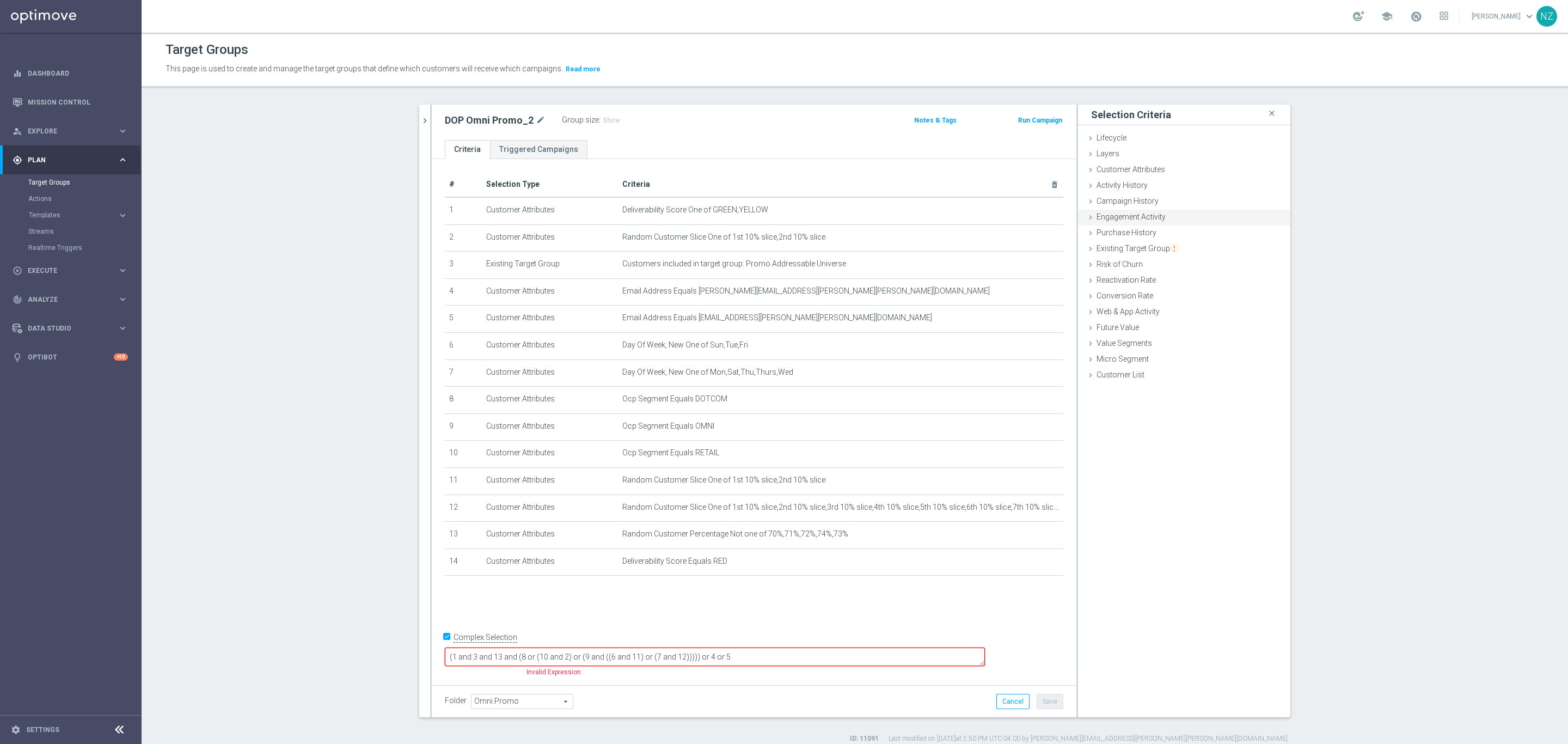
click at [1135, 213] on span "Engagement Activity" at bounding box center [1130, 217] width 69 height 9
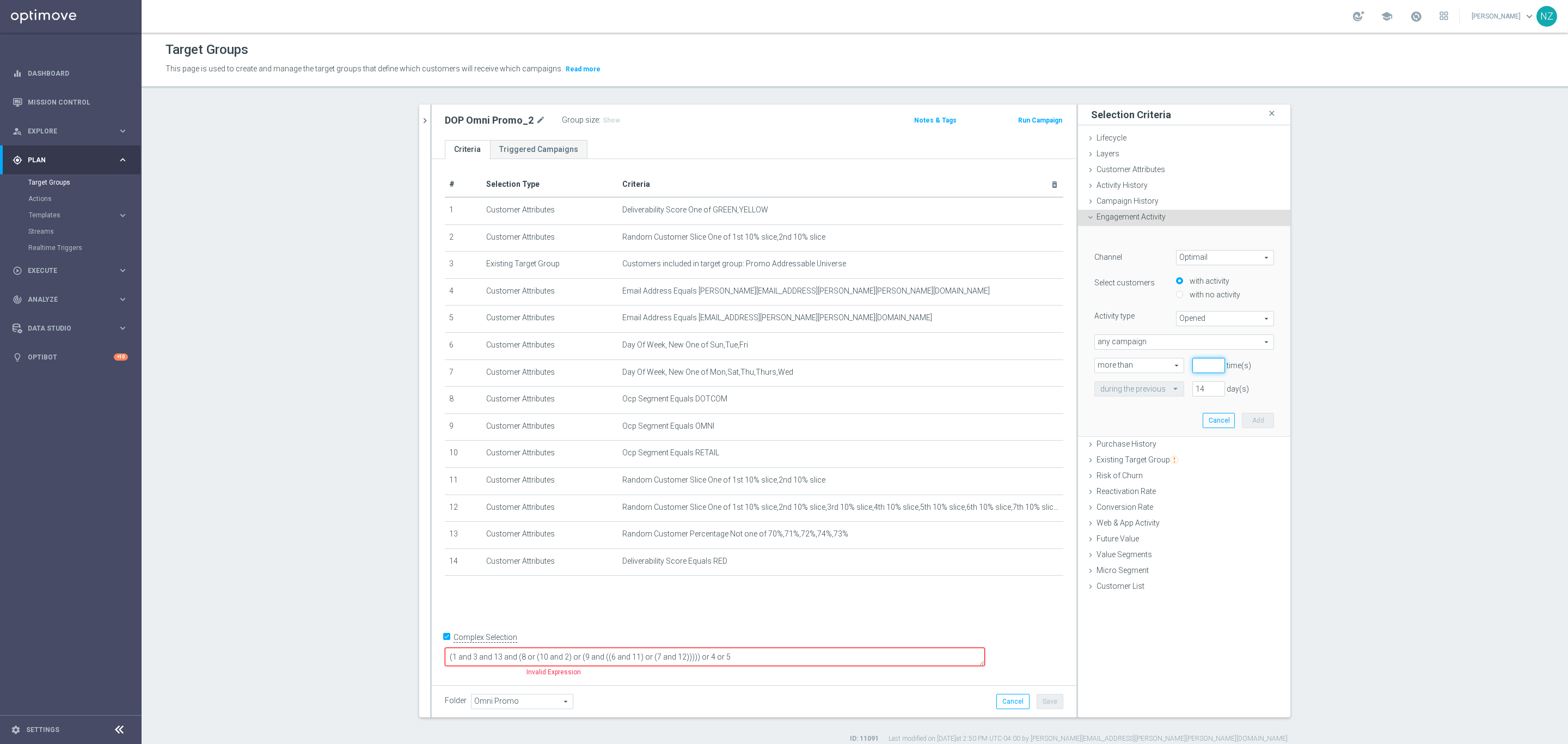
click at [1201, 363] on input "number" at bounding box center [1209, 365] width 33 height 15
type input "0"
drag, startPoint x: 1203, startPoint y: 385, endPoint x: 1176, endPoint y: 384, distance: 27.0
click at [1176, 384] on div "during the previous 14 day(s)" at bounding box center [1184, 388] width 196 height 15
type input "365"
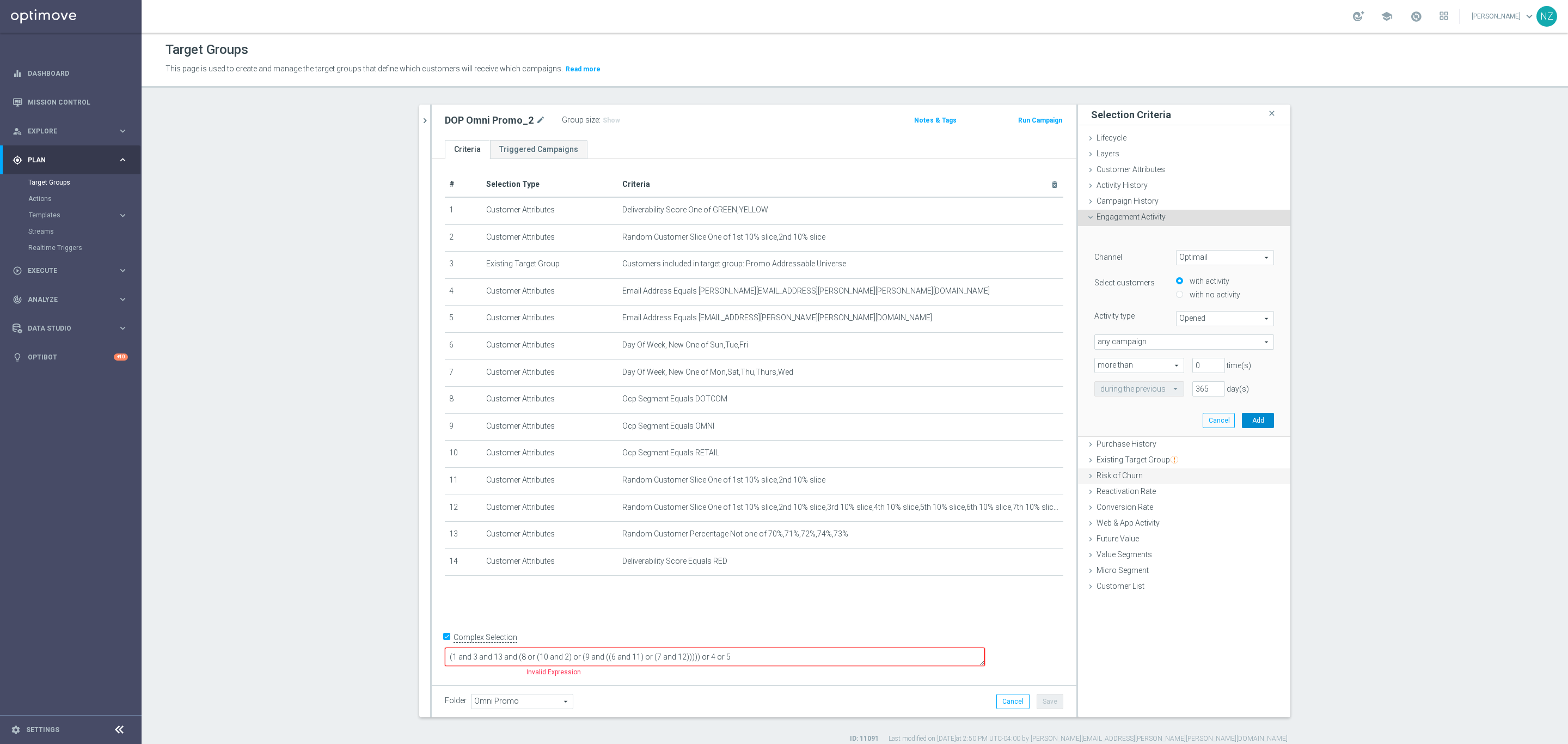
drag, startPoint x: 1250, startPoint y: 422, endPoint x: 1248, endPoint y: 411, distance: 11.2
click at [1250, 421] on button "Add" at bounding box center [1257, 420] width 32 height 15
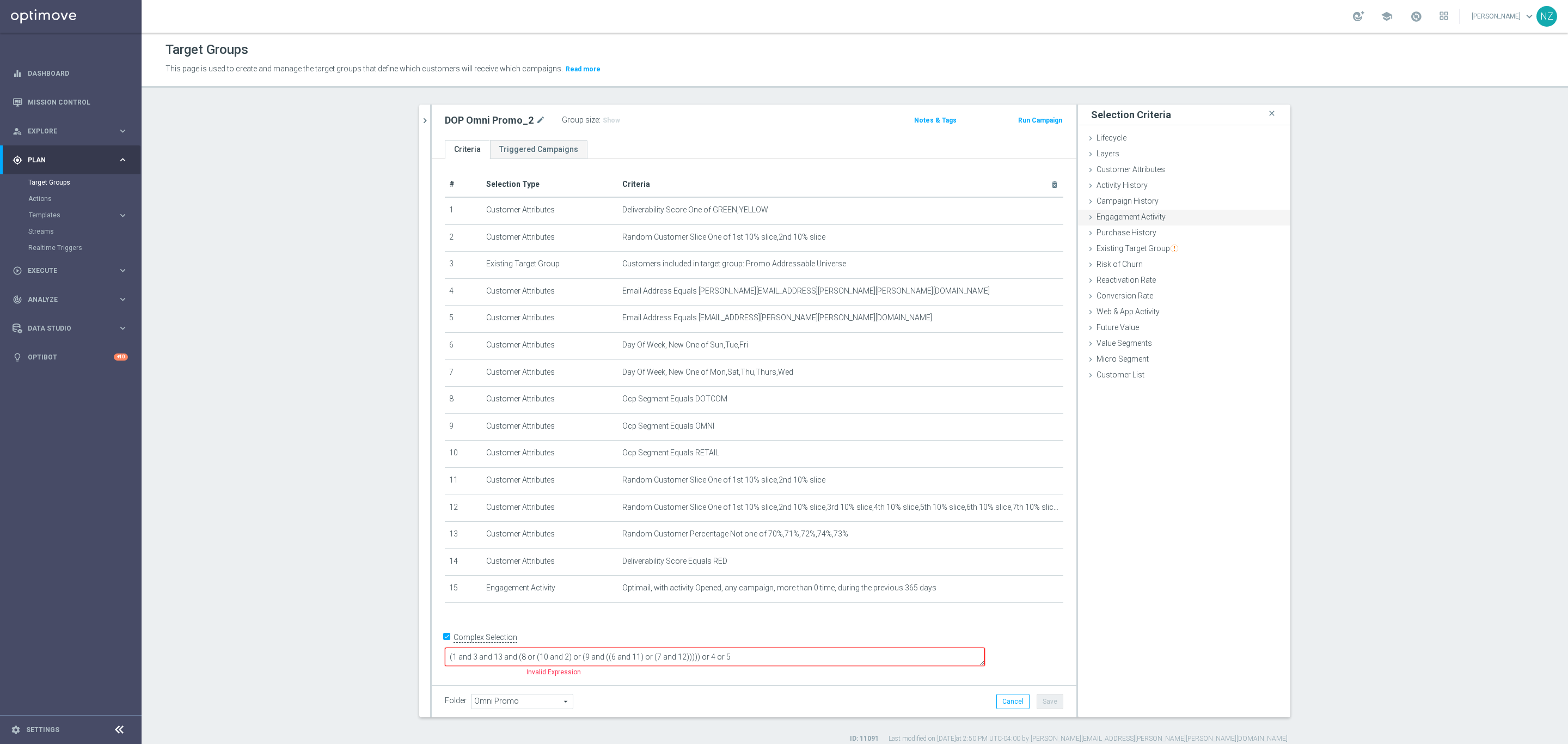
click at [1171, 223] on div "Engagement Activity done selection saved" at bounding box center [1184, 218] width 213 height 16
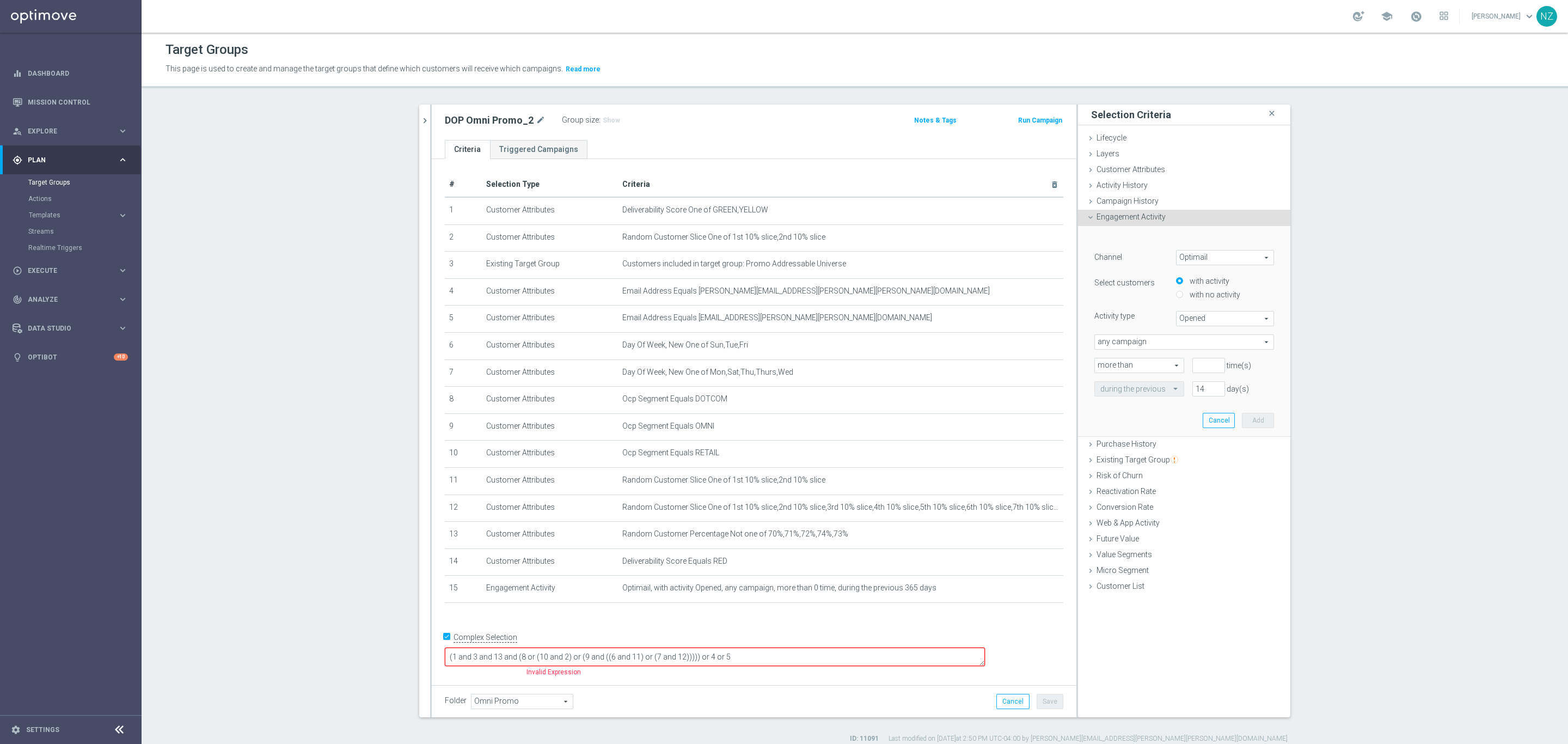
click at [1200, 319] on span "Opened" at bounding box center [1225, 319] width 97 height 14
click at [1203, 348] on span "Clicked" at bounding box center [1225, 348] width 86 height 9
type input "Clicked"
click at [1199, 364] on input "number" at bounding box center [1209, 365] width 33 height 15
type input "0"
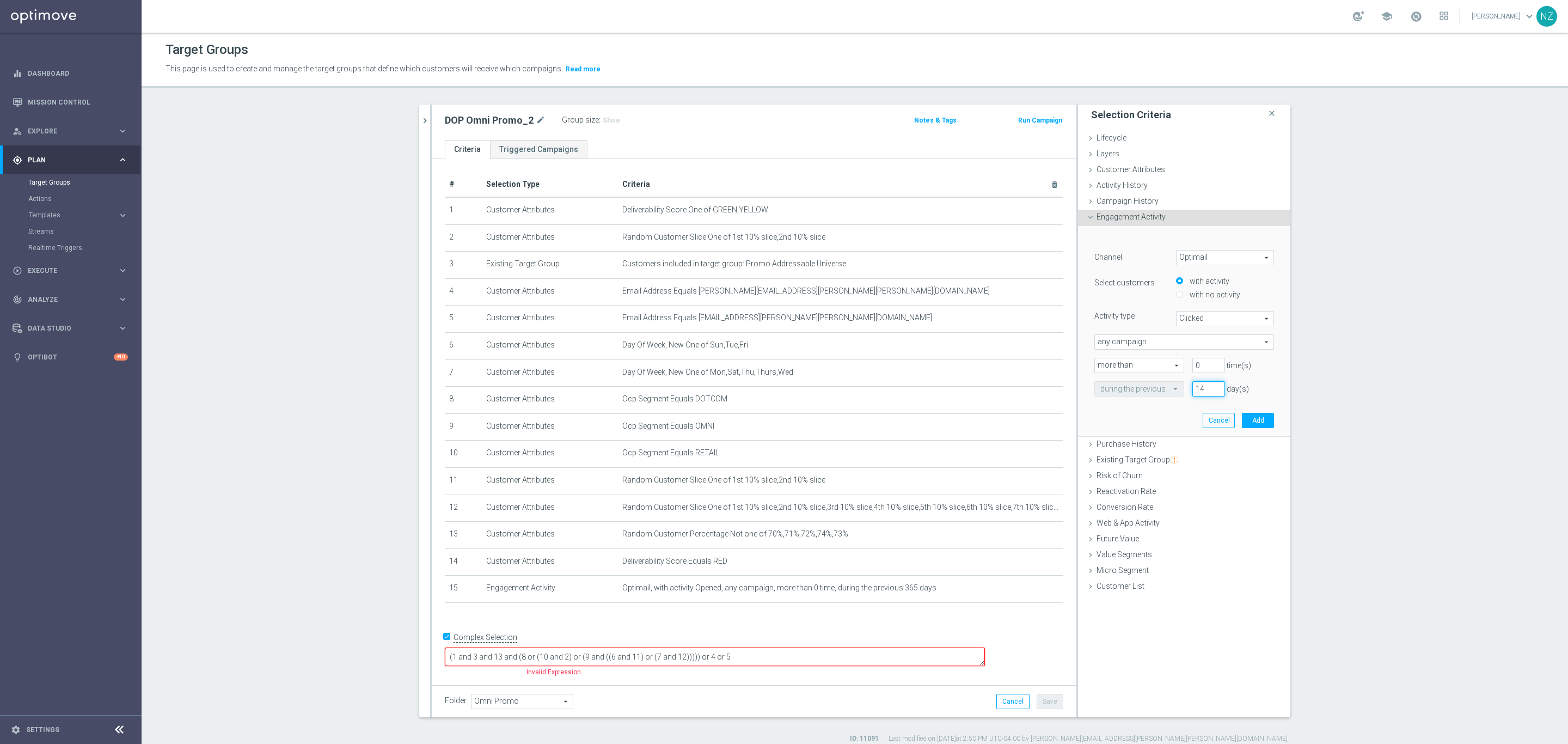
drag, startPoint x: 1196, startPoint y: 388, endPoint x: 1179, endPoint y: 378, distance: 19.7
click at [1178, 378] on div "Channel Optimail Optimail arrow_drop_down search Select customers with activity…" at bounding box center [1184, 323] width 180 height 147
type input "365"
click at [1250, 419] on button "Add" at bounding box center [1257, 420] width 32 height 15
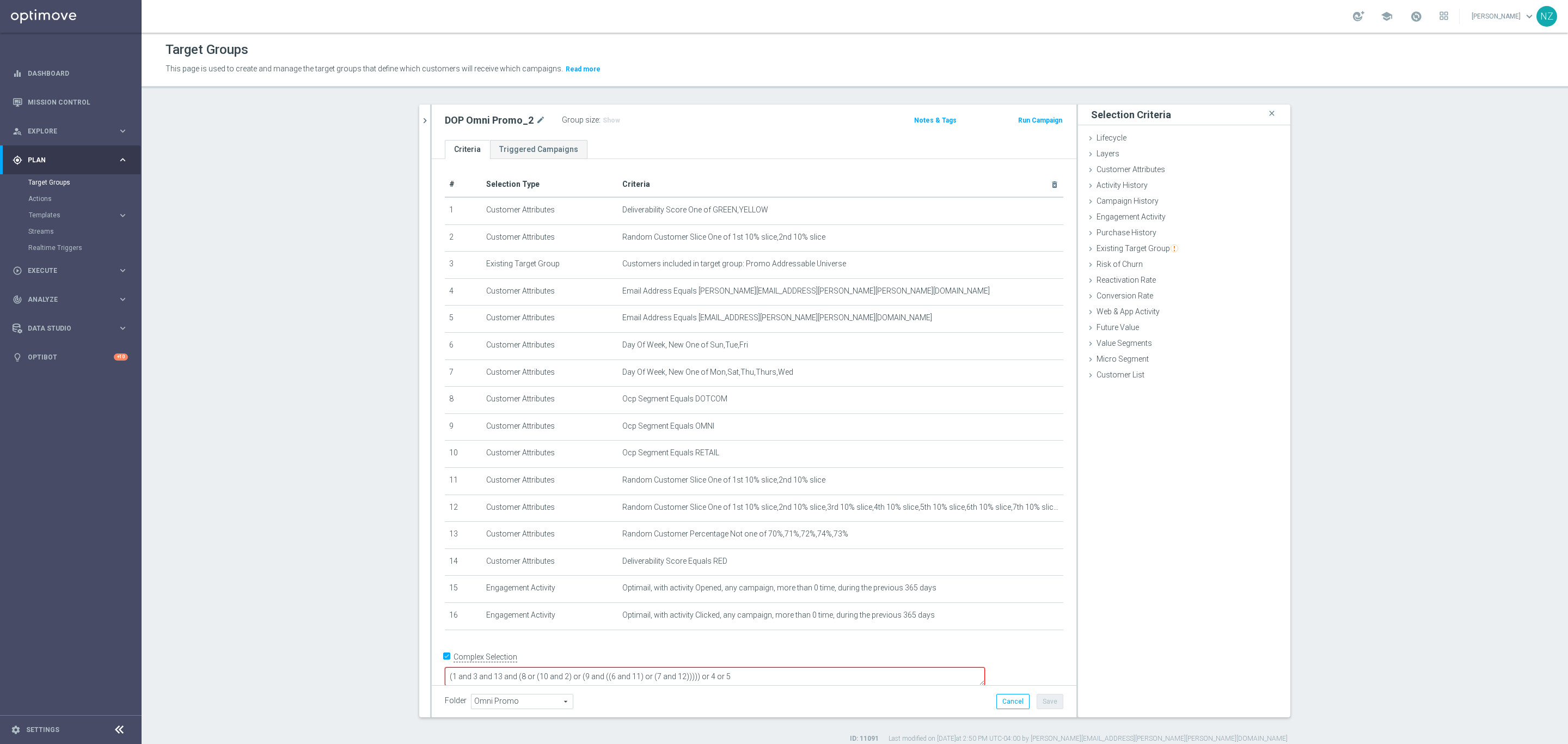
click at [525, 667] on textarea "(1 and 3 and 13 and (8 or (10 and 2) or (9 and ((6 and 11) or (7 and 12))))) or…" at bounding box center [715, 676] width 540 height 19
click at [603, 121] on span "Show" at bounding box center [611, 120] width 17 height 8
click at [528, 667] on textarea "((1 or (14 and (15 or 16))) and 3 and 13 and (8 or (10 and 2) or (9 and ((6 and…" at bounding box center [715, 676] width 540 height 19
click at [651, 667] on textarea "(((1 and 3) or (14 and (15 or 16))) and 3 and 13 and (8 or (10 and 2) or (9 and…" at bounding box center [715, 676] width 540 height 19
type textarea "(((1 and 3) or (14 and (15 or 16))) and 13 and (8 or (10 and 2) or (9 and ((6 a…"
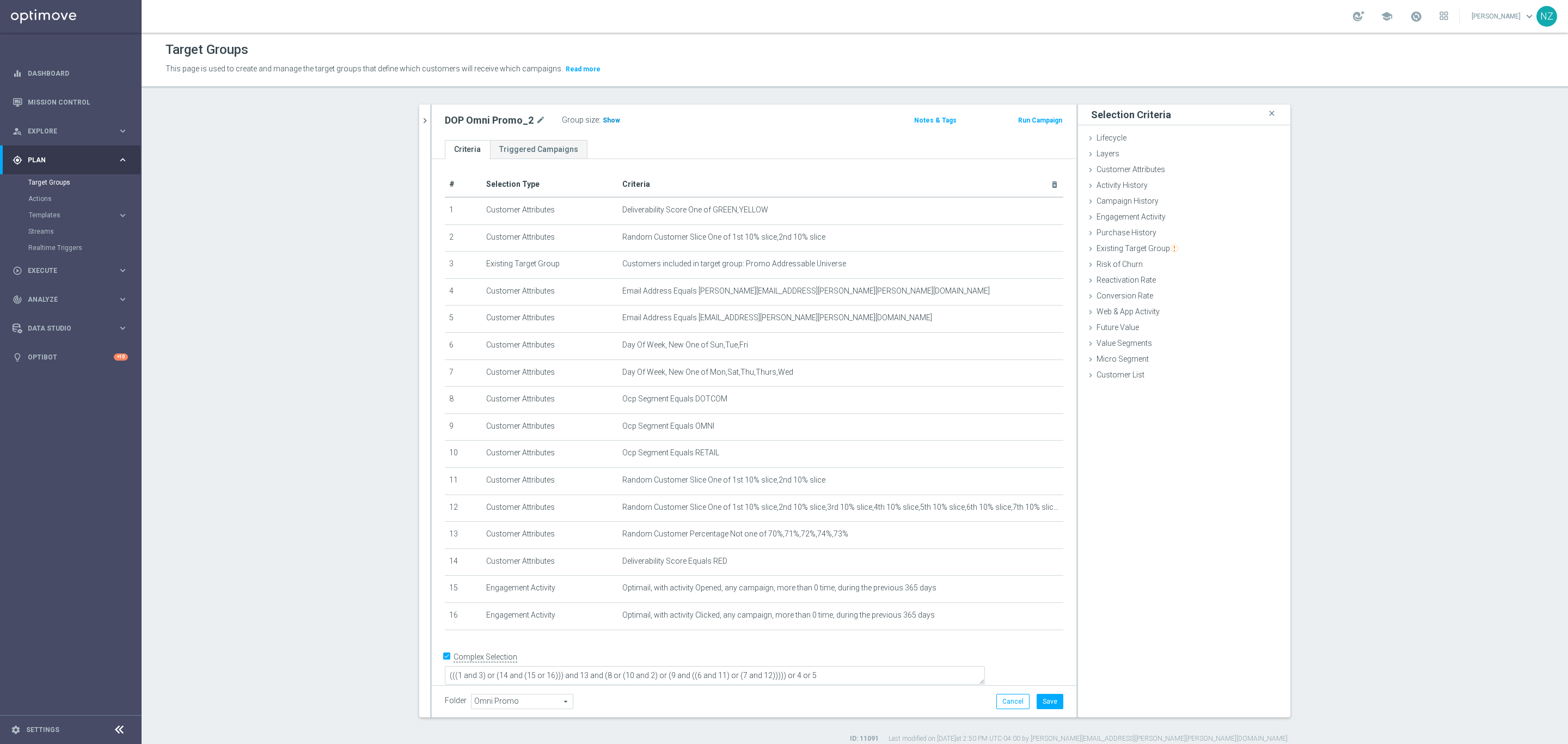
click at [601, 115] on h3 "Show" at bounding box center [611, 120] width 20 height 12
click at [1008, 703] on button "Cancel" at bounding box center [1013, 701] width 33 height 15
